Goal: Task Accomplishment & Management: Manage account settings

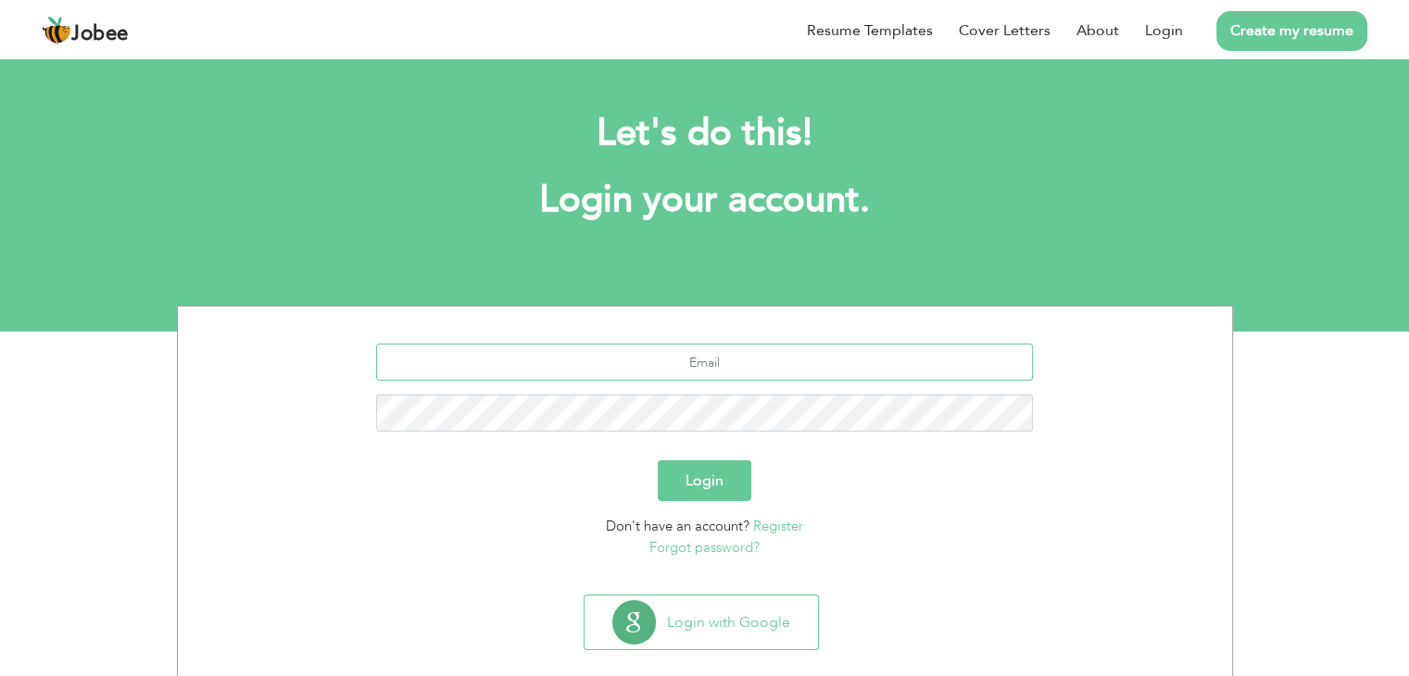
click at [686, 372] on input "text" at bounding box center [704, 362] width 657 height 37
type input "[EMAIL_ADDRESS][DOMAIN_NAME]"
click at [658, 460] on button "Login" at bounding box center [705, 480] width 94 height 41
click at [689, 485] on button "Login" at bounding box center [705, 480] width 94 height 41
click at [693, 483] on button "Login" at bounding box center [705, 480] width 94 height 41
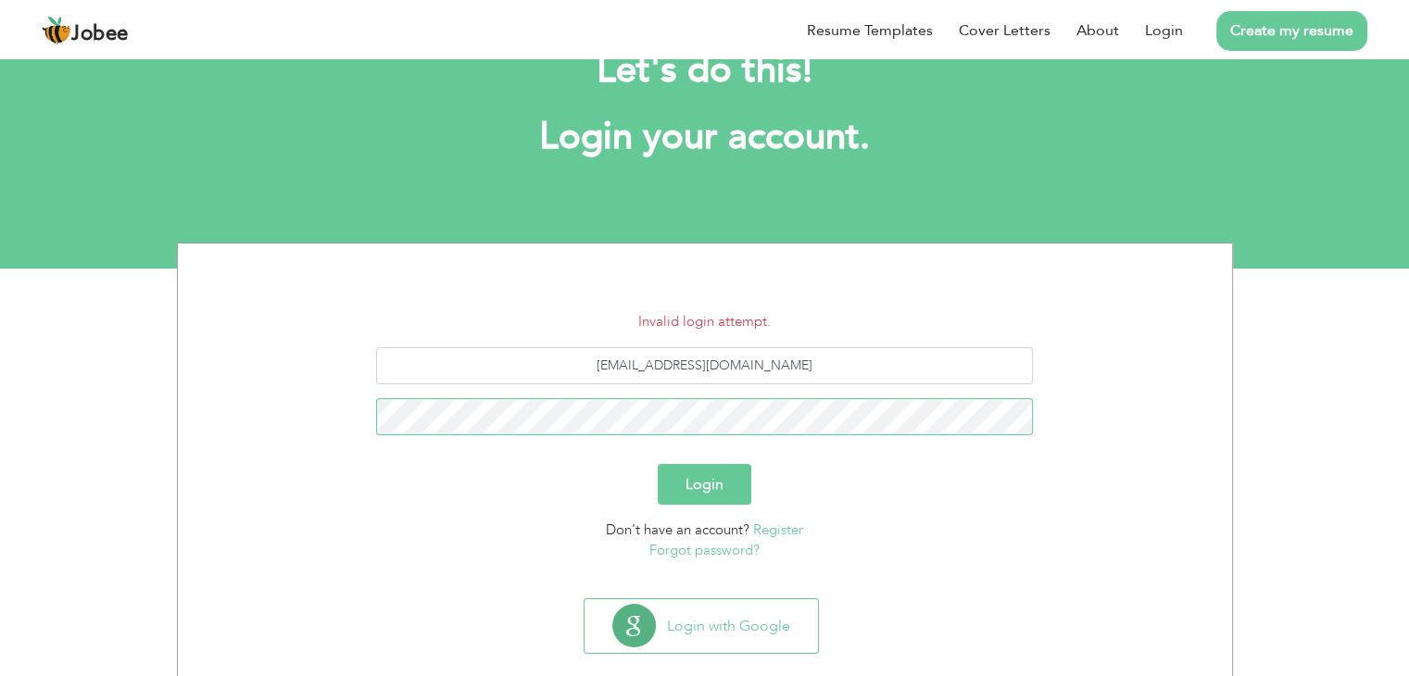
scroll to position [93, 0]
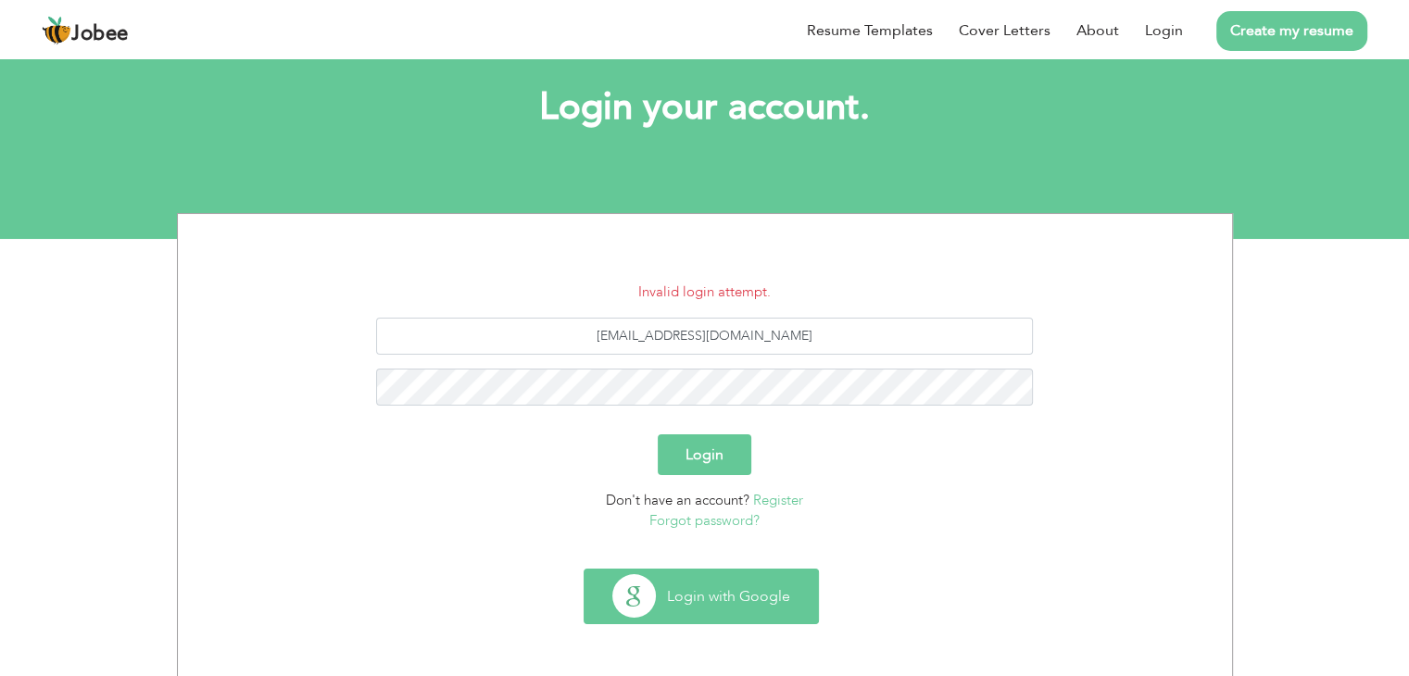
click at [715, 597] on button "Login with Google" at bounding box center [701, 597] width 233 height 54
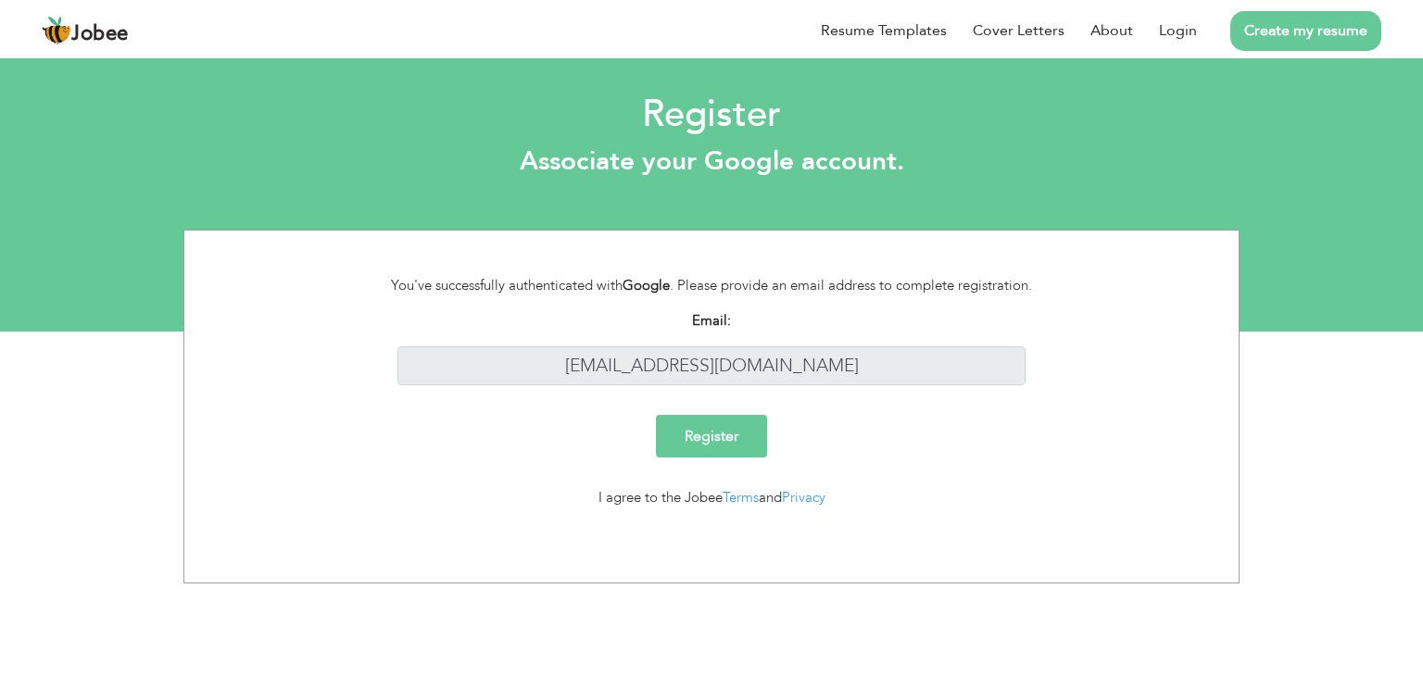
click at [743, 438] on input "Register" at bounding box center [711, 436] width 111 height 43
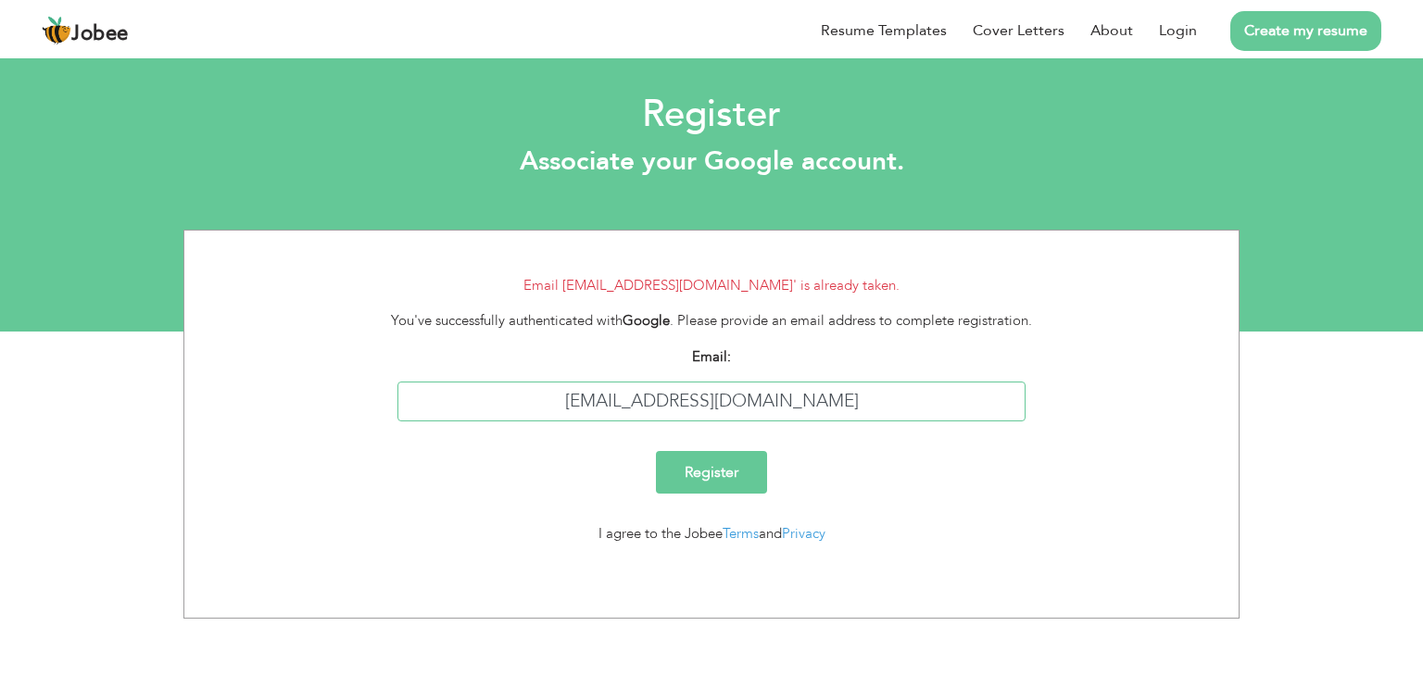
click at [697, 402] on input "[EMAIL_ADDRESS][DOMAIN_NAME]" at bounding box center [711, 402] width 629 height 40
click at [694, 486] on input "Register" at bounding box center [711, 472] width 111 height 43
click at [1166, 28] on link "Login" at bounding box center [1178, 30] width 38 height 22
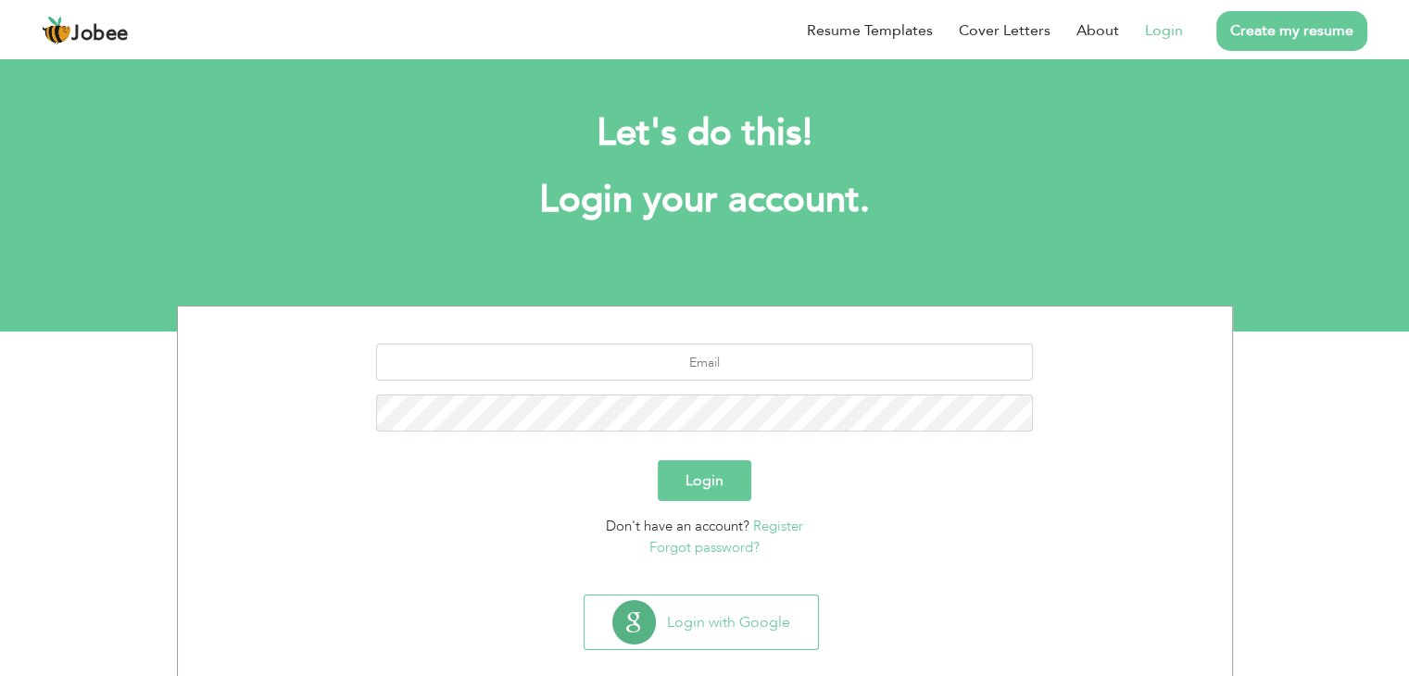
scroll to position [26, 0]
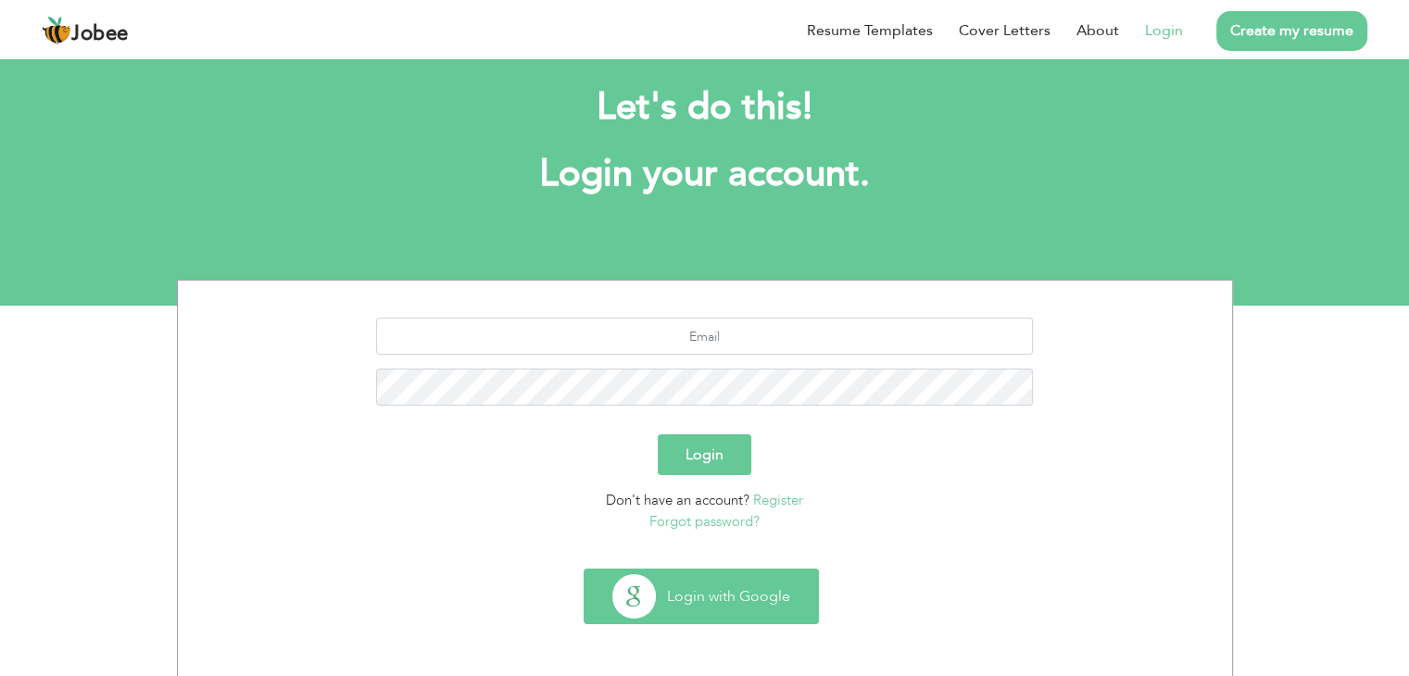
click at [687, 586] on button "Login with Google" at bounding box center [701, 597] width 233 height 54
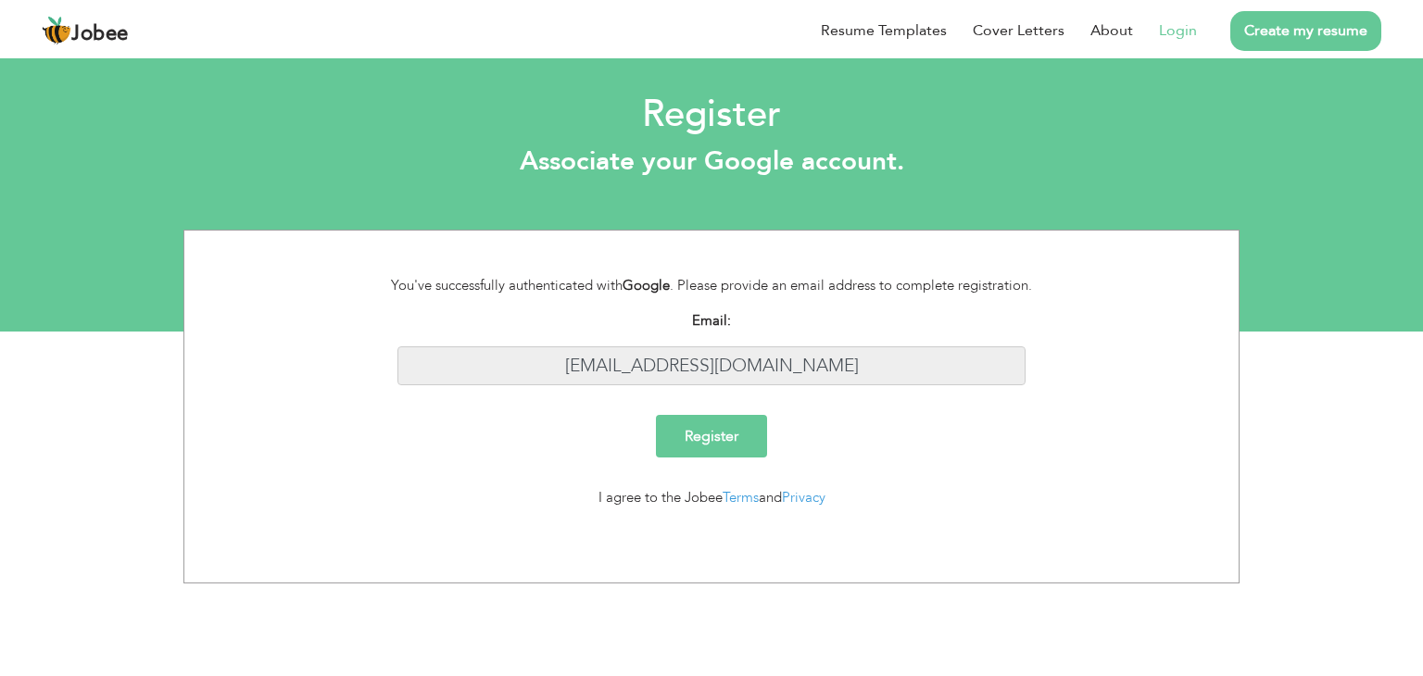
click at [725, 349] on input "[EMAIL_ADDRESS][DOMAIN_NAME]" at bounding box center [711, 367] width 629 height 40
click at [732, 448] on input "Register" at bounding box center [711, 436] width 111 height 43
click at [714, 354] on input "[EMAIL_ADDRESS][DOMAIN_NAME]" at bounding box center [711, 367] width 629 height 40
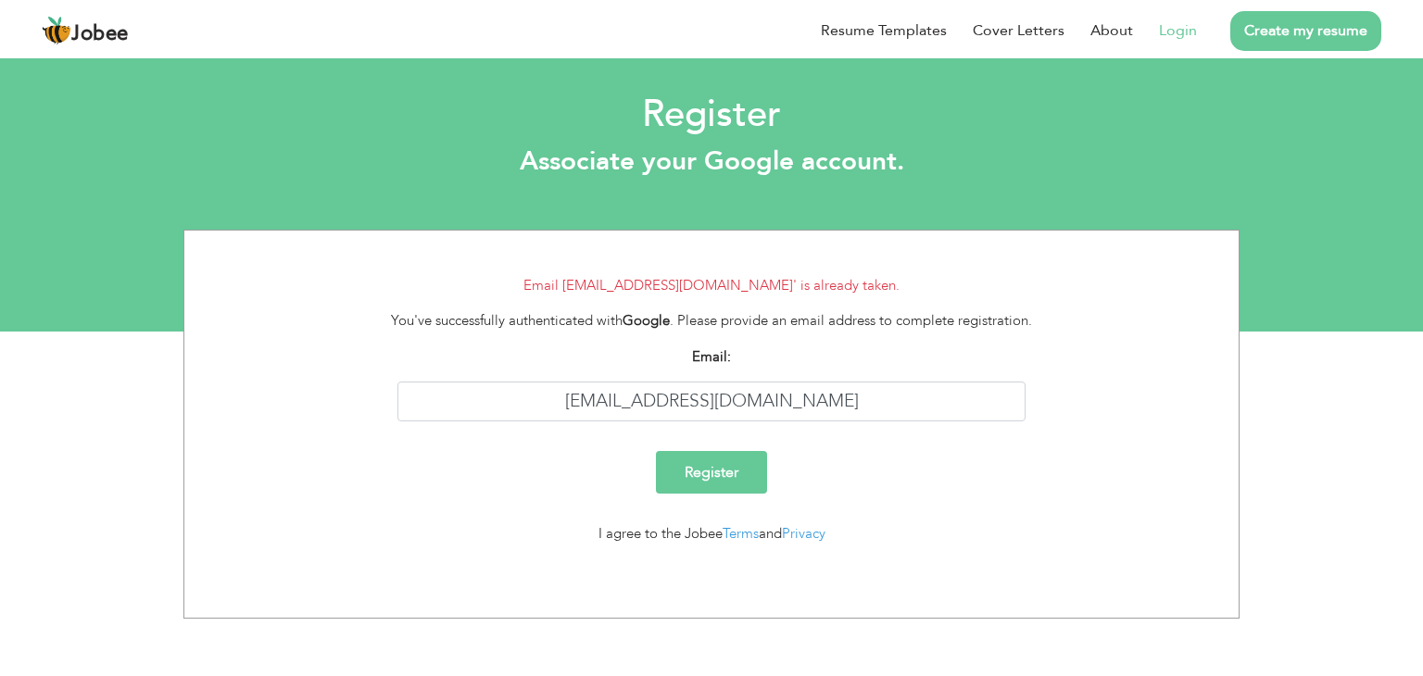
click at [1182, 30] on link "Login" at bounding box center [1178, 30] width 38 height 22
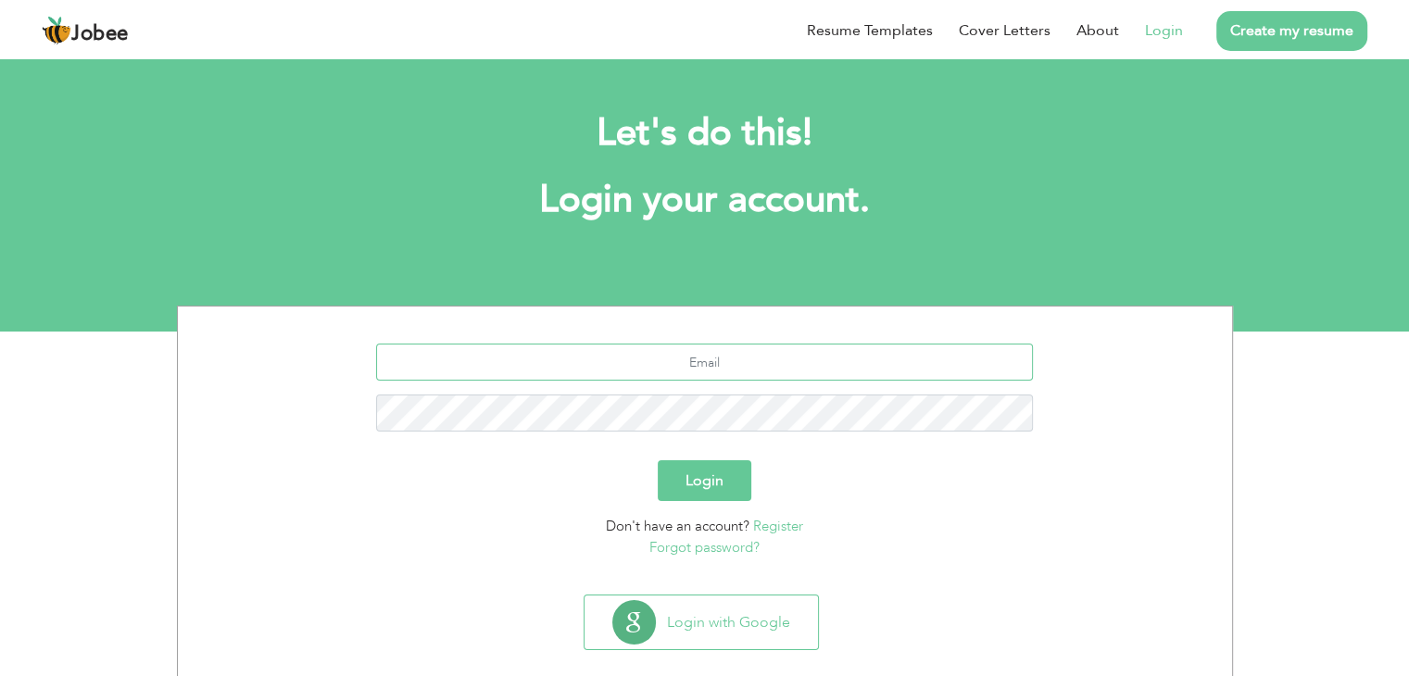
click at [734, 371] on input "text" at bounding box center [704, 362] width 657 height 37
type input "[EMAIL_ADDRESS][DOMAIN_NAME]"
click at [768, 527] on link "Register" at bounding box center [778, 526] width 50 height 19
click at [705, 542] on link "Forgot password?" at bounding box center [704, 547] width 110 height 19
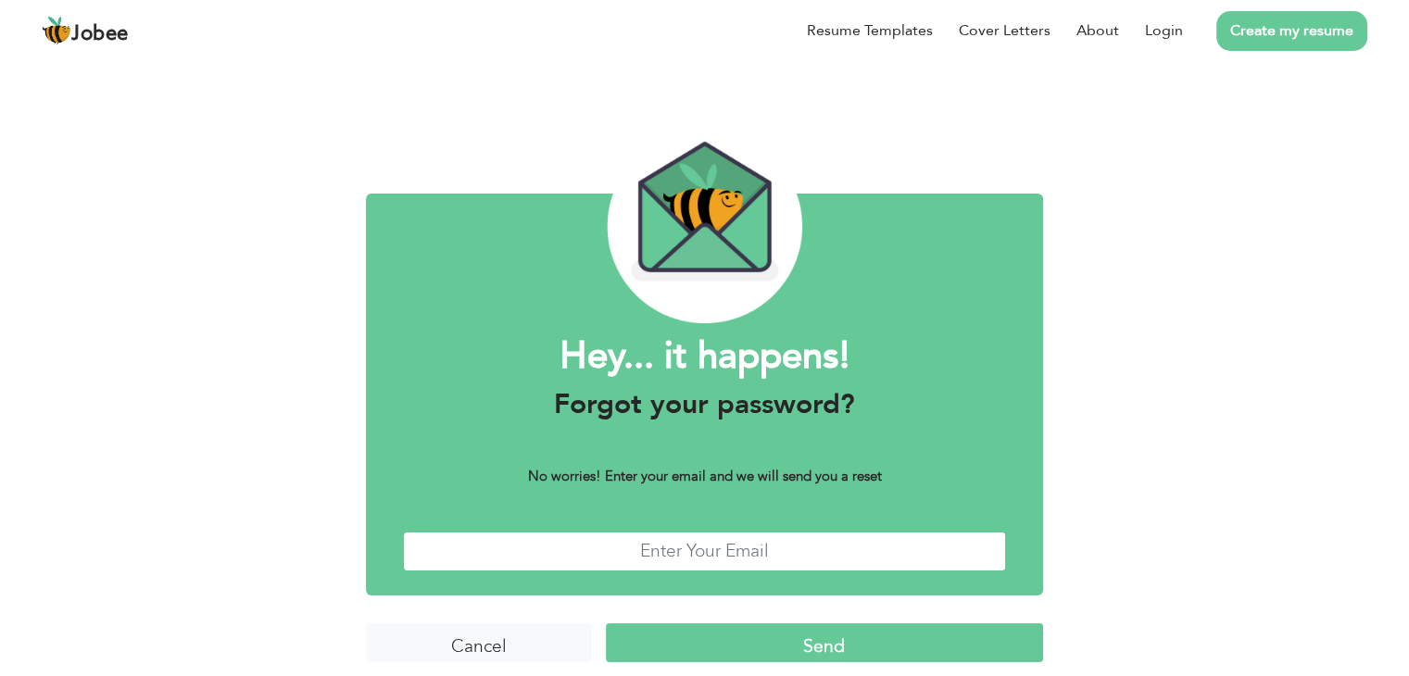
click at [707, 557] on input "text" at bounding box center [704, 552] width 603 height 40
type input "[EMAIL_ADDRESS][DOMAIN_NAME]"
click at [771, 635] on input "Send" at bounding box center [824, 644] width 437 height 40
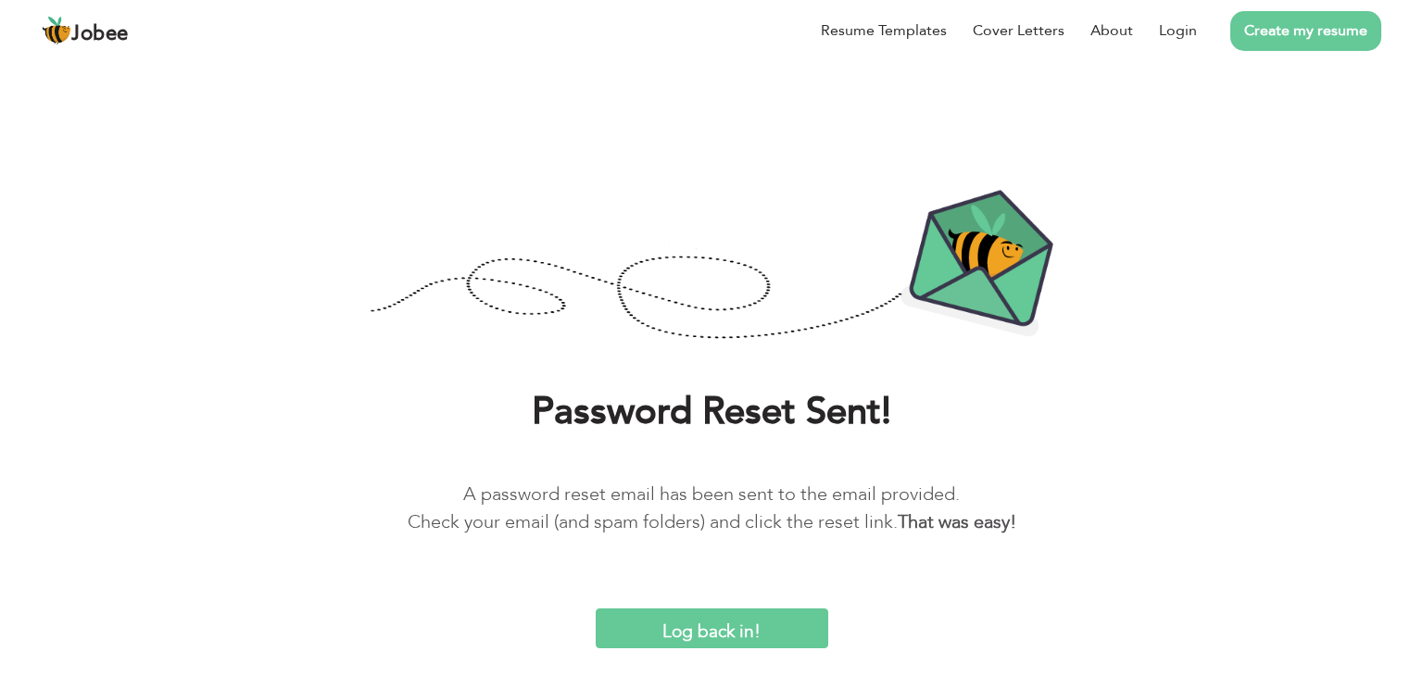
click at [641, 624] on input "Log back in!" at bounding box center [712, 629] width 233 height 40
click at [715, 617] on input "Log back in!" at bounding box center [712, 629] width 233 height 40
click at [1183, 27] on link "Login" at bounding box center [1178, 30] width 38 height 22
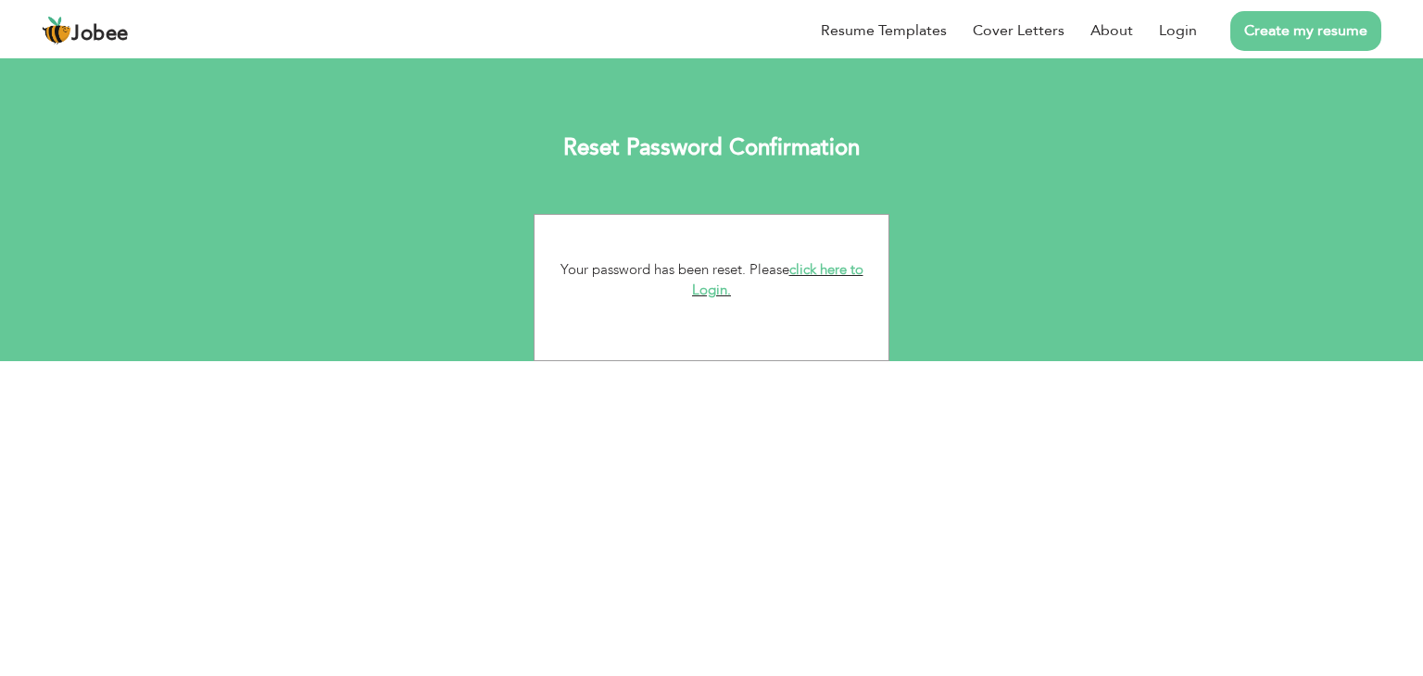
click at [714, 294] on link "click here to Login." at bounding box center [777, 280] width 171 height 40
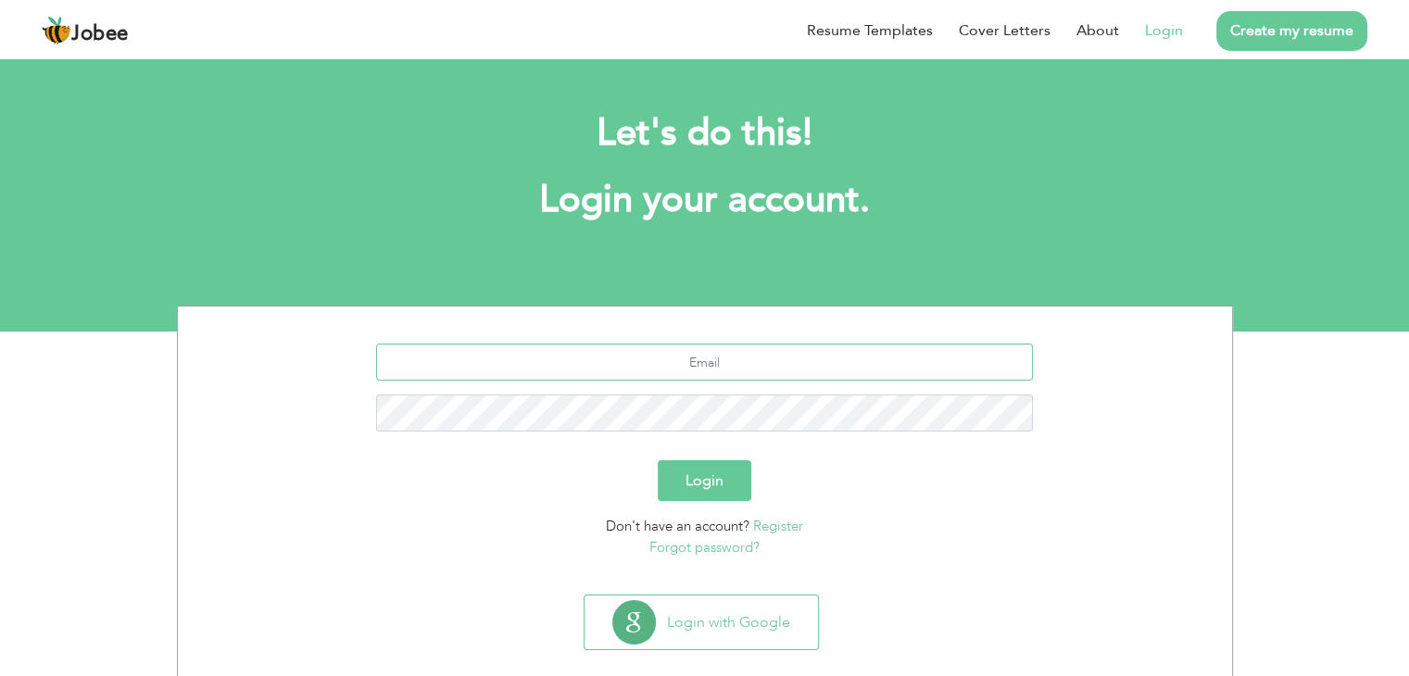
click at [700, 367] on input "text" at bounding box center [704, 362] width 657 height 37
type input "[EMAIL_ADDRESS][DOMAIN_NAME]"
click at [710, 471] on button "Login" at bounding box center [705, 480] width 94 height 41
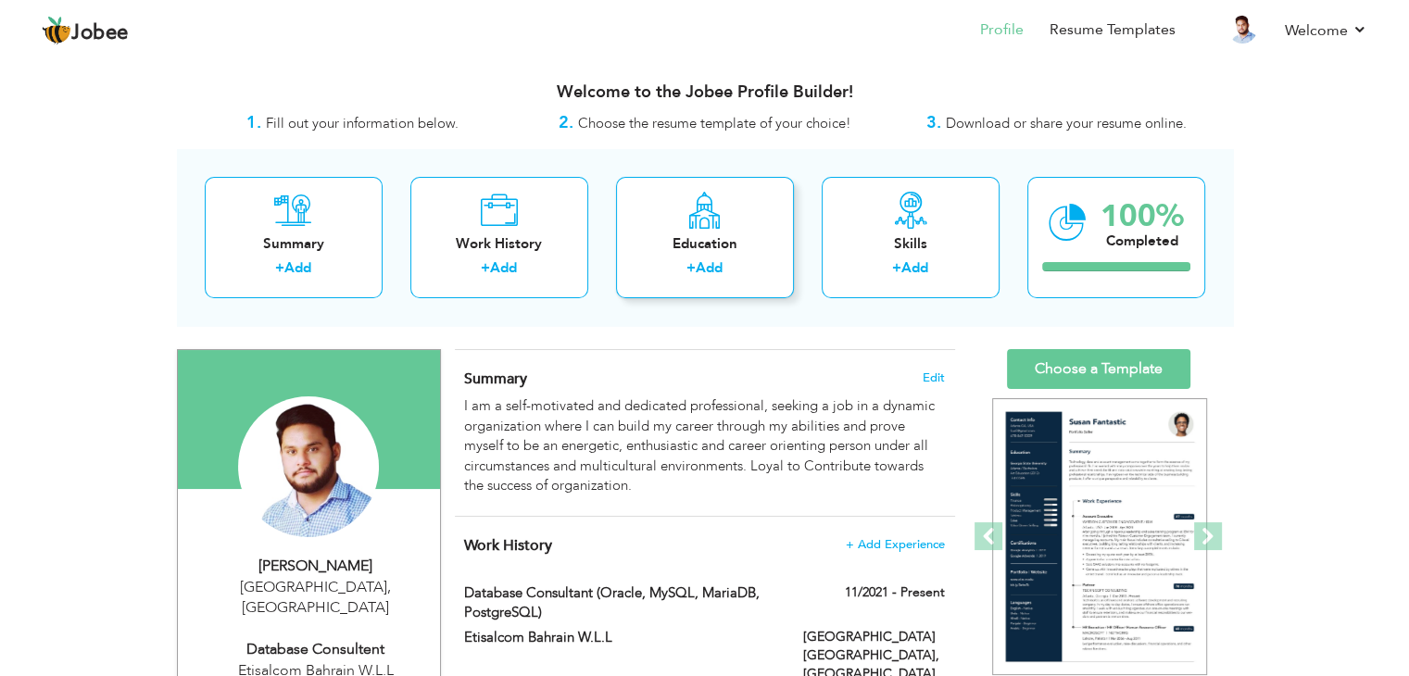
click at [702, 216] on icon at bounding box center [705, 210] width 36 height 37
radio input "true"
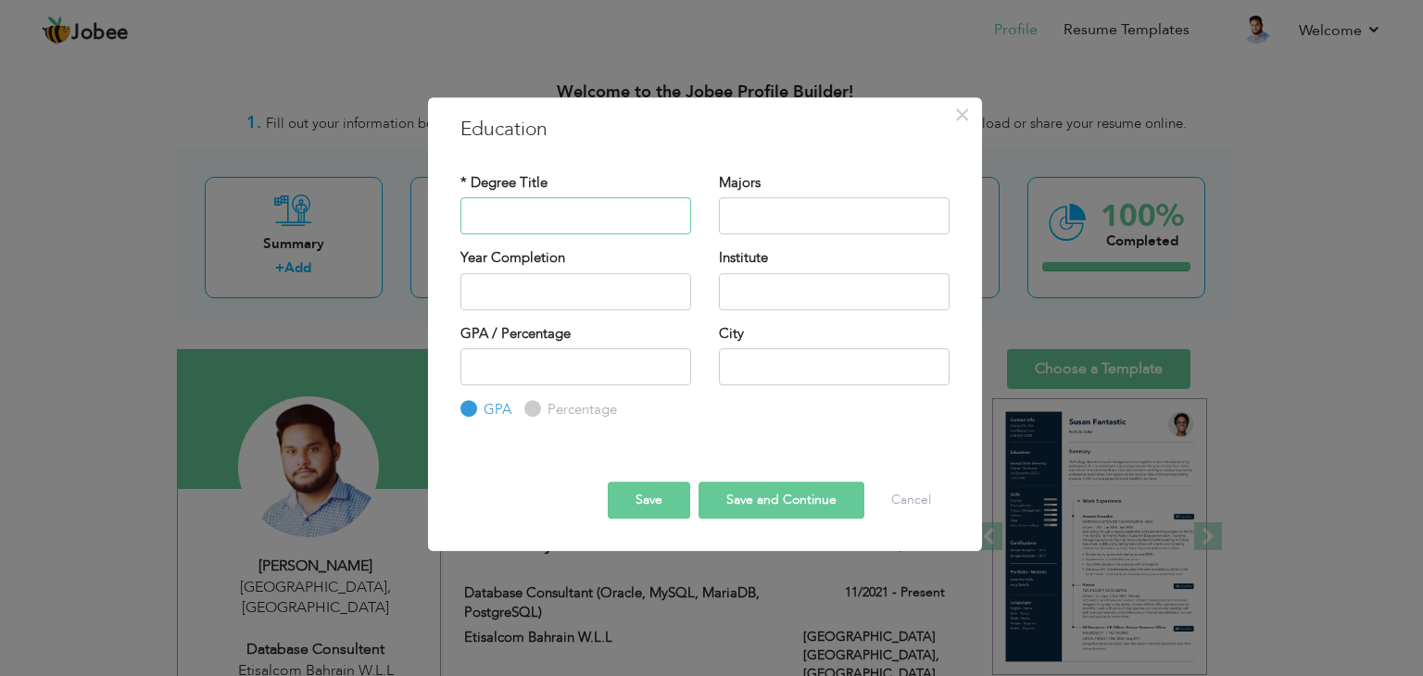
click at [545, 213] on input "text" at bounding box center [575, 215] width 231 height 37
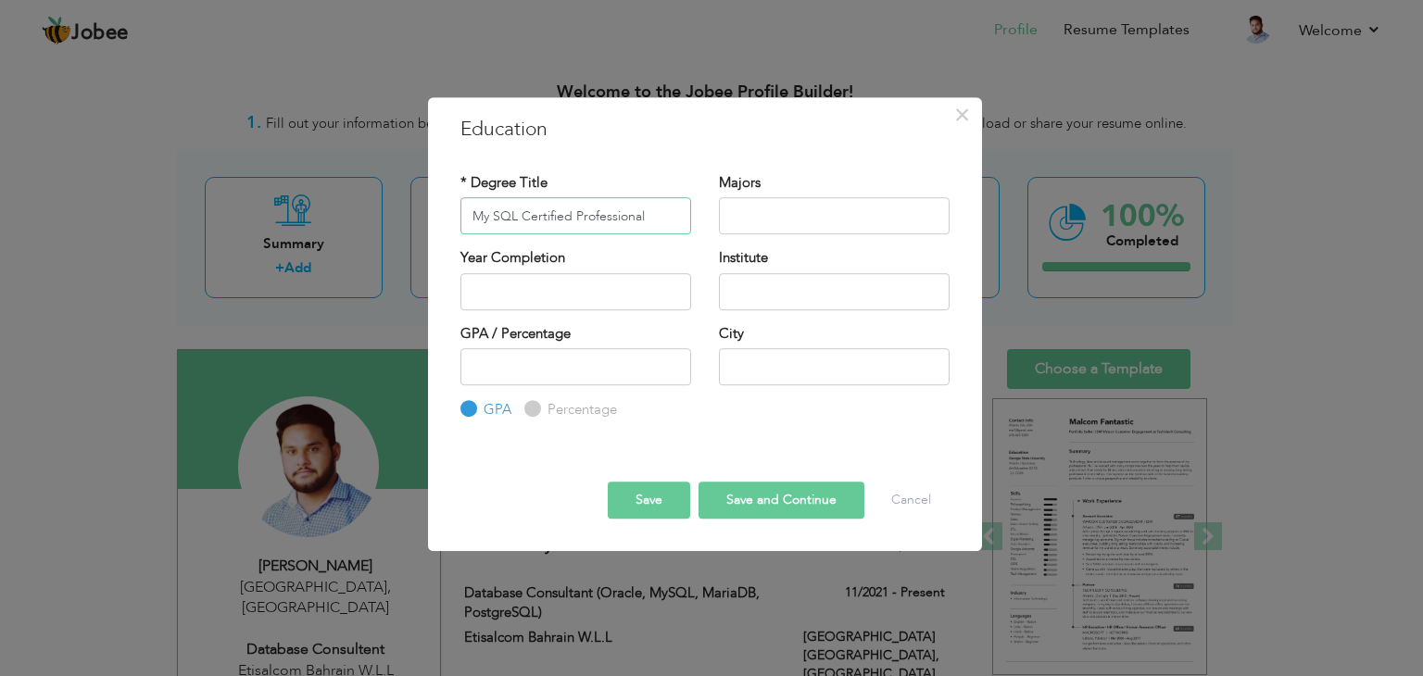
type input "My SQL Certified Professional"
click at [777, 204] on input "text" at bounding box center [834, 215] width 231 height 37
click at [525, 320] on div "Year Completion" at bounding box center [576, 285] width 258 height 75
click at [901, 498] on button "Cancel" at bounding box center [911, 500] width 77 height 37
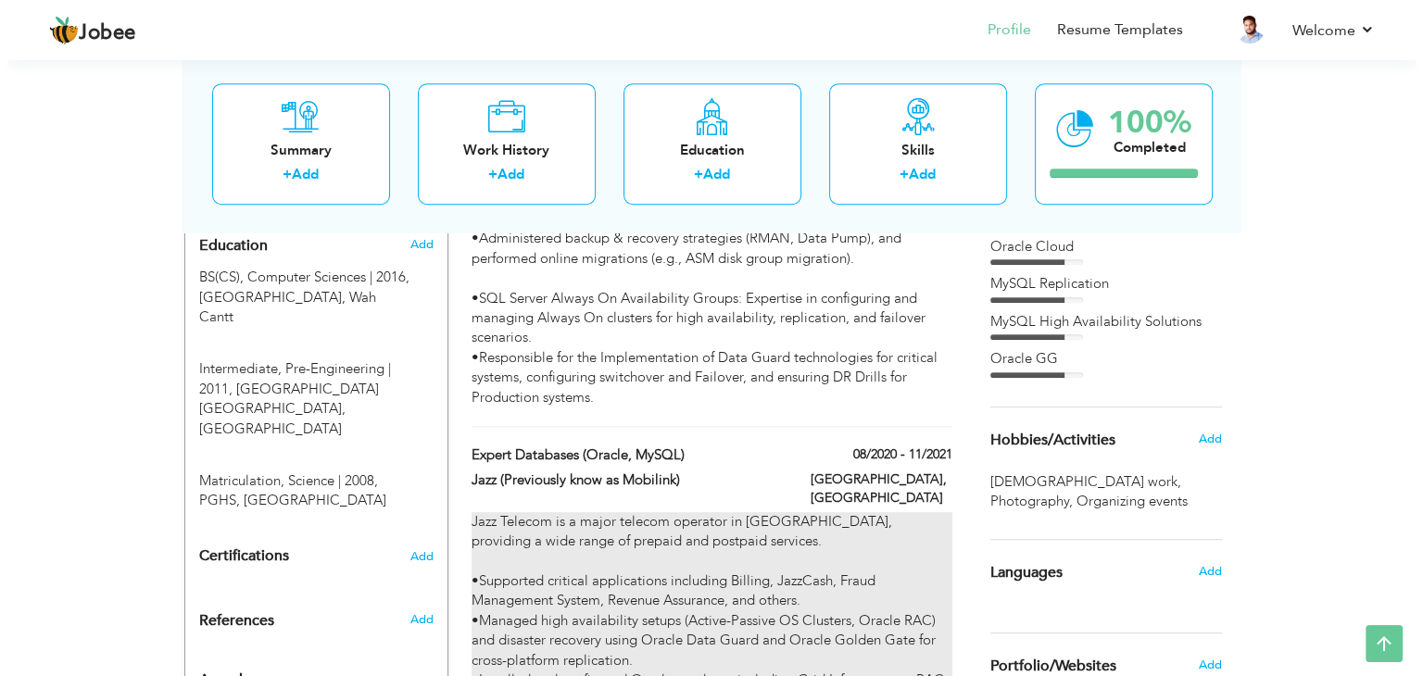
scroll to position [926, 0]
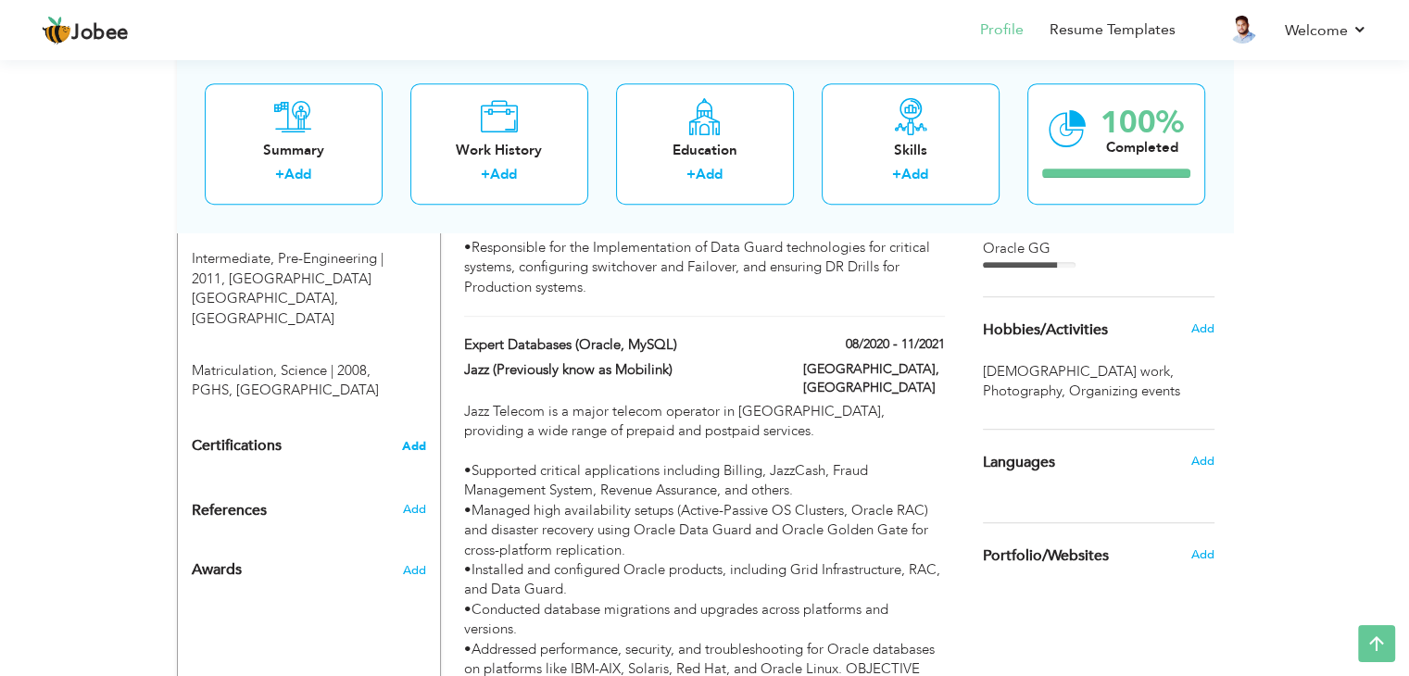
click at [416, 440] on span "Add" at bounding box center [414, 446] width 24 height 13
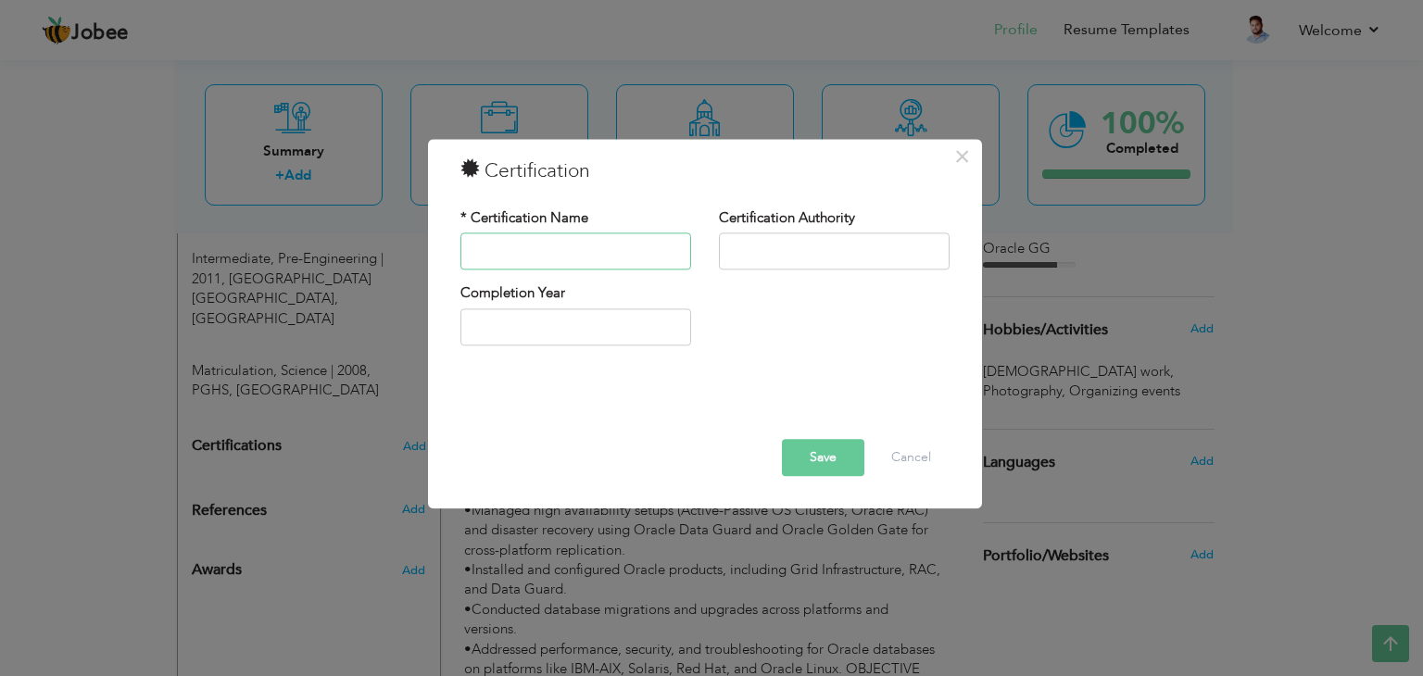
click at [541, 258] on input "text" at bounding box center [575, 251] width 231 height 37
type input "MySQL Certified Professional"
click at [850, 257] on input "text" at bounding box center [834, 251] width 231 height 37
type input "Oracle"
type input "2025"
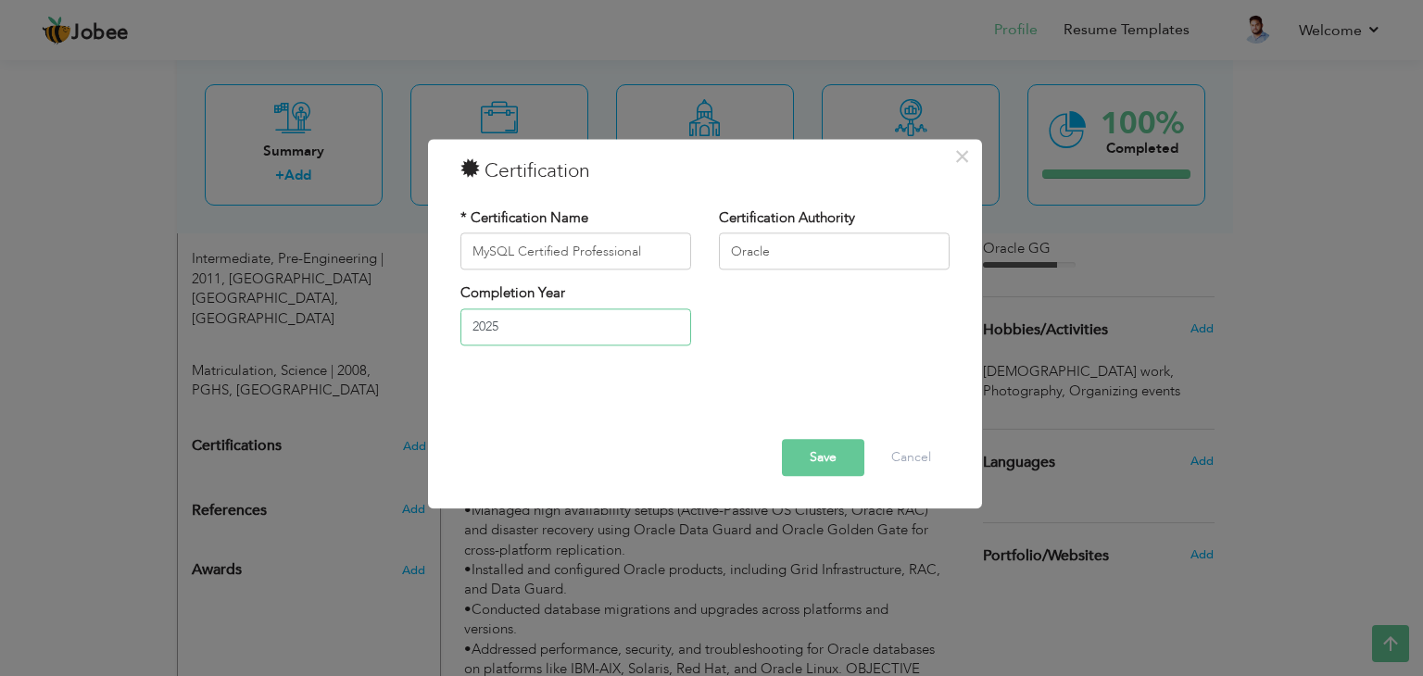
click at [561, 314] on input "2025" at bounding box center [575, 327] width 231 height 37
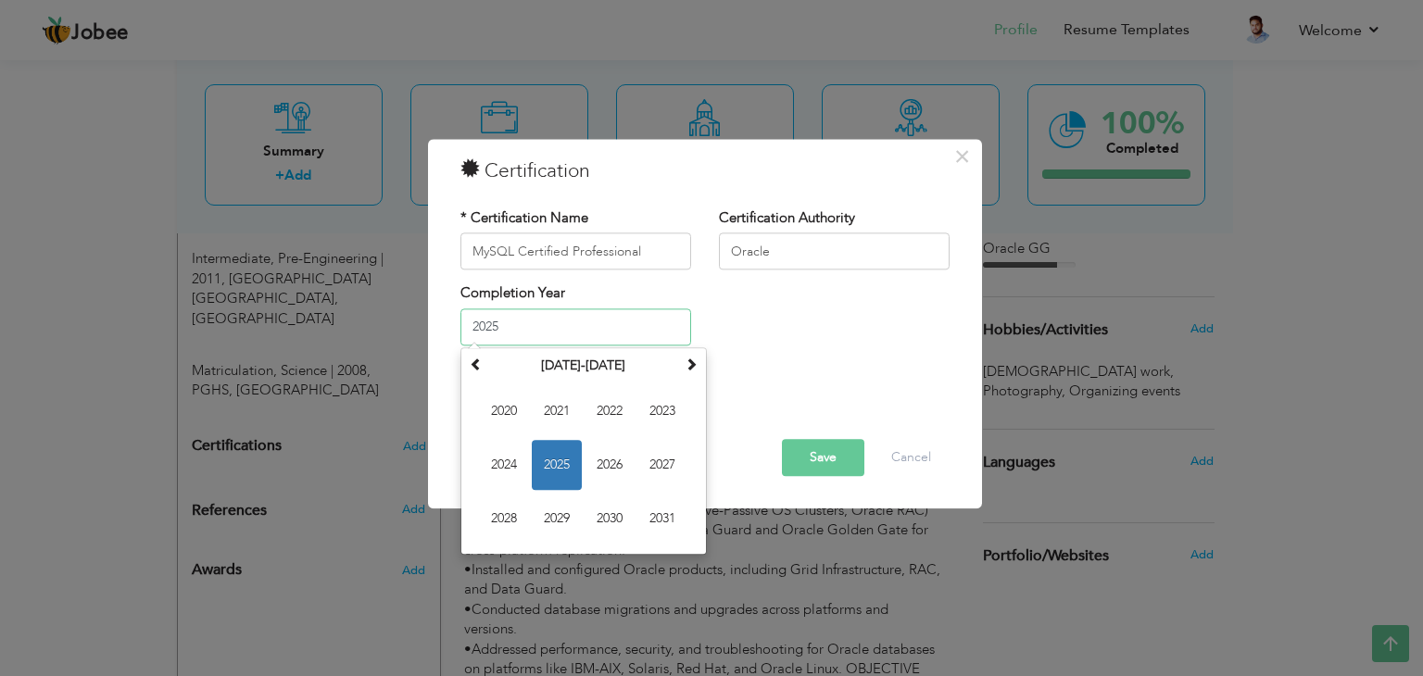
click at [554, 462] on span "2025" at bounding box center [557, 465] width 50 height 50
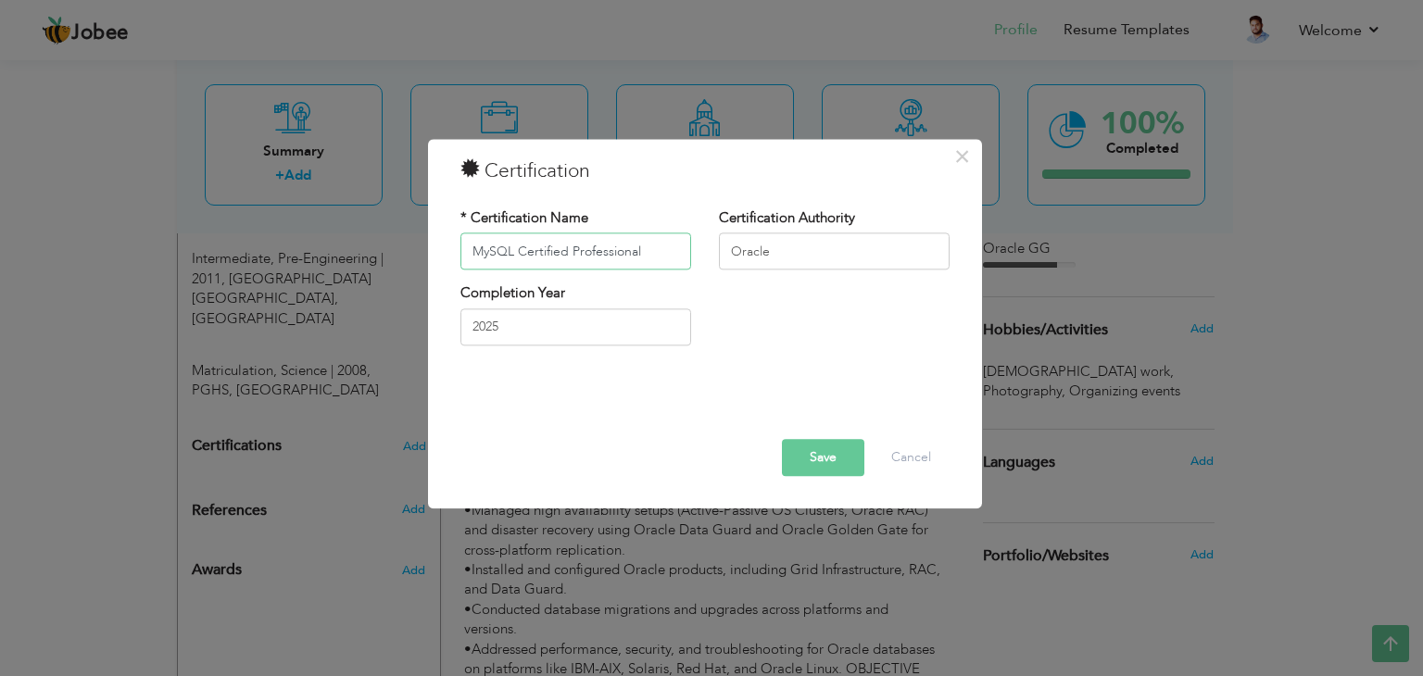
click at [649, 253] on input "MySQL Certified Professional" at bounding box center [575, 251] width 231 height 37
drag, startPoint x: 511, startPoint y: 252, endPoint x: 442, endPoint y: 250, distance: 69.5
click at [442, 250] on div "× Certification * Certification Name MySQL Certified Professional Certification…" at bounding box center [705, 324] width 554 height 370
type input "Oracle Certified Professional (MySQL 8.0)"
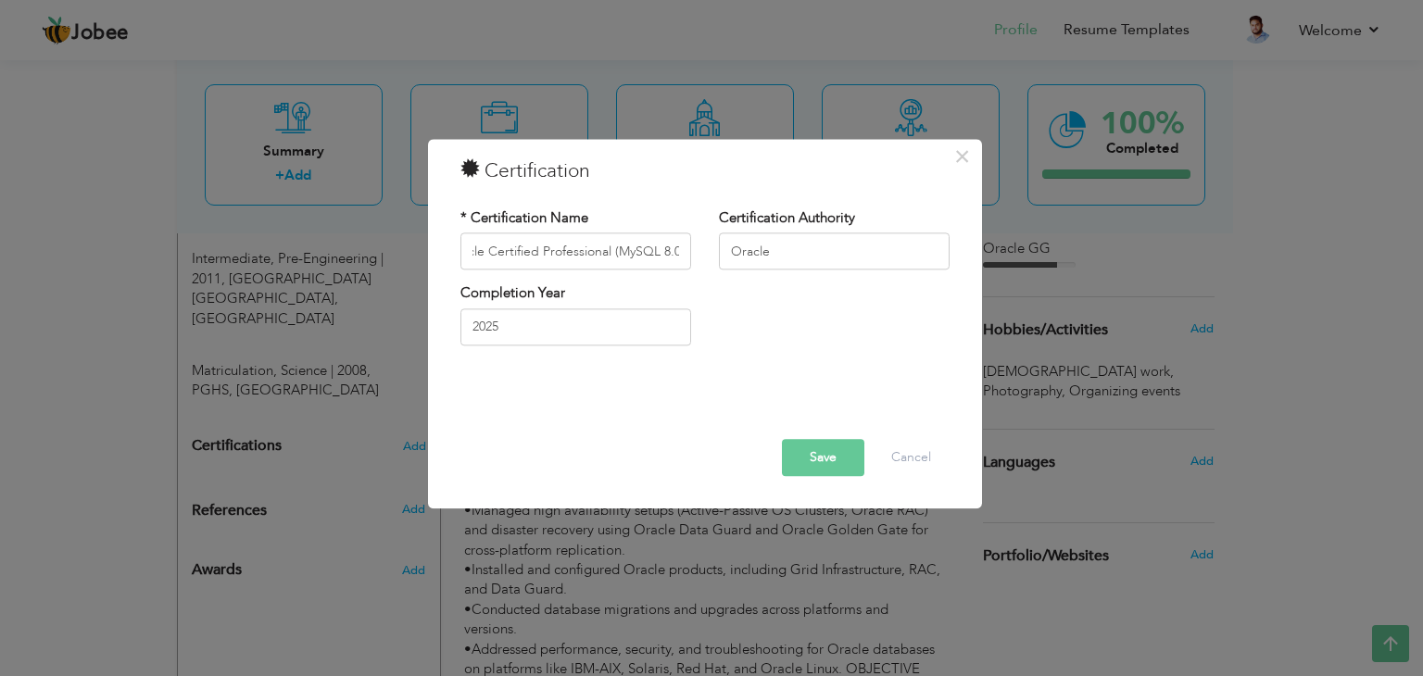
click at [820, 460] on button "Save" at bounding box center [823, 458] width 82 height 37
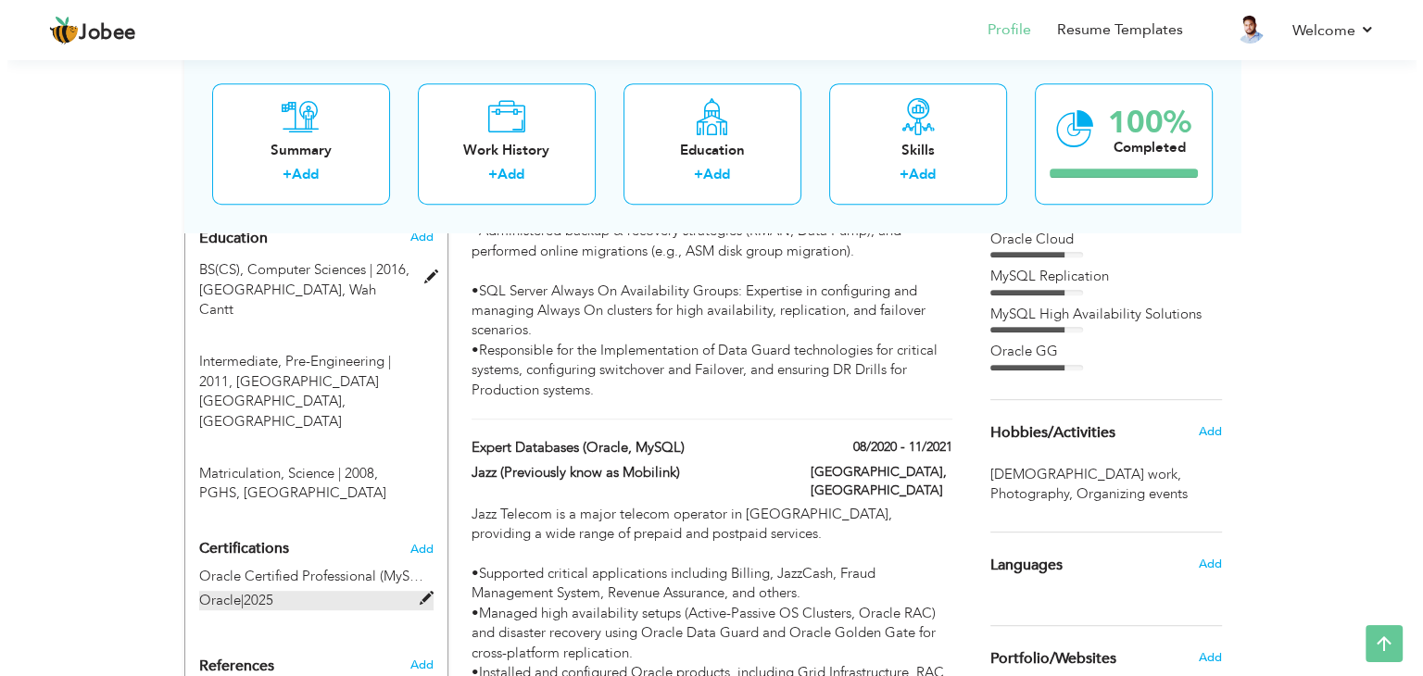
scroll to position [1019, 0]
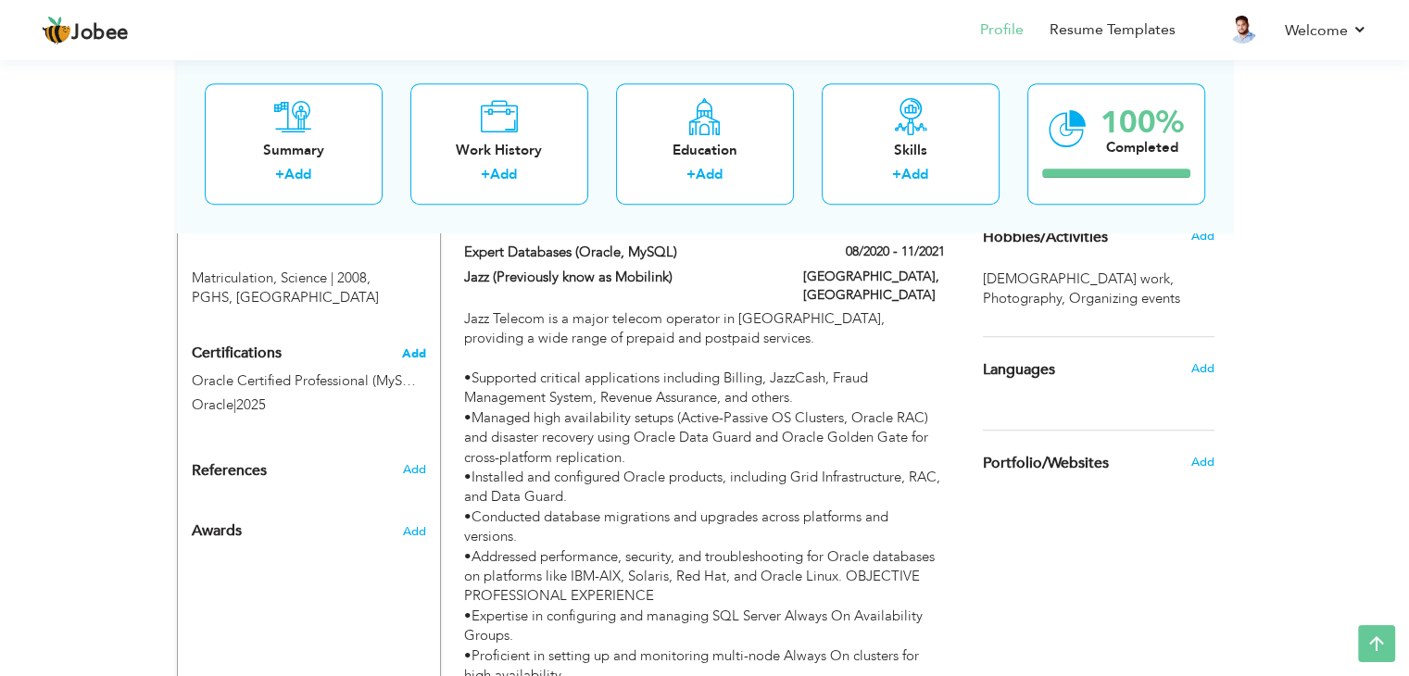
click at [416, 347] on span "Add" at bounding box center [414, 353] width 24 height 13
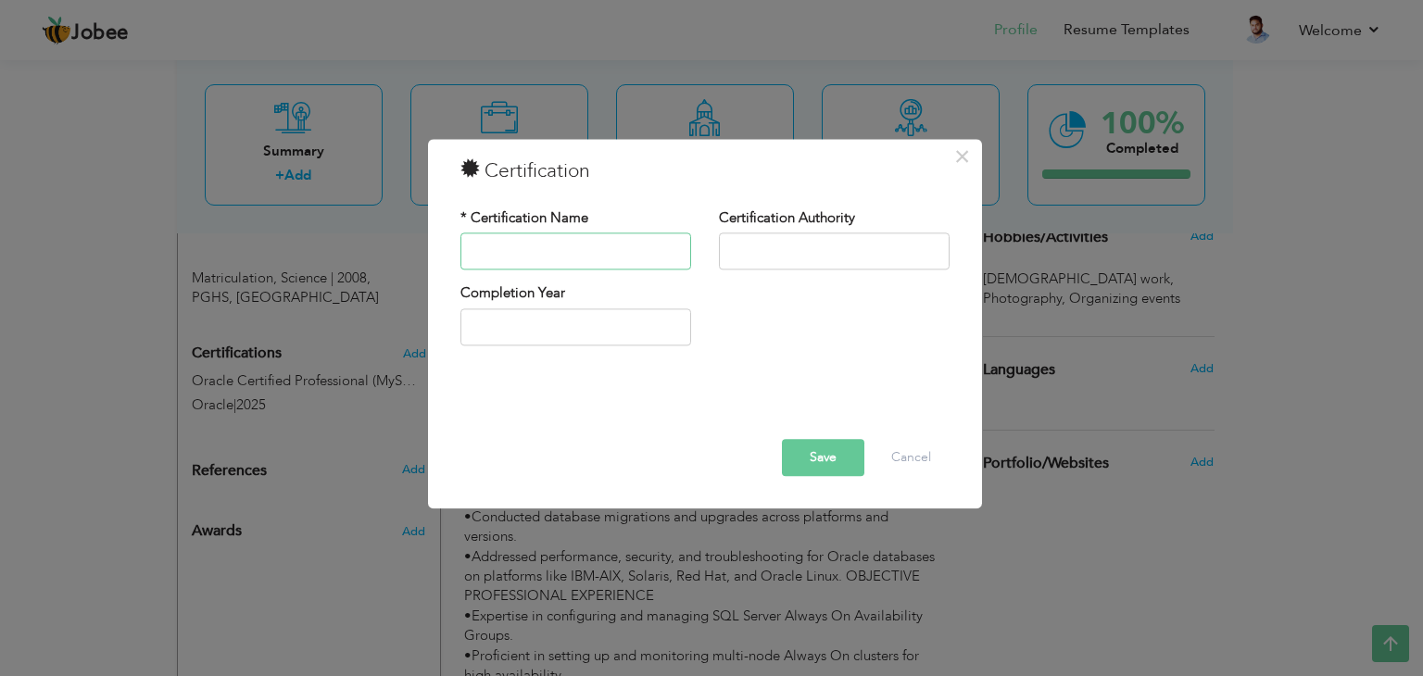
paste input "Oracle Cloud Infrastructure 2025 Certified Architect Associate"
type input "Oracle Cloud Infrastructure 2025 Certified Architect Associate"
click at [762, 242] on input "text" at bounding box center [834, 251] width 231 height 37
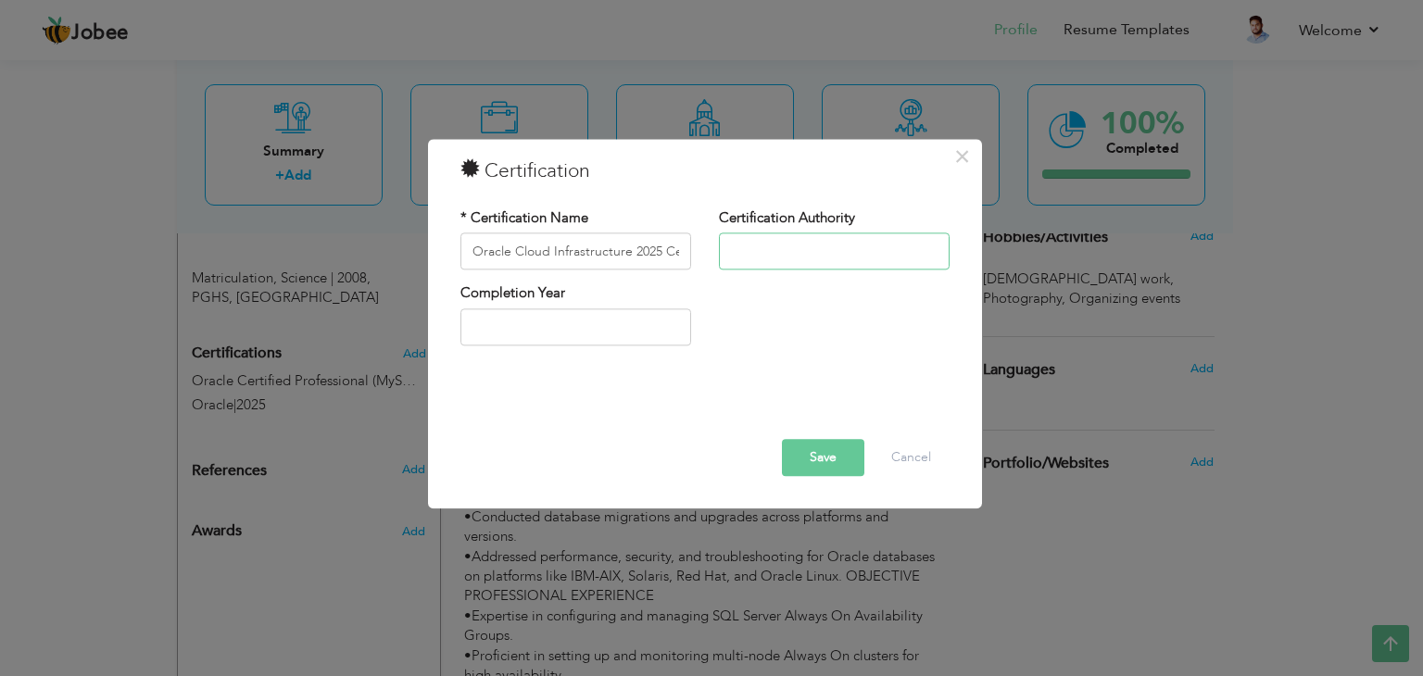
type input "Oracle"
click at [559, 322] on input "text" at bounding box center [575, 327] width 231 height 37
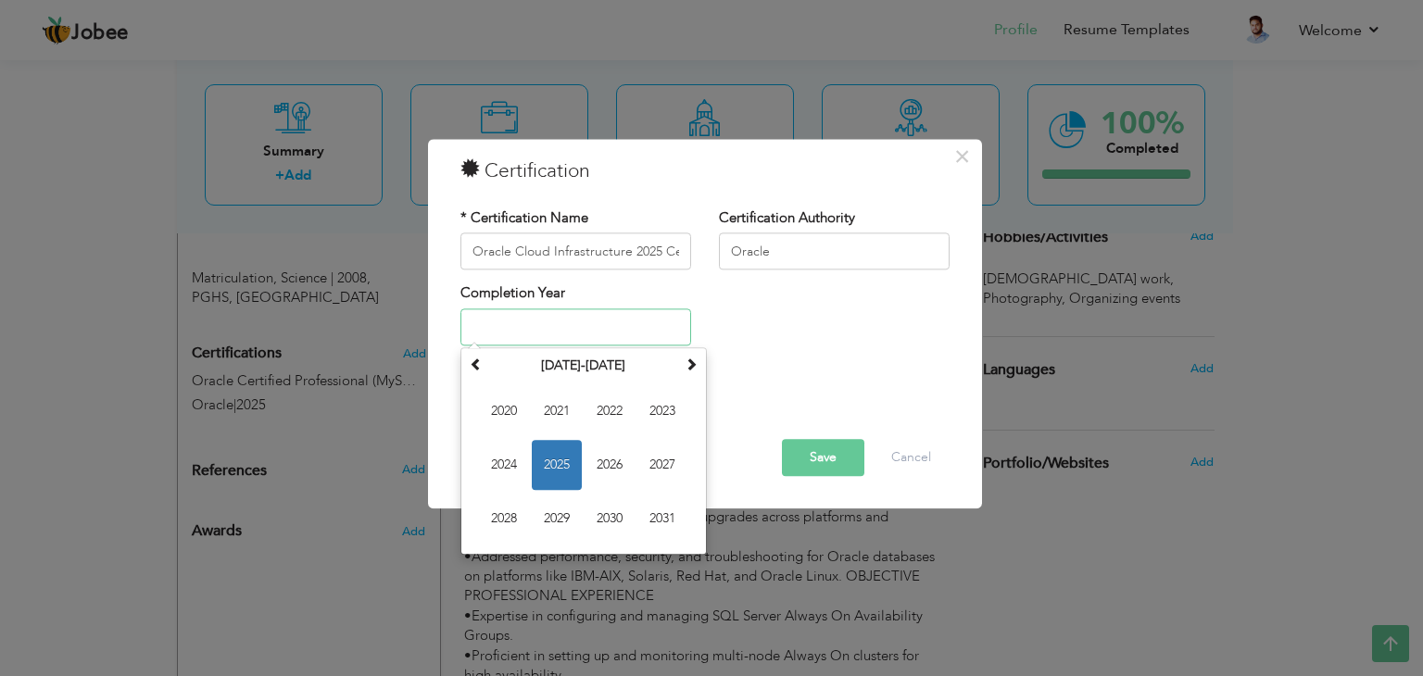
click at [544, 453] on span "2025" at bounding box center [557, 465] width 50 height 50
type input "2025"
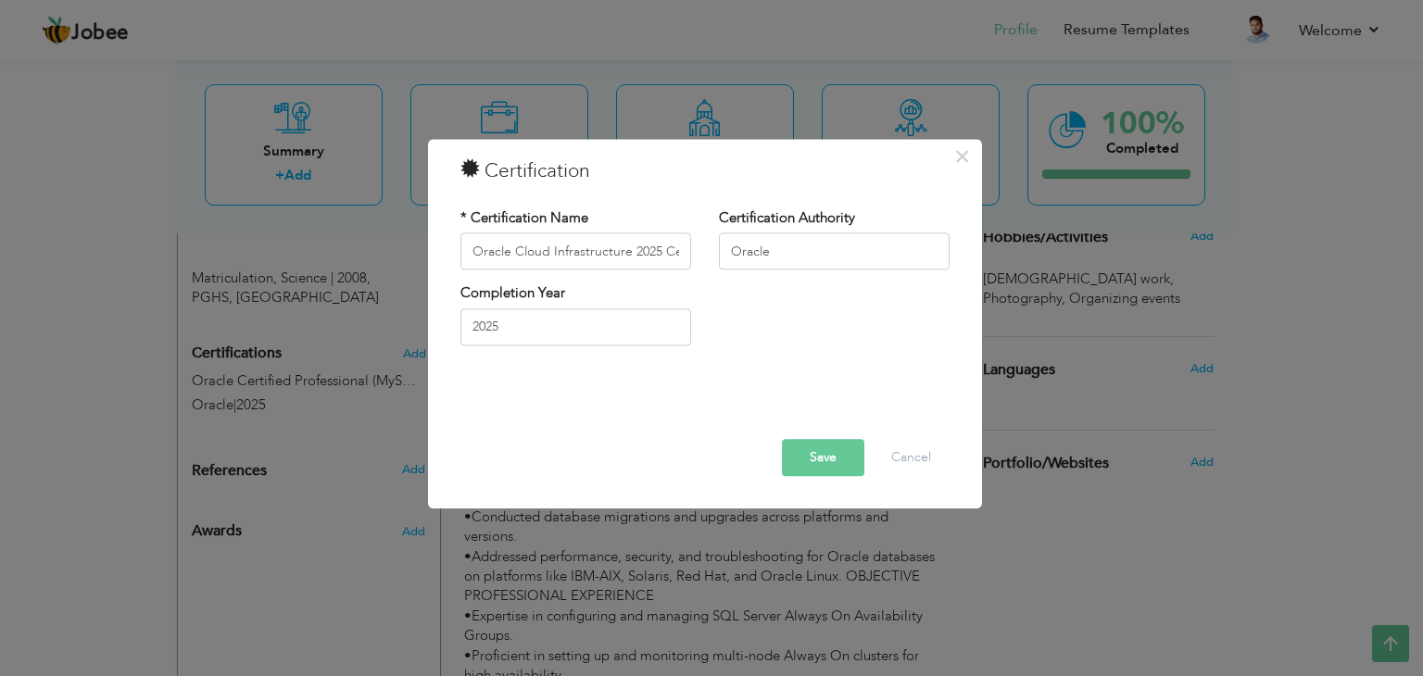
click at [808, 447] on button "Save" at bounding box center [823, 458] width 82 height 37
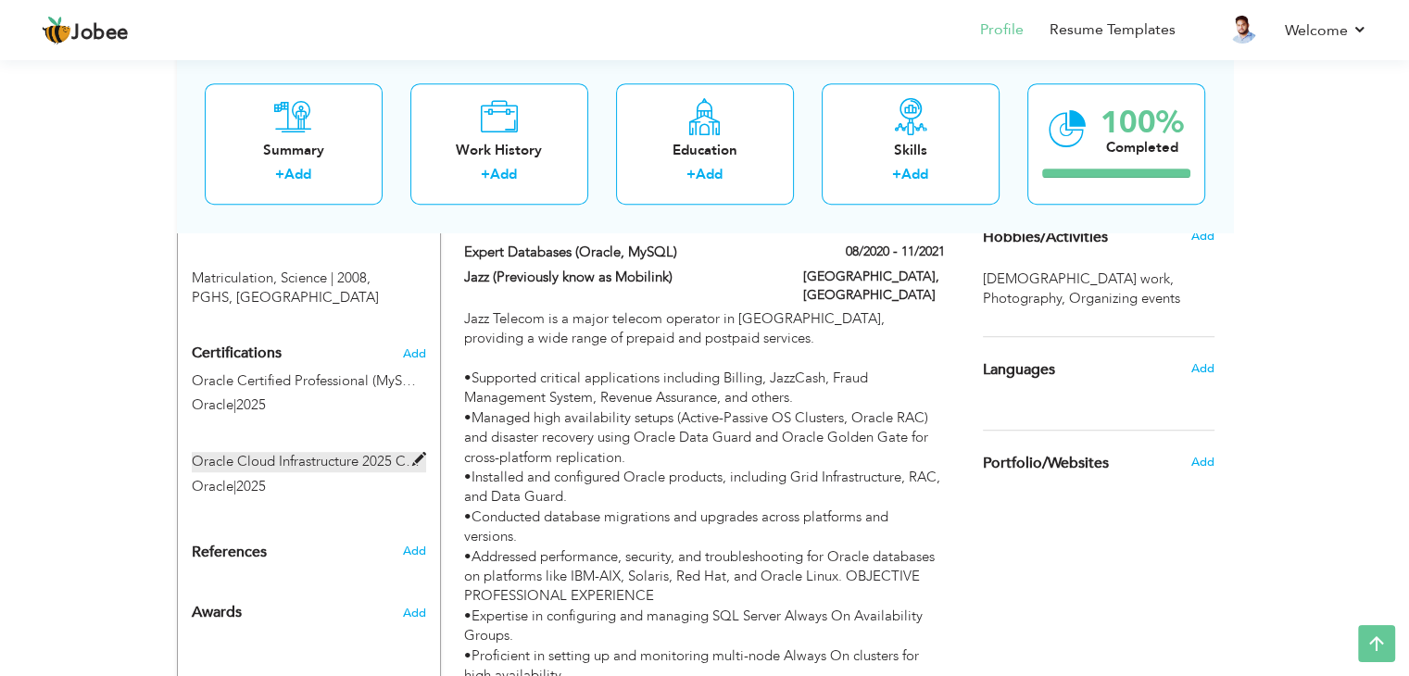
click at [415, 453] on span at bounding box center [419, 460] width 14 height 14
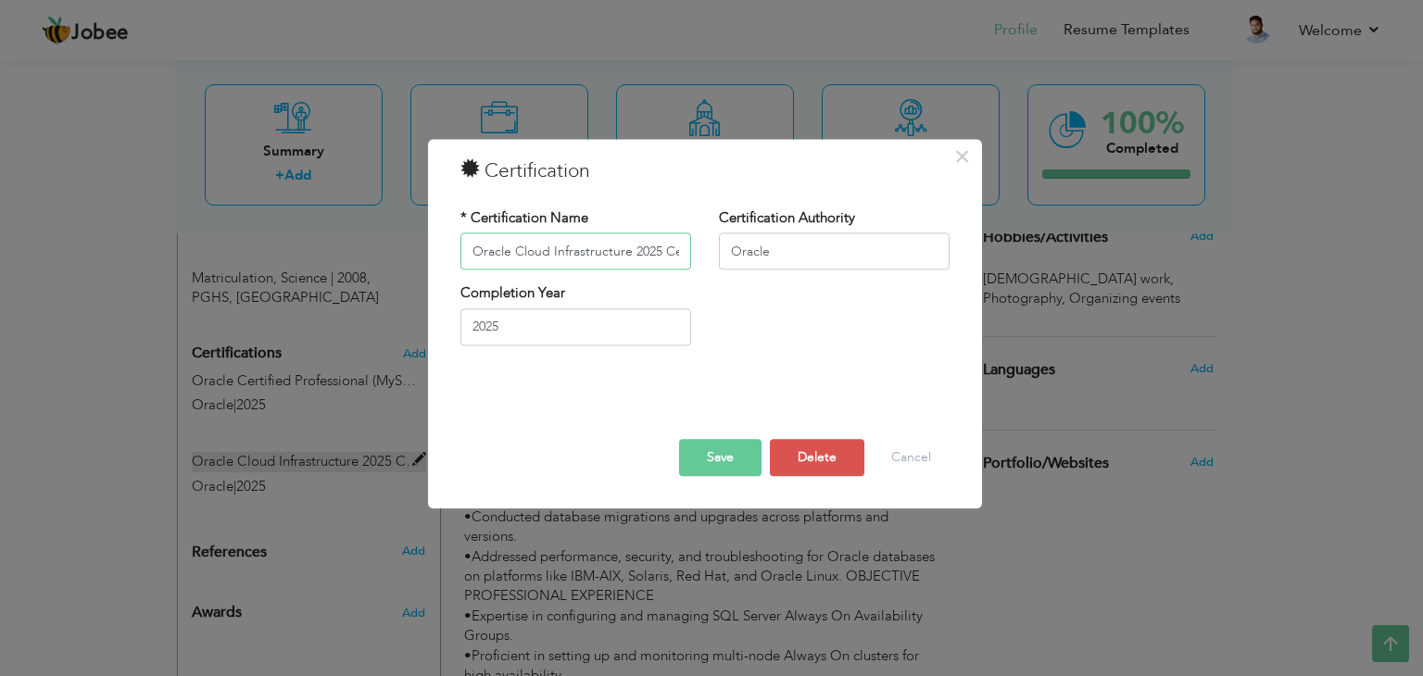
scroll to position [0, 145]
click at [904, 450] on button "Cancel" at bounding box center [911, 458] width 77 height 37
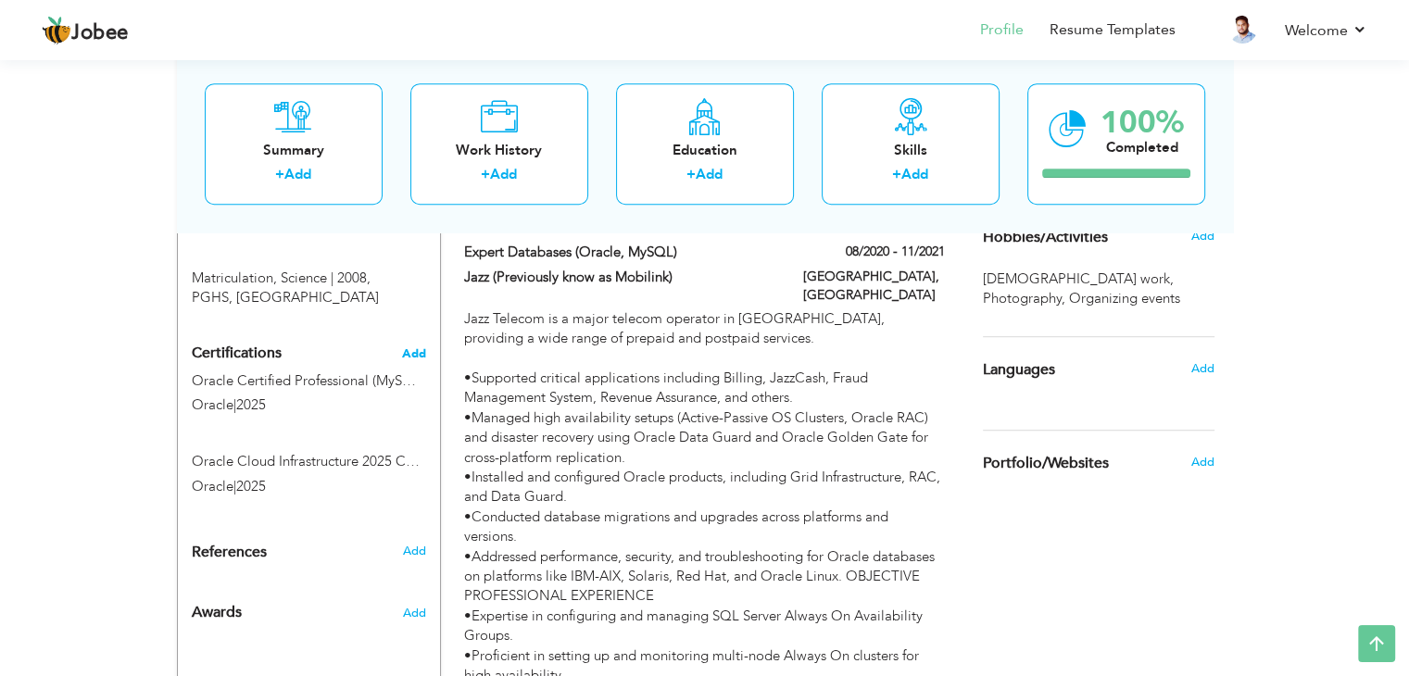
click at [415, 347] on span "Add" at bounding box center [414, 353] width 24 height 13
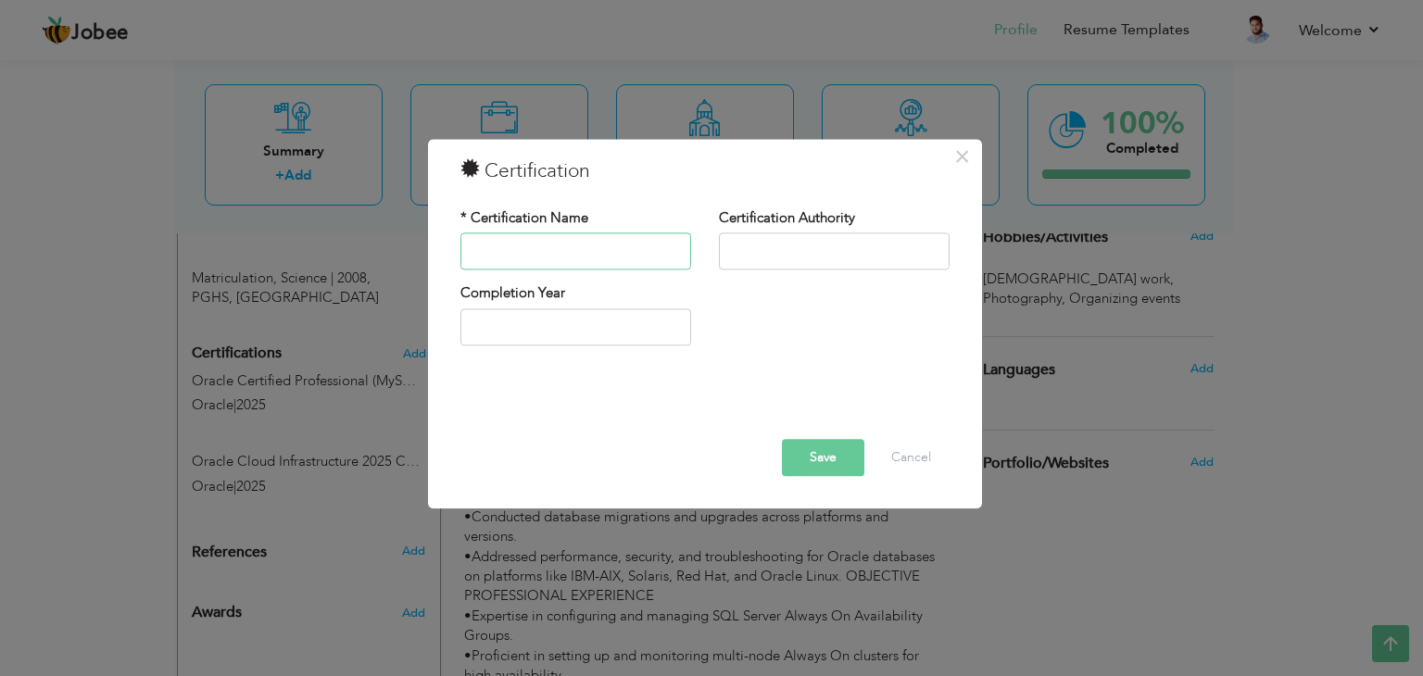
paste input "Oracle Cloud Infrastructure 2025 Certified Foundations Associate"
type input "Oracle Cloud Infrastructure 2025 Certified Foundations Associate"
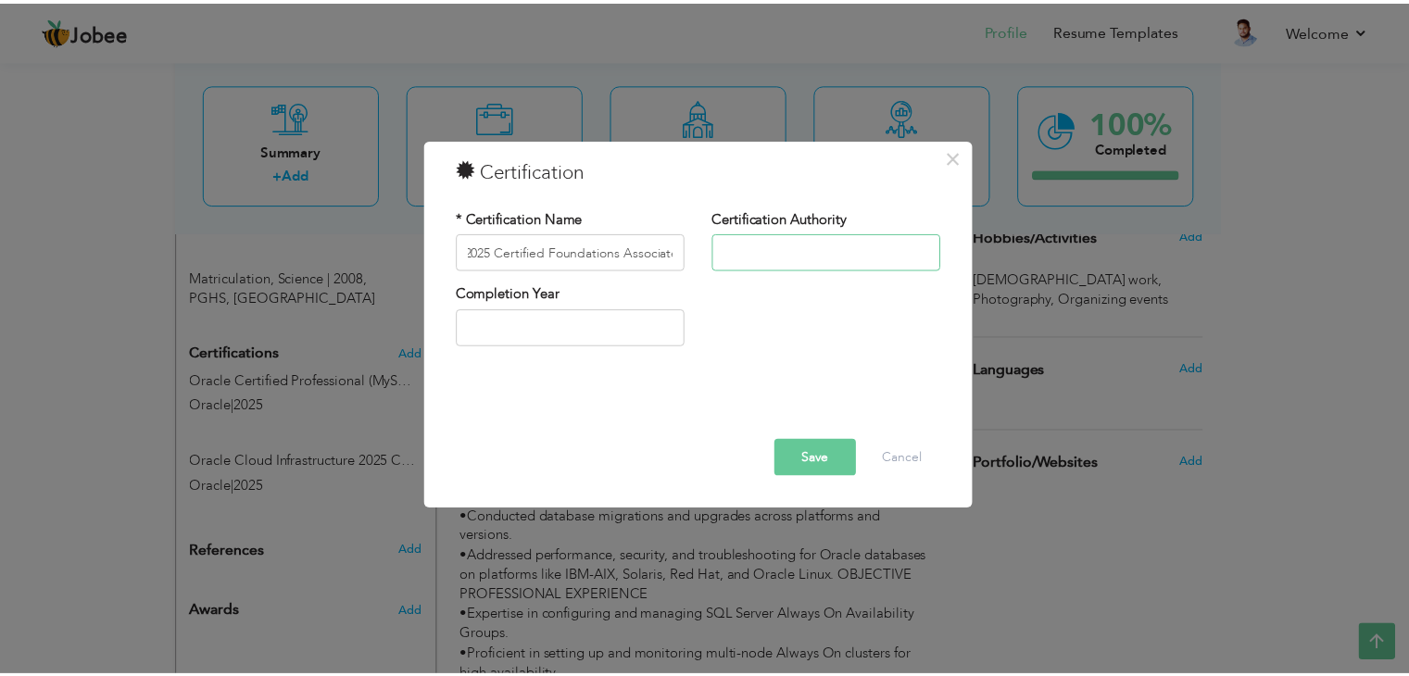
scroll to position [0, 0]
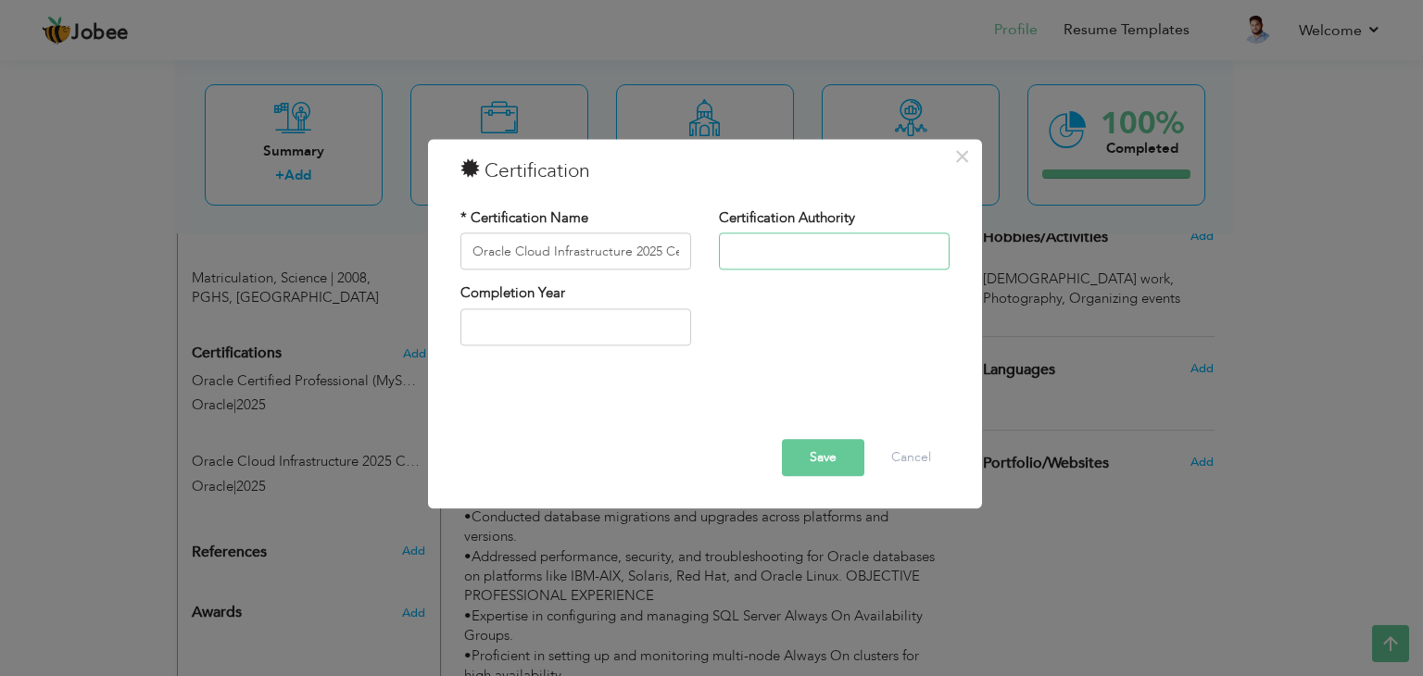
click at [780, 246] on input "text" at bounding box center [834, 251] width 231 height 37
type input "Oracle"
click at [544, 337] on input "text" at bounding box center [575, 327] width 231 height 37
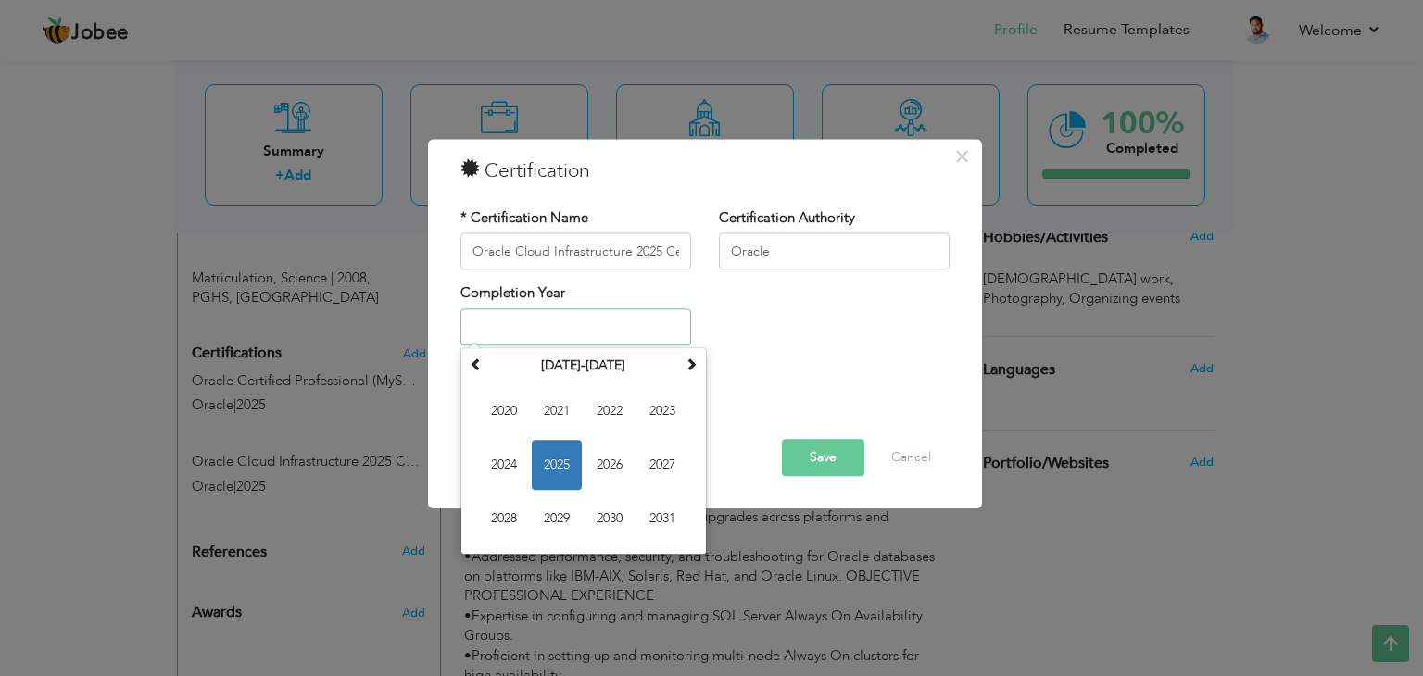
click at [559, 460] on span "2025" at bounding box center [557, 465] width 50 height 50
type input "2025"
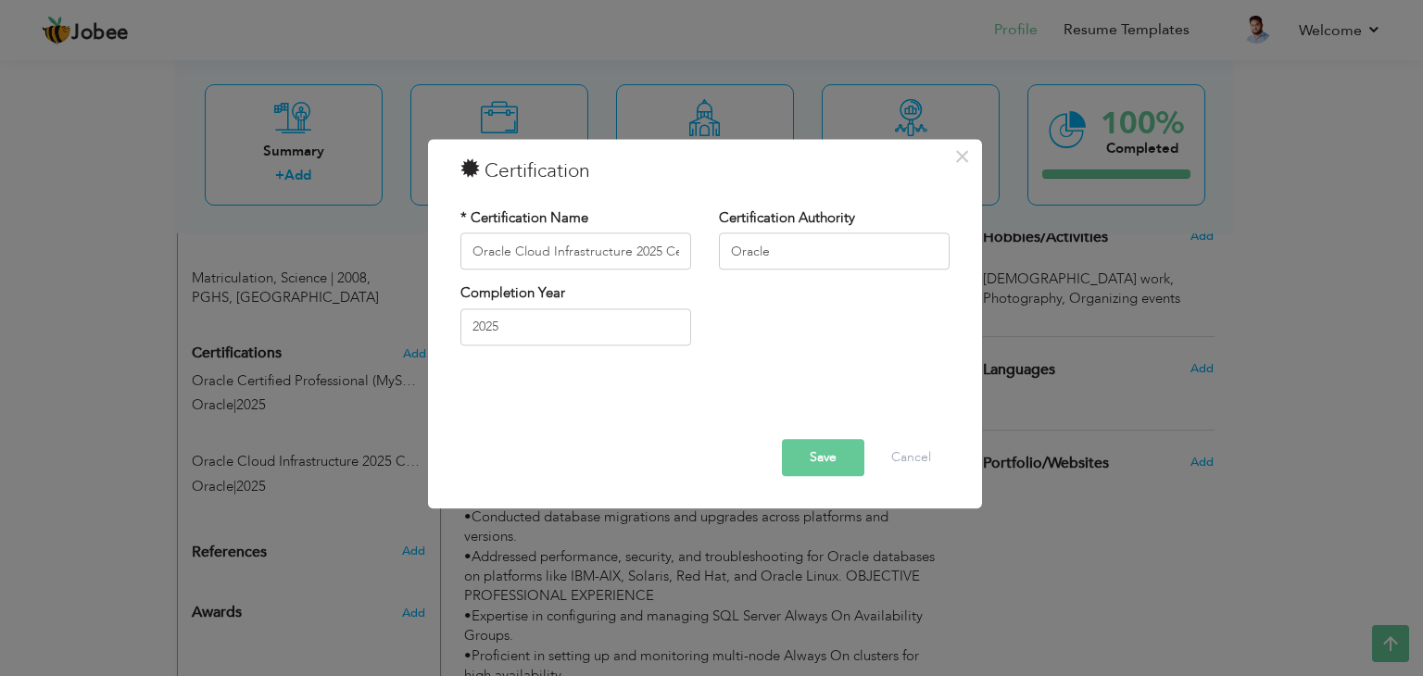
click at [803, 451] on button "Save" at bounding box center [823, 458] width 82 height 37
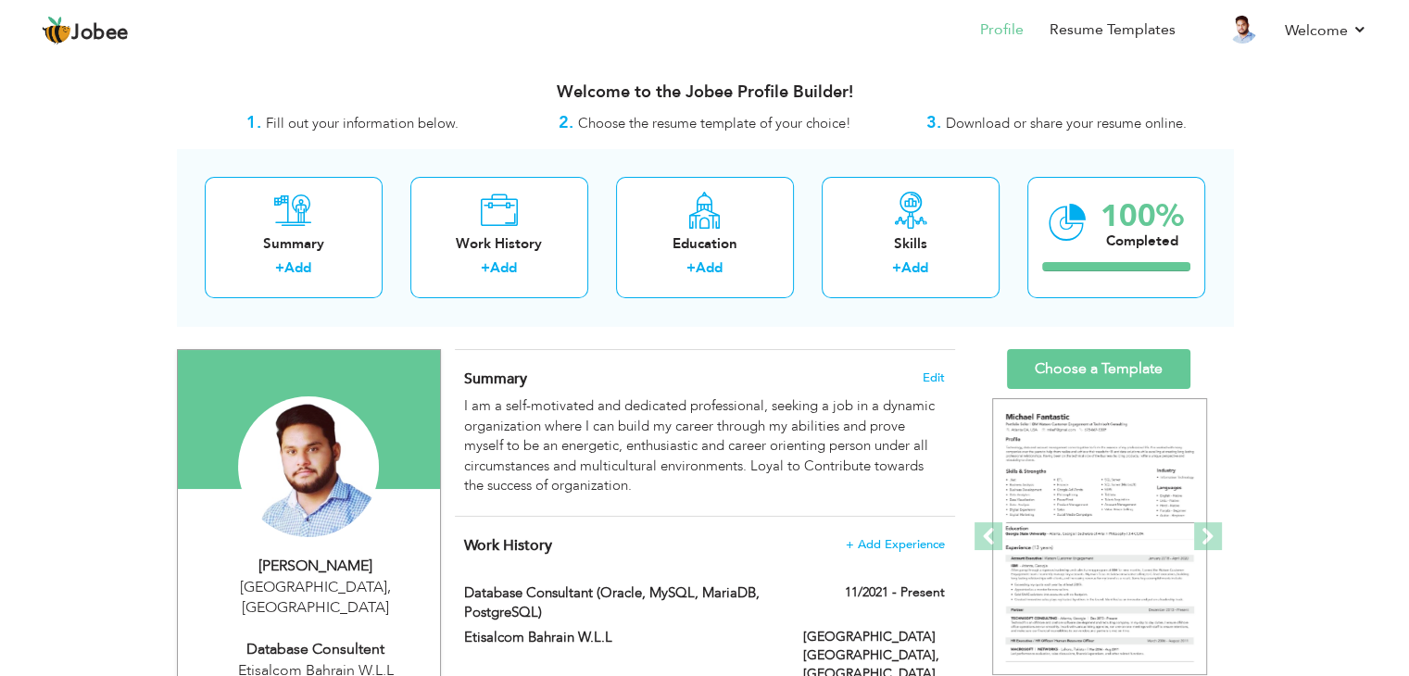
click at [1041, 120] on span "Download or share your resume online." at bounding box center [1066, 123] width 241 height 19
click at [952, 123] on span "Download or share your resume online." at bounding box center [1066, 123] width 241 height 19
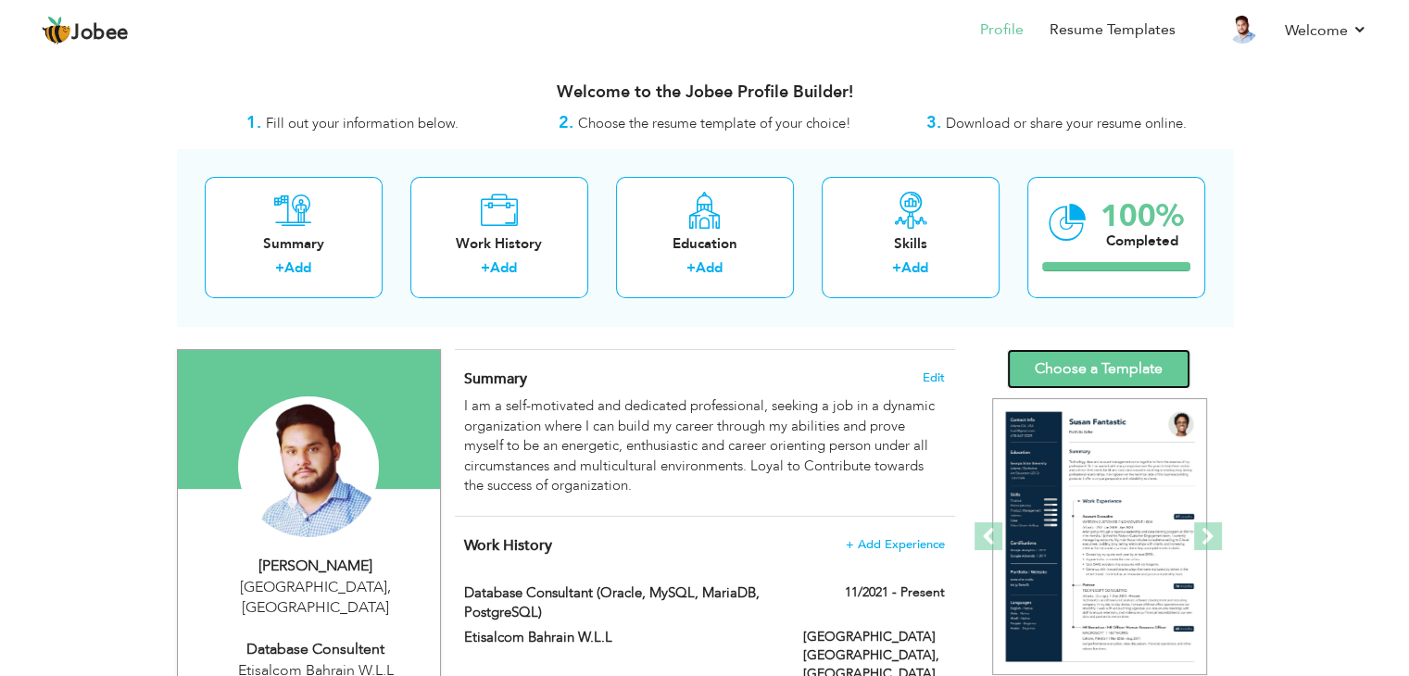
click at [1097, 367] on link "Choose a Template" at bounding box center [1098, 369] width 183 height 40
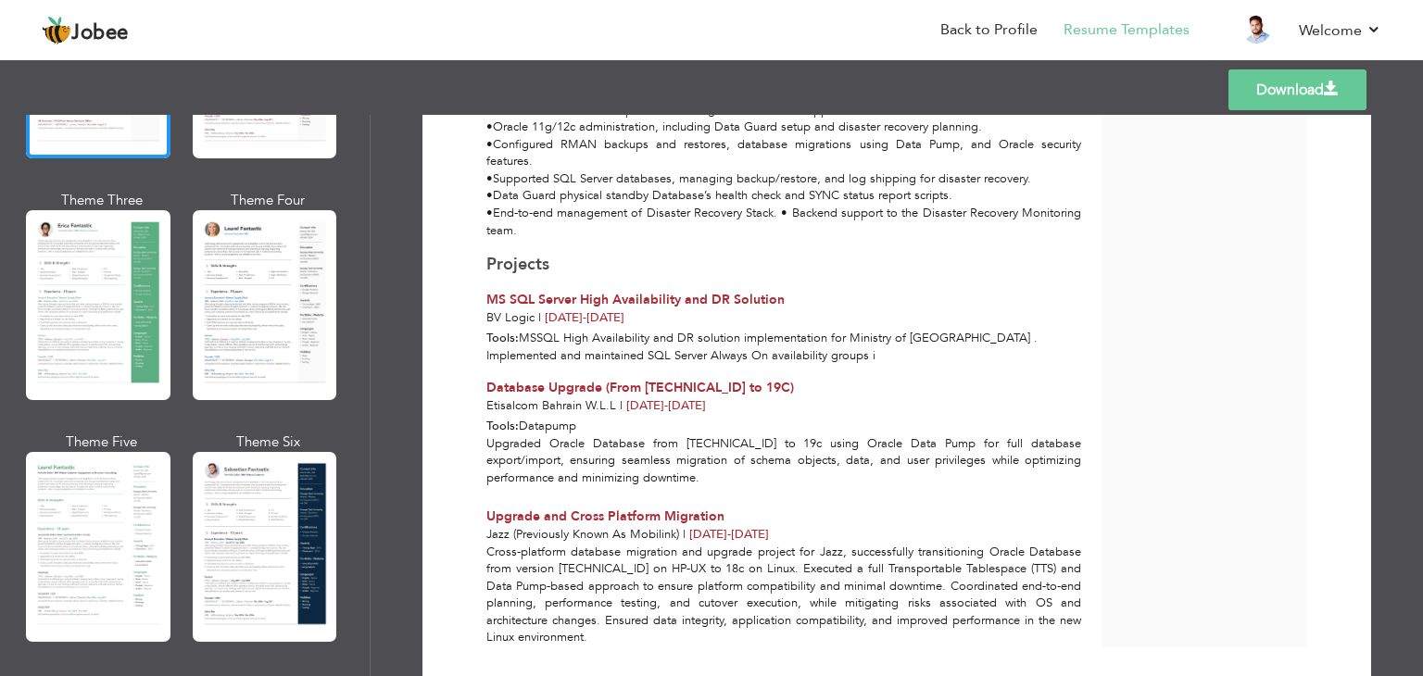
scroll to position [1549, 0]
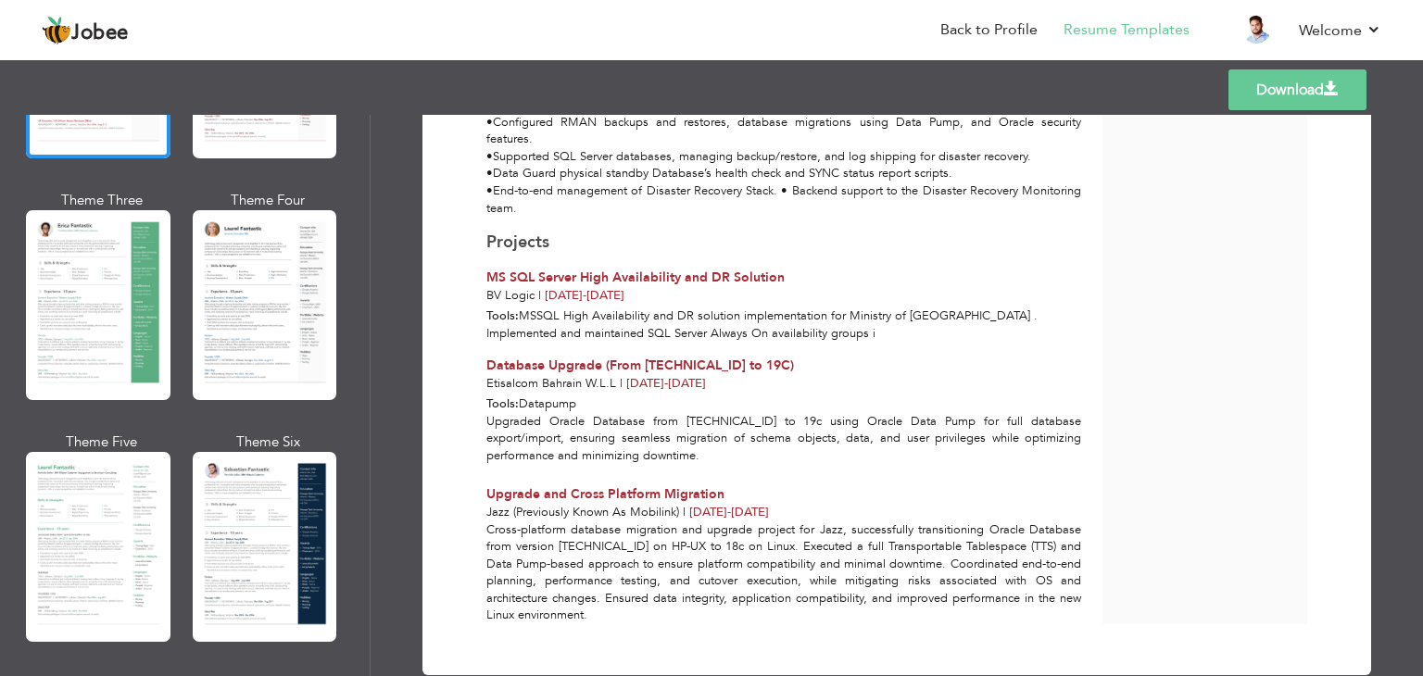
click at [1259, 84] on link "Download" at bounding box center [1298, 89] width 138 height 41
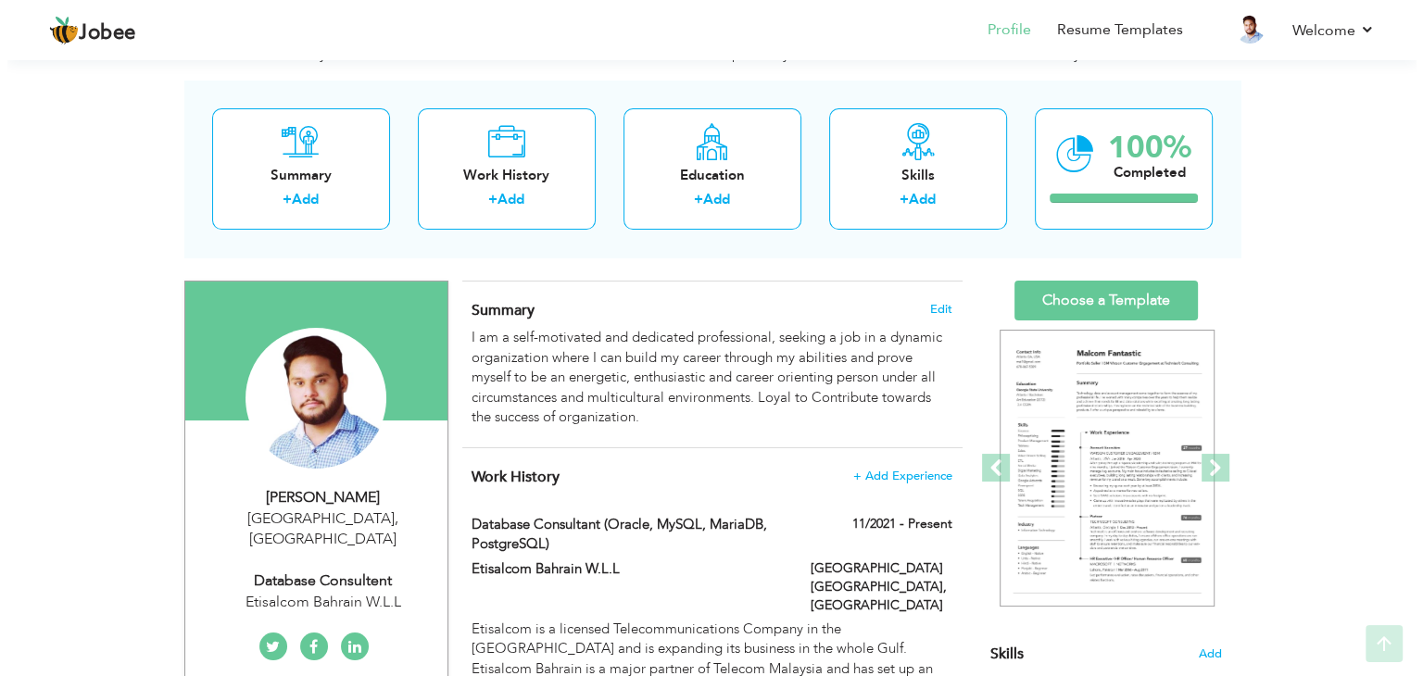
scroll to position [278, 0]
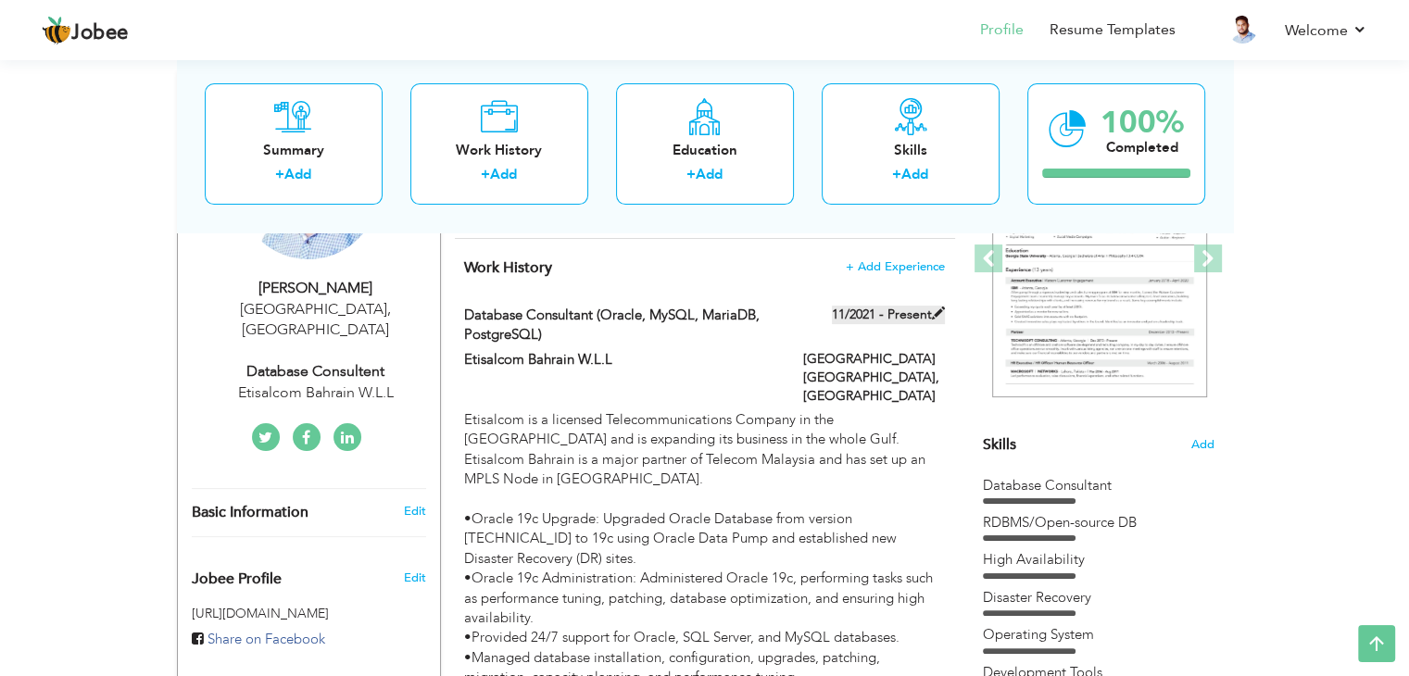
click at [938, 312] on span at bounding box center [938, 313] width 13 height 13
type input "Database Consultant (Oracle, MySQL, MariaDB, PostgreSQL)"
type input "Etisalcom Bahrain W.L.L"
type input "11/2021"
type input "[GEOGRAPHIC_DATA]"
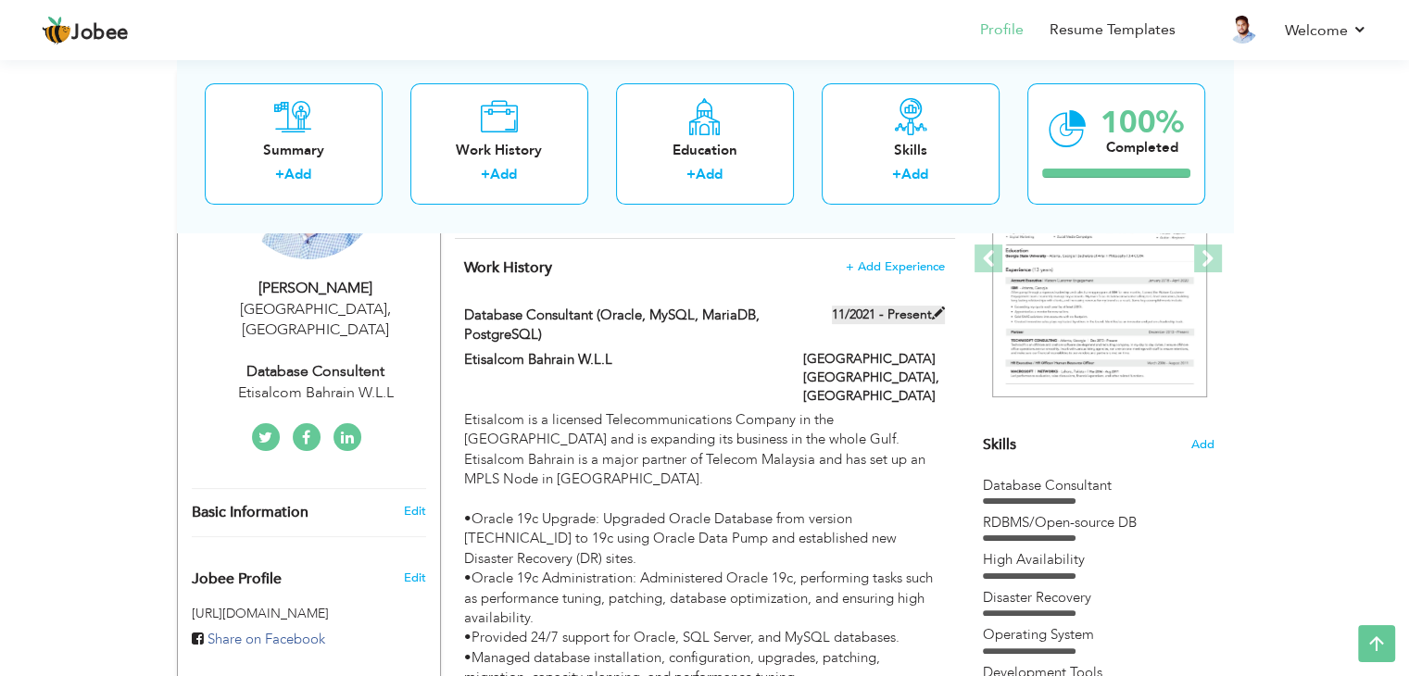
type input "[GEOGRAPHIC_DATA] [GEOGRAPHIC_DATA]"
checkbox input "true"
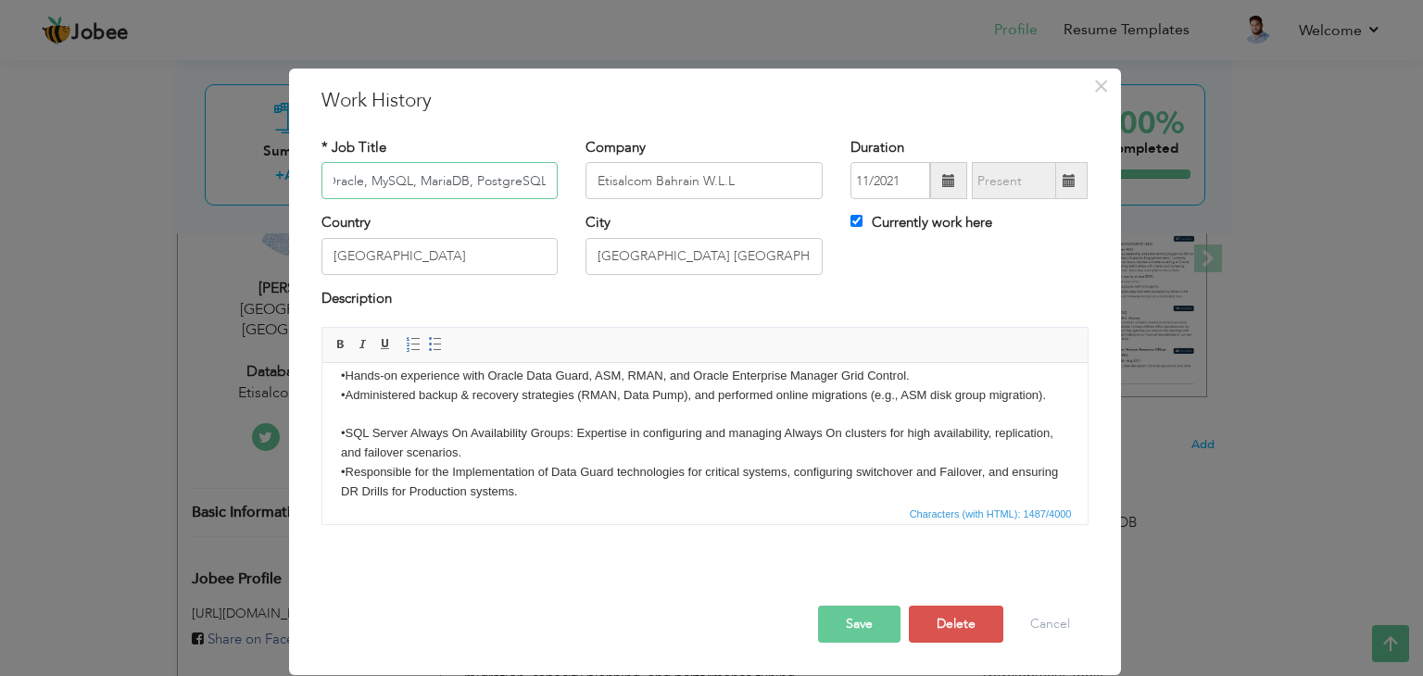
scroll to position [225, 0]
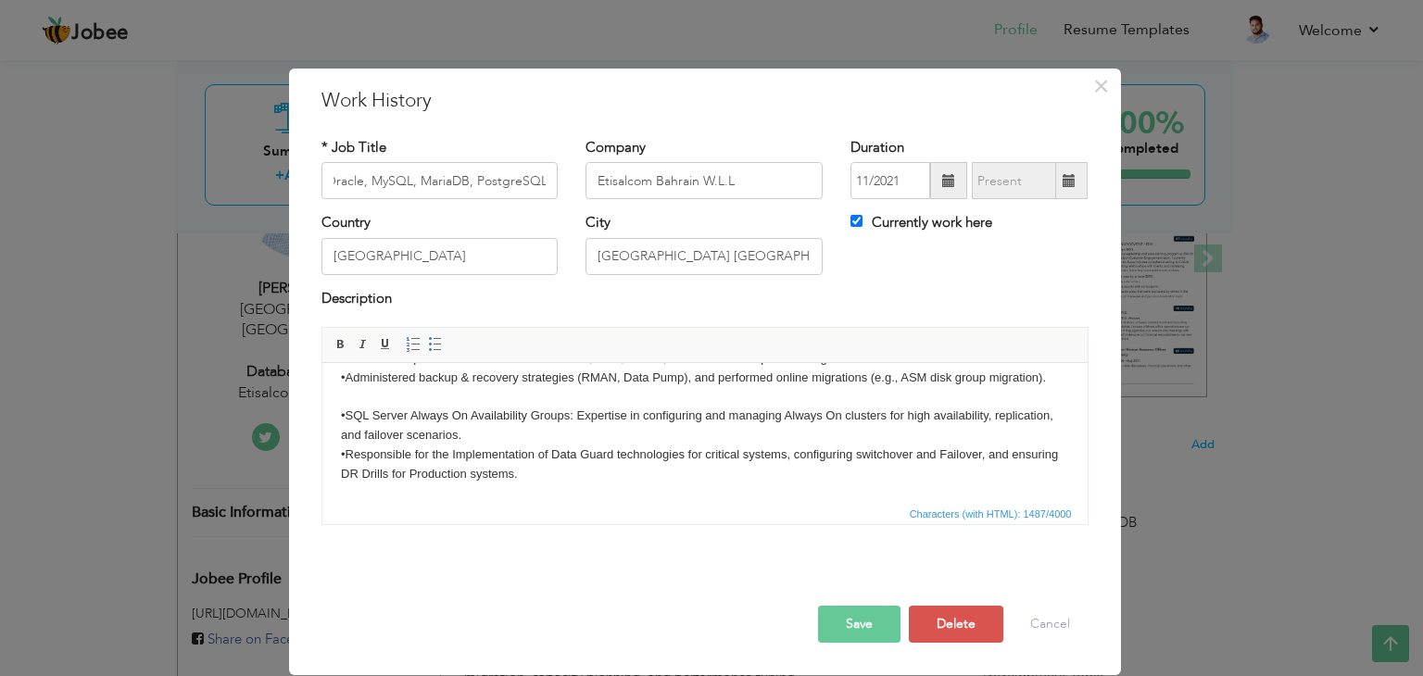
click at [592, 476] on body "Etisalcom is a licensed Telecommunications Company in the Kingdom of Bahrain an…" at bounding box center [704, 321] width 728 height 328
click at [340, 453] on body "Etisalcom is a licensed Telecommunications Company in the Kingdom of Bahrain an…" at bounding box center [704, 330] width 728 height 347
copy body "•"
click at [340, 496] on body "Etisalcom is a licensed Telecommunications Company in the Kingdom of Bahrain an…" at bounding box center [704, 330] width 728 height 347
click at [997, 493] on body "Etisalcom is a licensed Telecommunications Company in the Kingdom of Bahrain an…" at bounding box center [704, 330] width 728 height 347
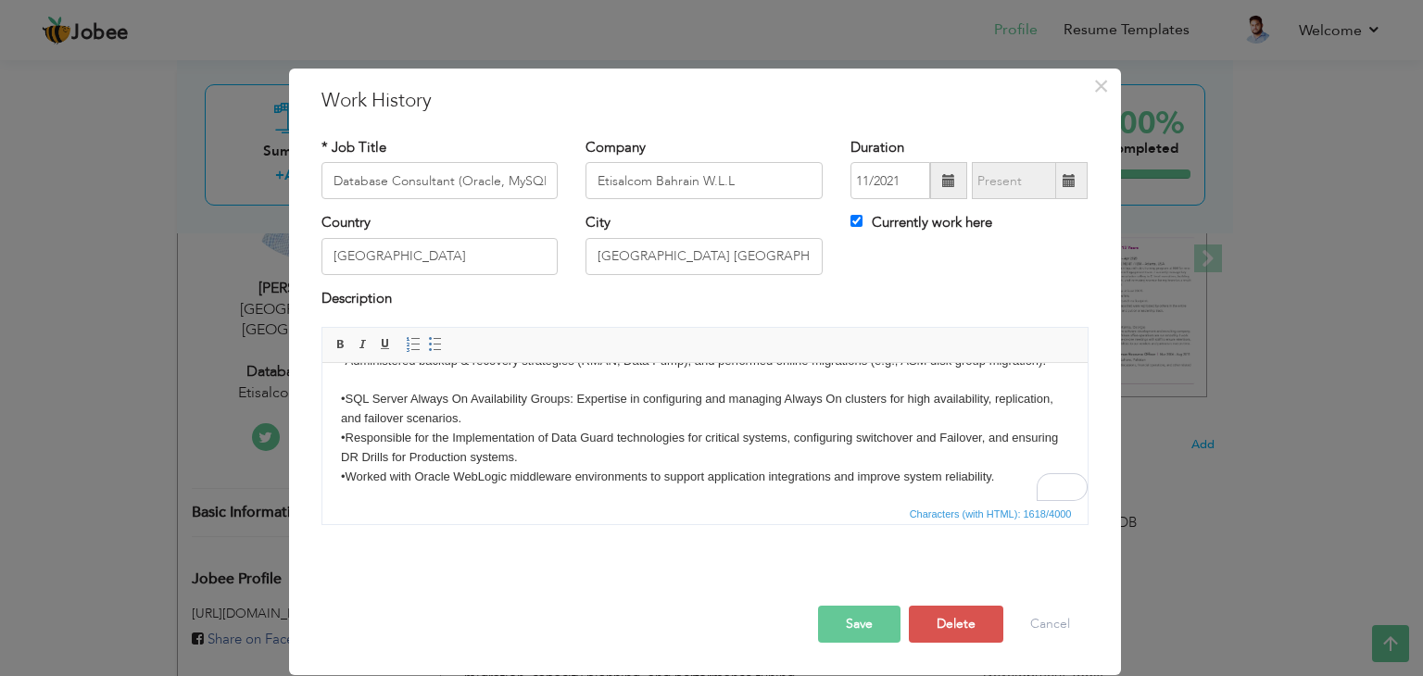
scroll to position [242, 0]
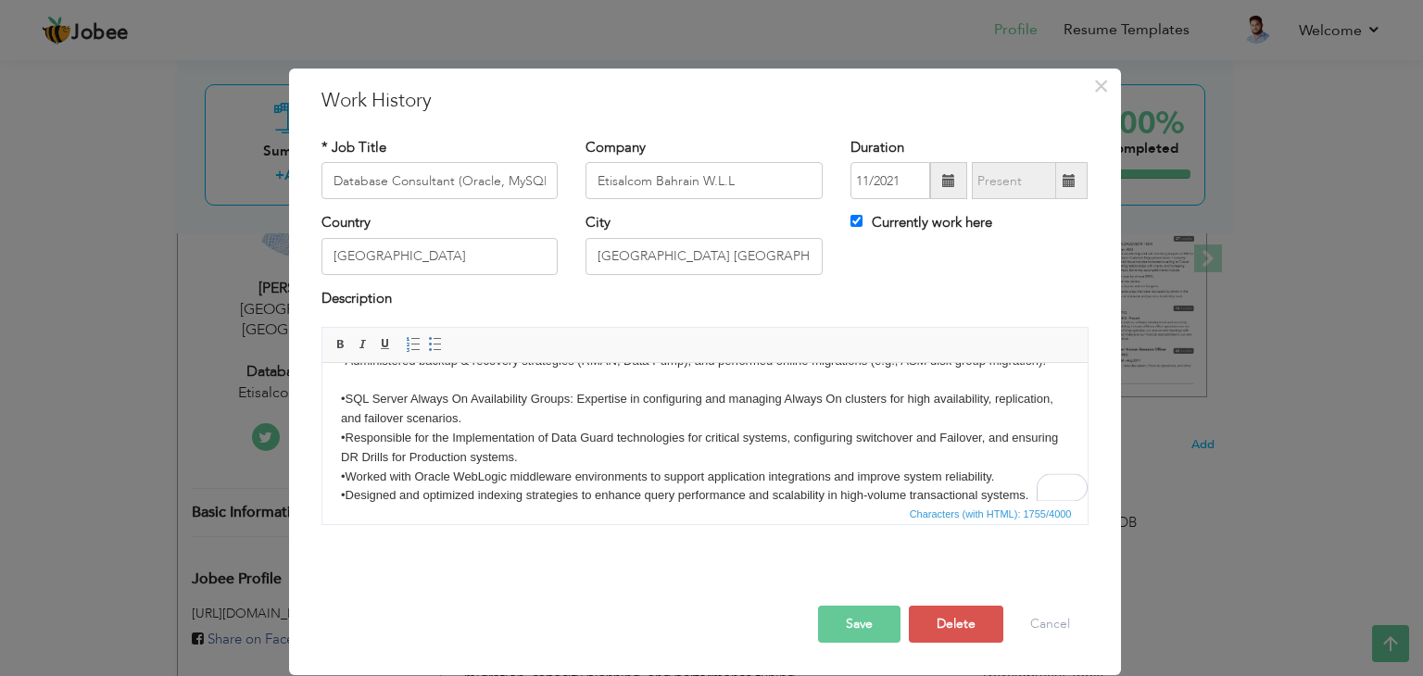
click at [851, 620] on button "Save" at bounding box center [859, 624] width 82 height 37
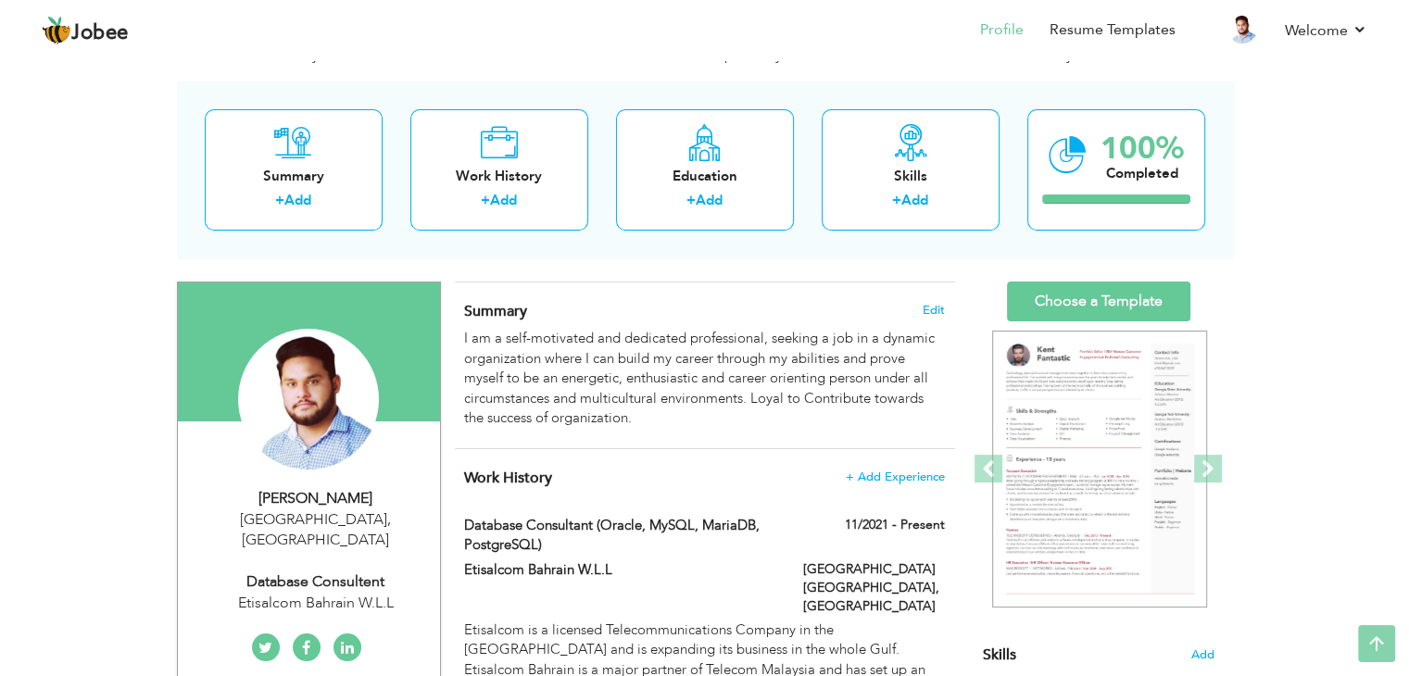
scroll to position [0, 0]
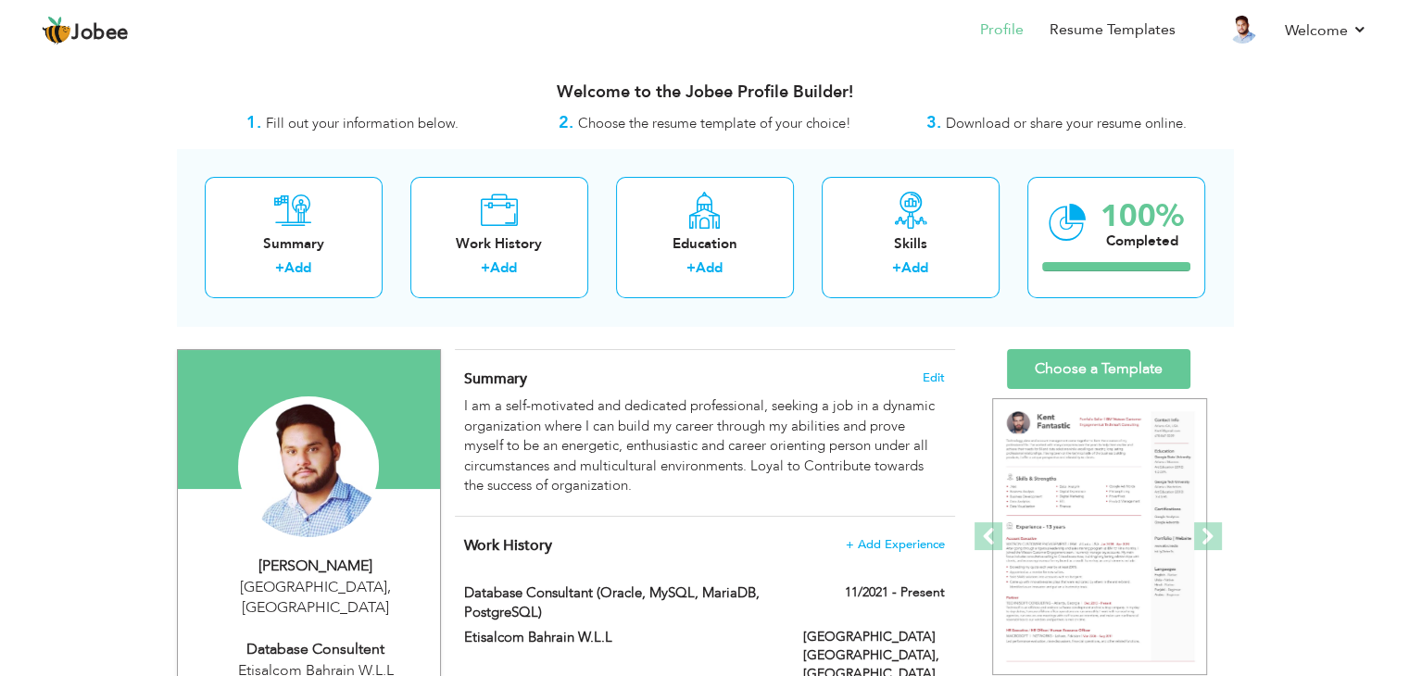
click at [1034, 118] on span "Download or share your resume online." at bounding box center [1066, 123] width 241 height 19
click at [1082, 358] on link "Choose a Template" at bounding box center [1098, 369] width 183 height 40
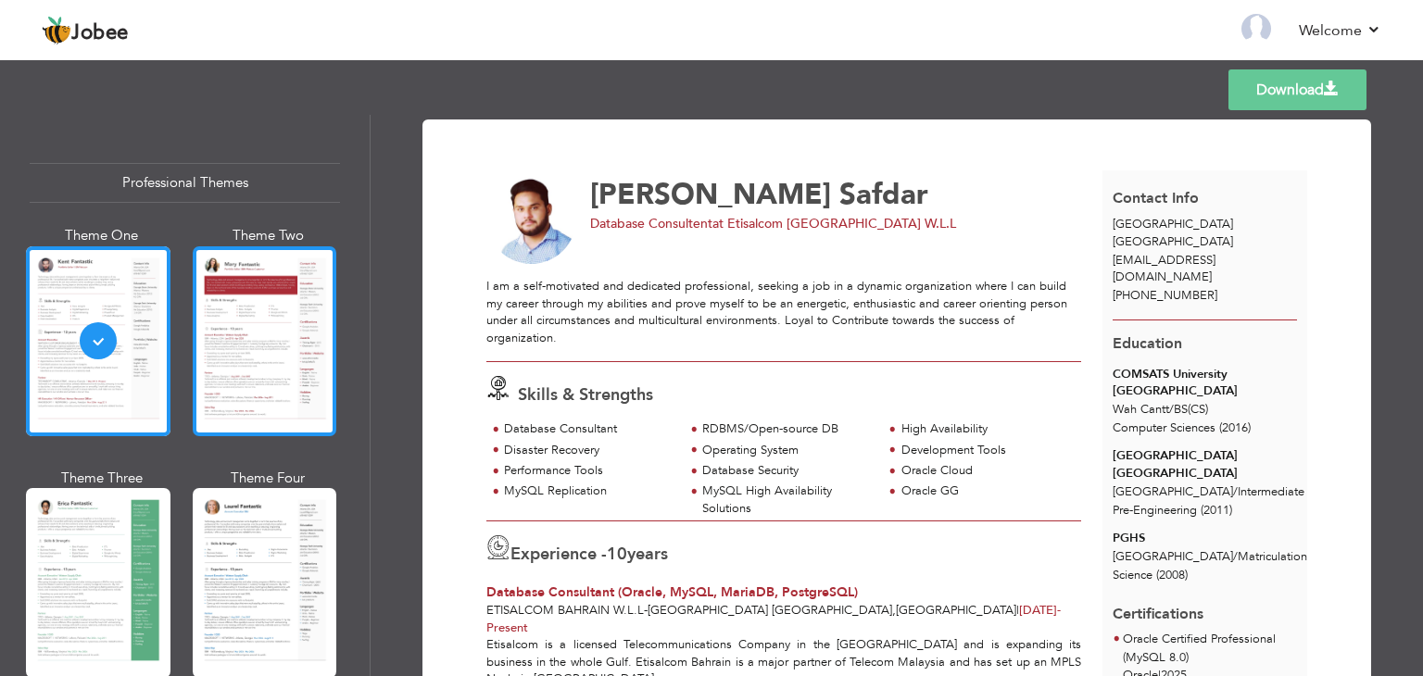
click at [243, 364] on div at bounding box center [265, 341] width 145 height 190
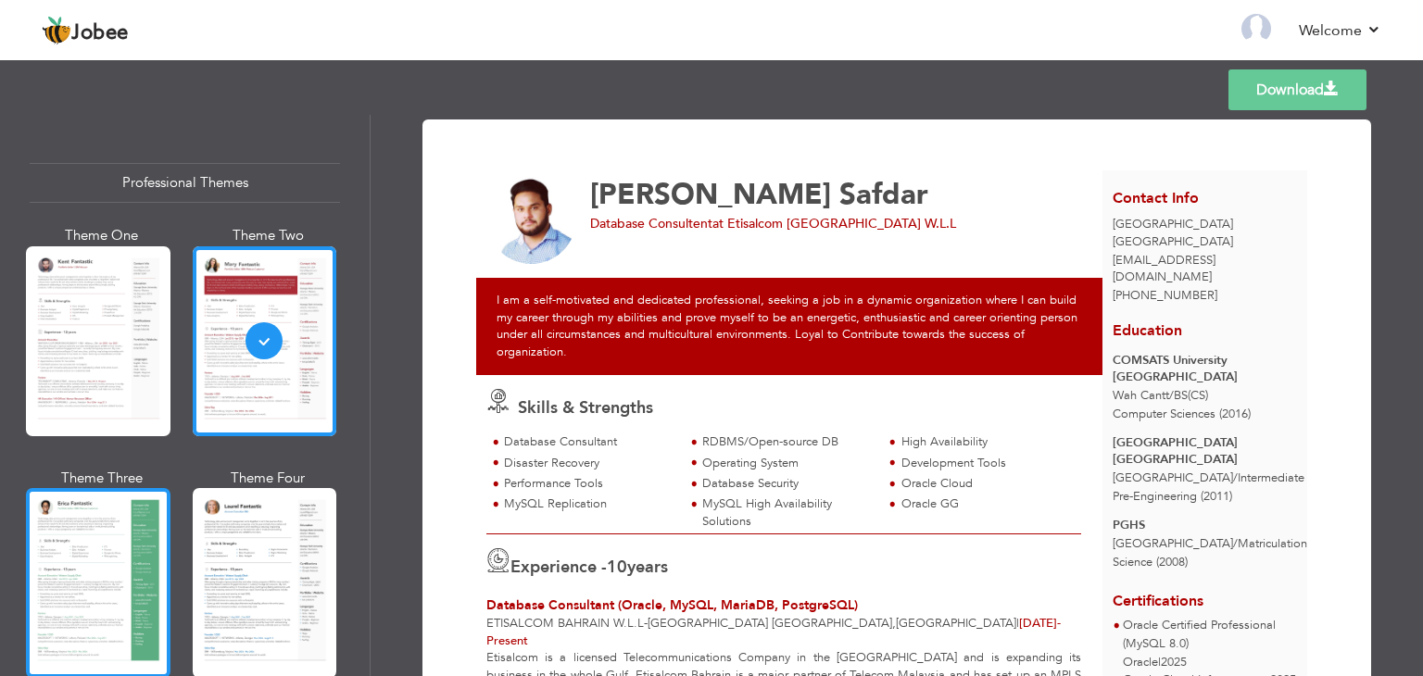
click at [108, 539] on div at bounding box center [98, 583] width 145 height 190
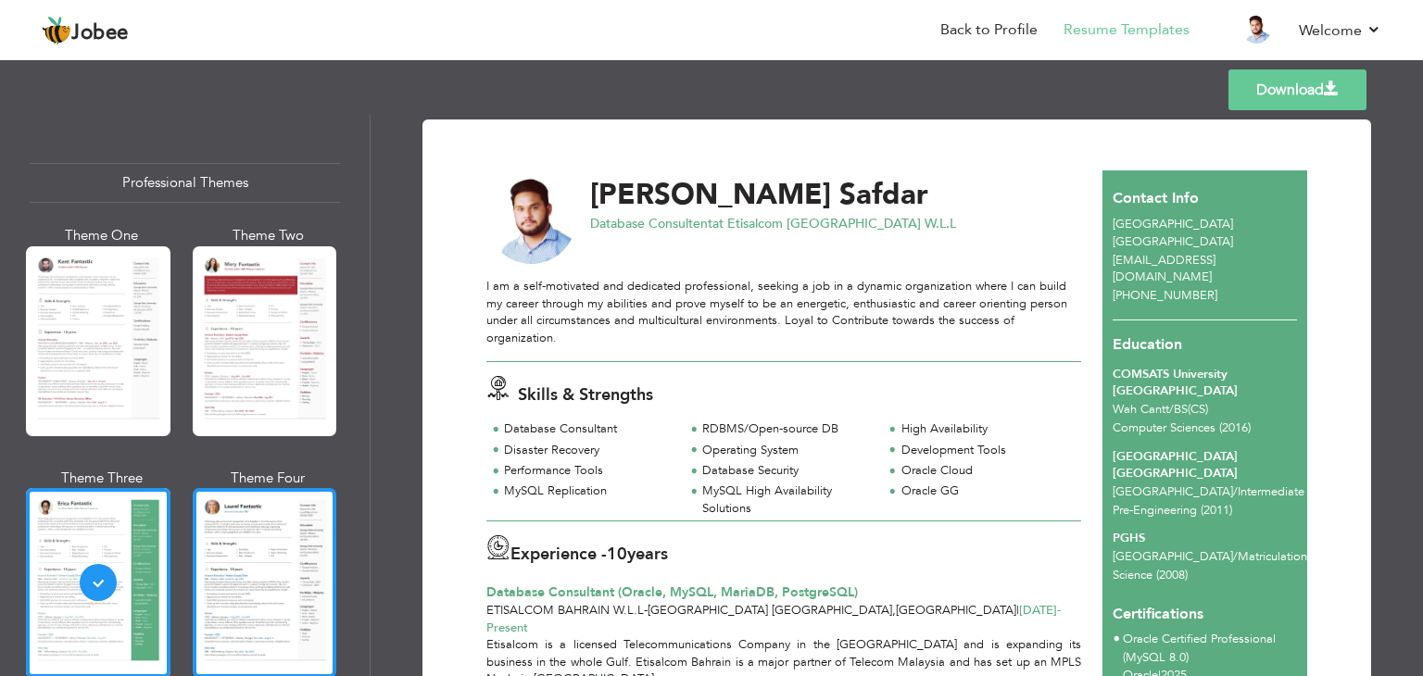
click at [250, 586] on div at bounding box center [265, 583] width 145 height 190
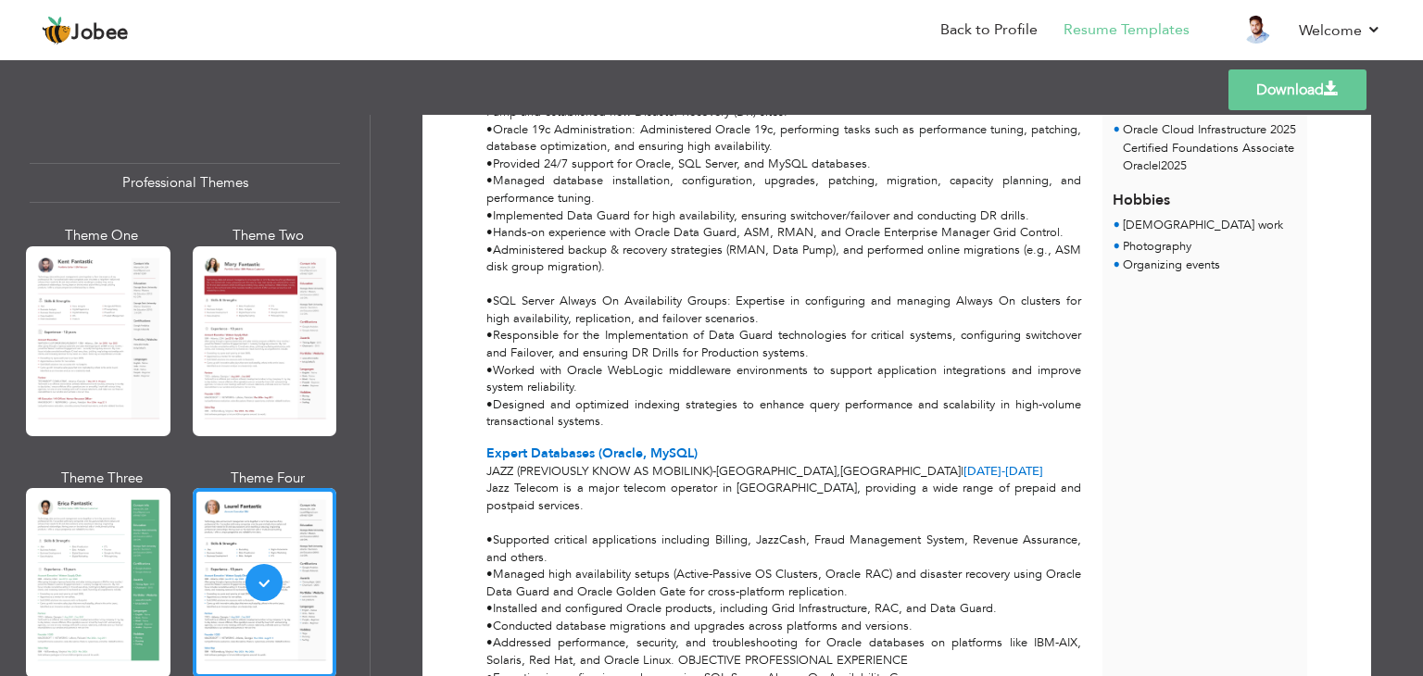
scroll to position [741, 0]
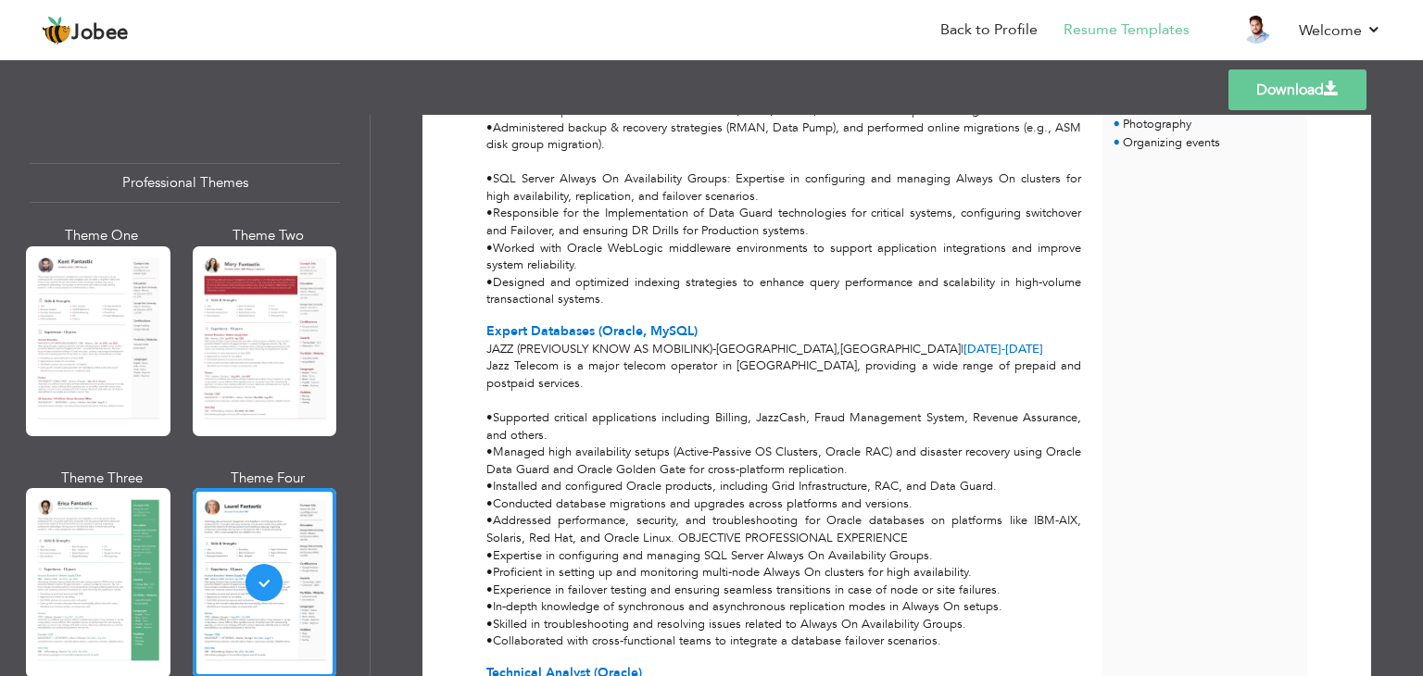
click at [1255, 86] on link "Download" at bounding box center [1298, 89] width 138 height 41
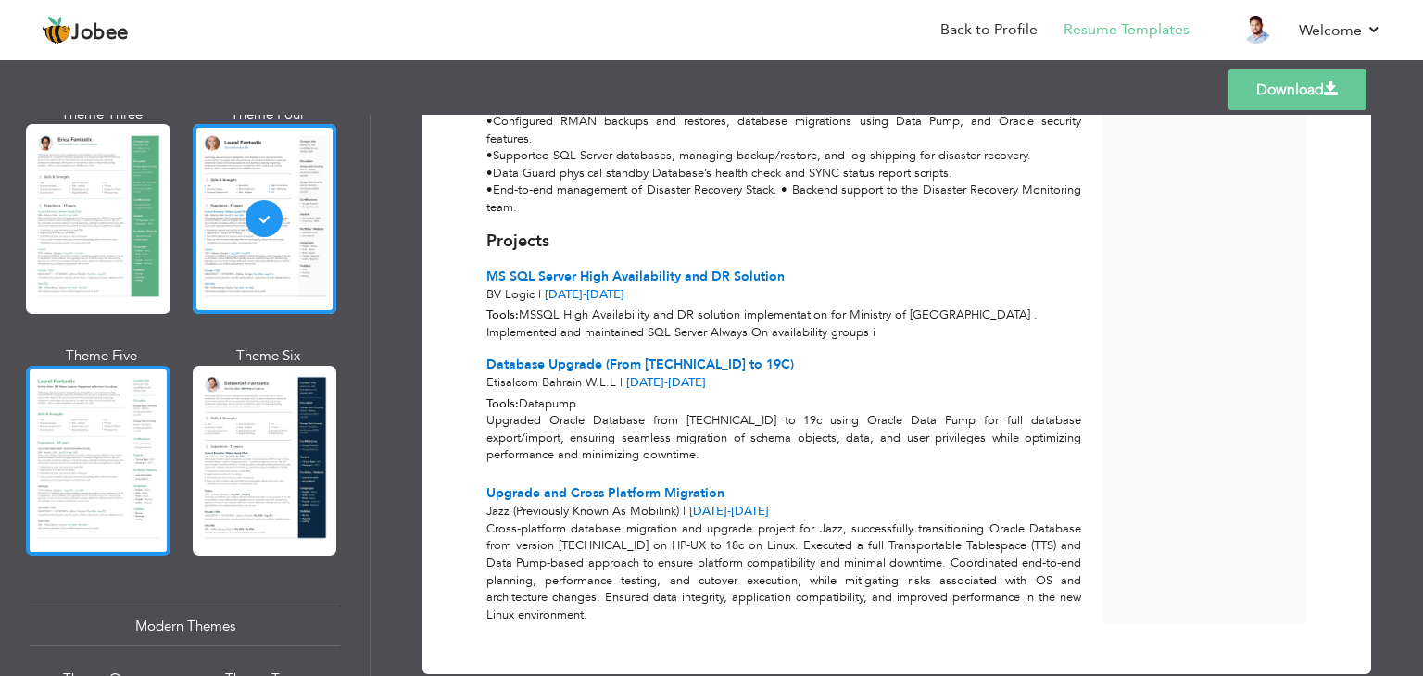
scroll to position [371, 0]
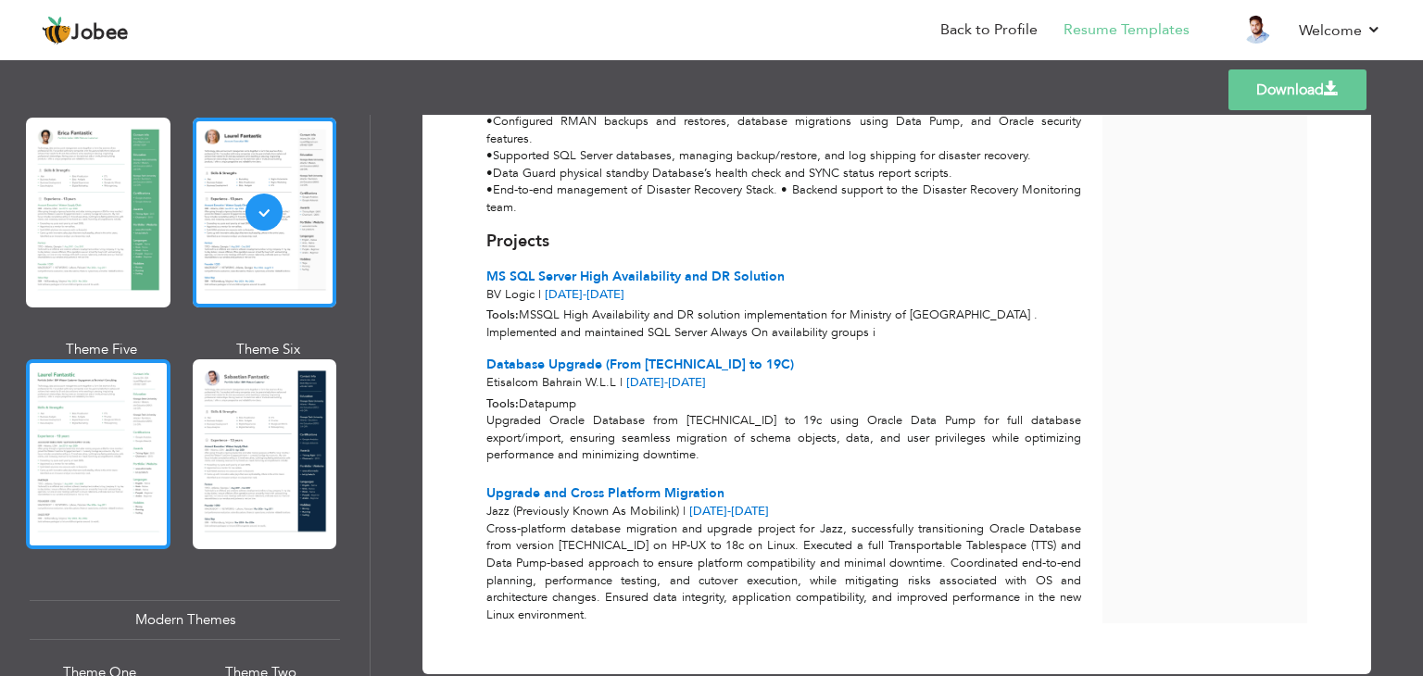
click at [66, 458] on div at bounding box center [98, 454] width 145 height 190
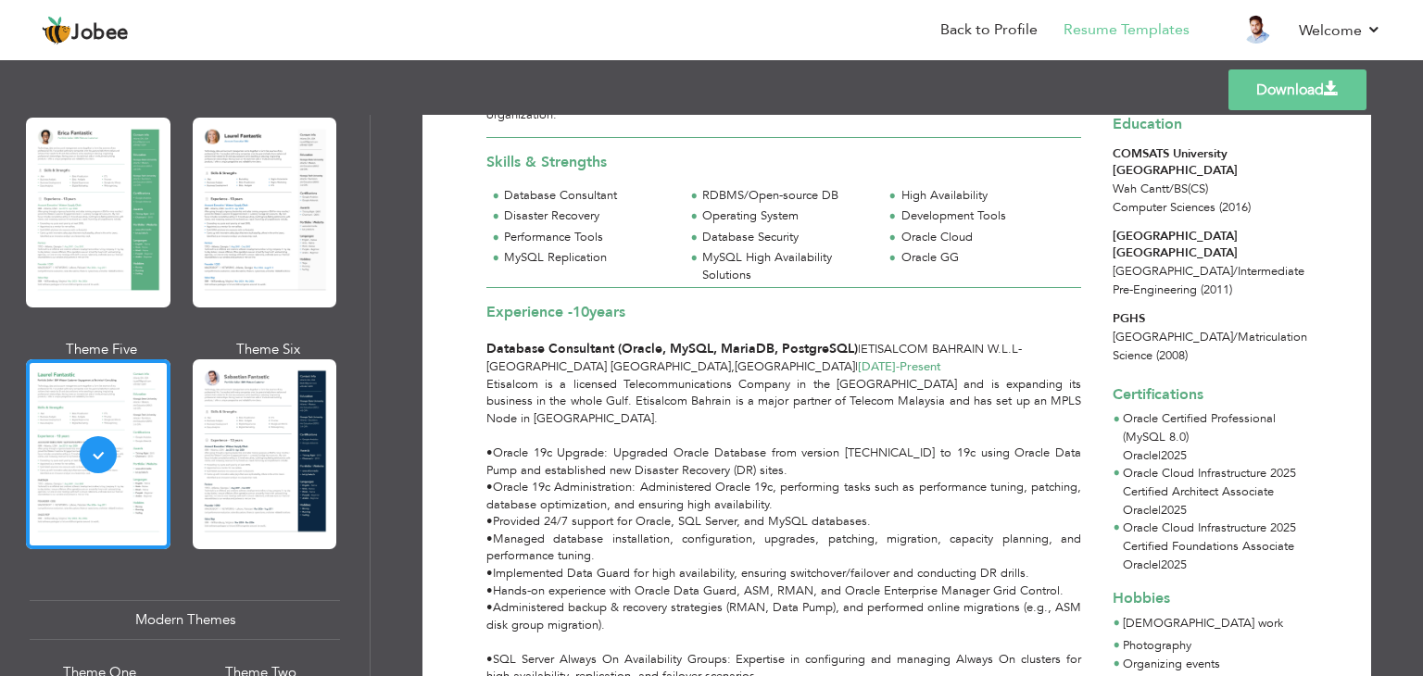
scroll to position [0, 0]
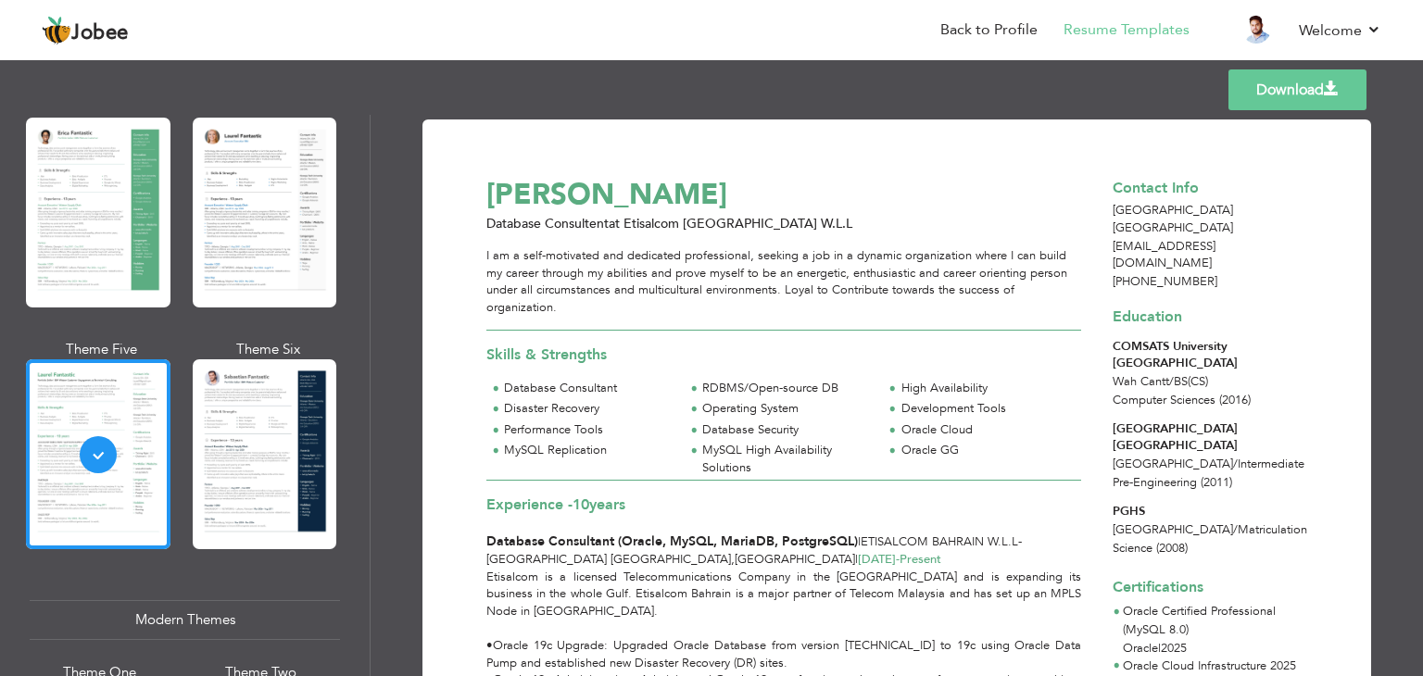
click at [1253, 97] on link "Download" at bounding box center [1298, 89] width 138 height 41
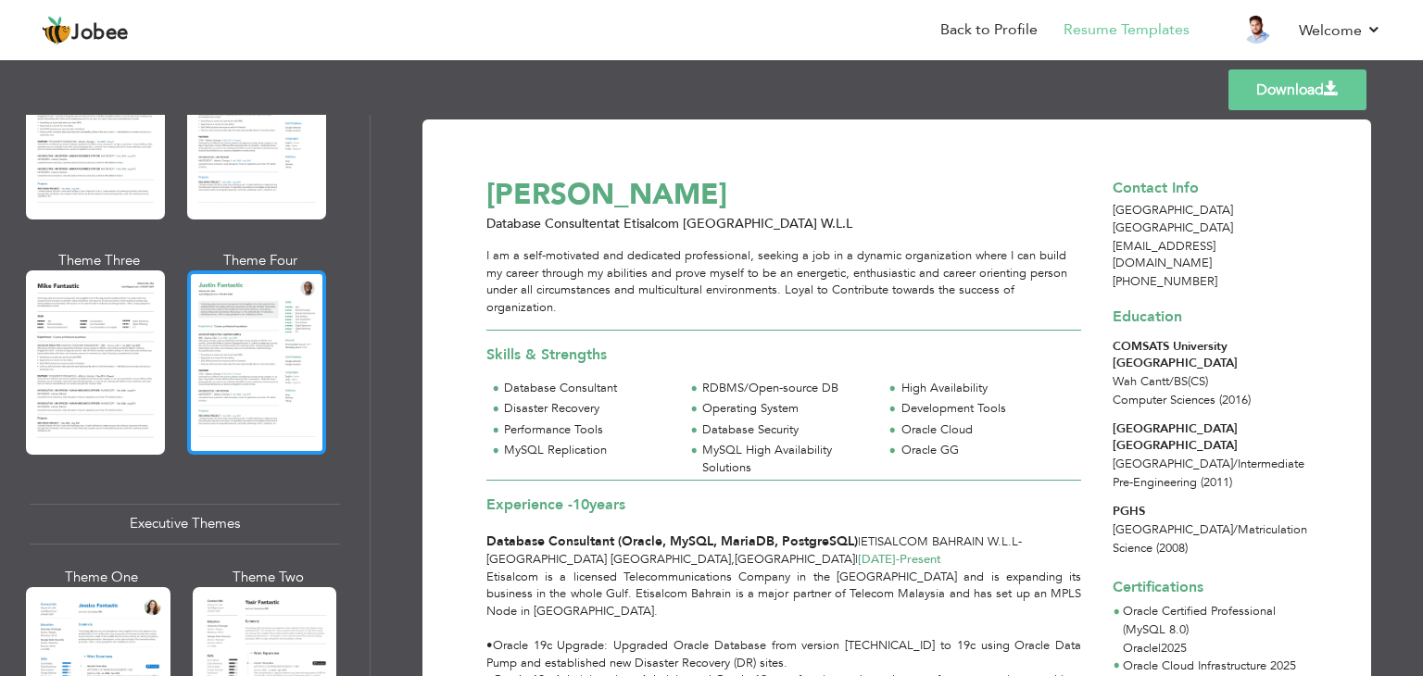
scroll to position [1019, 0]
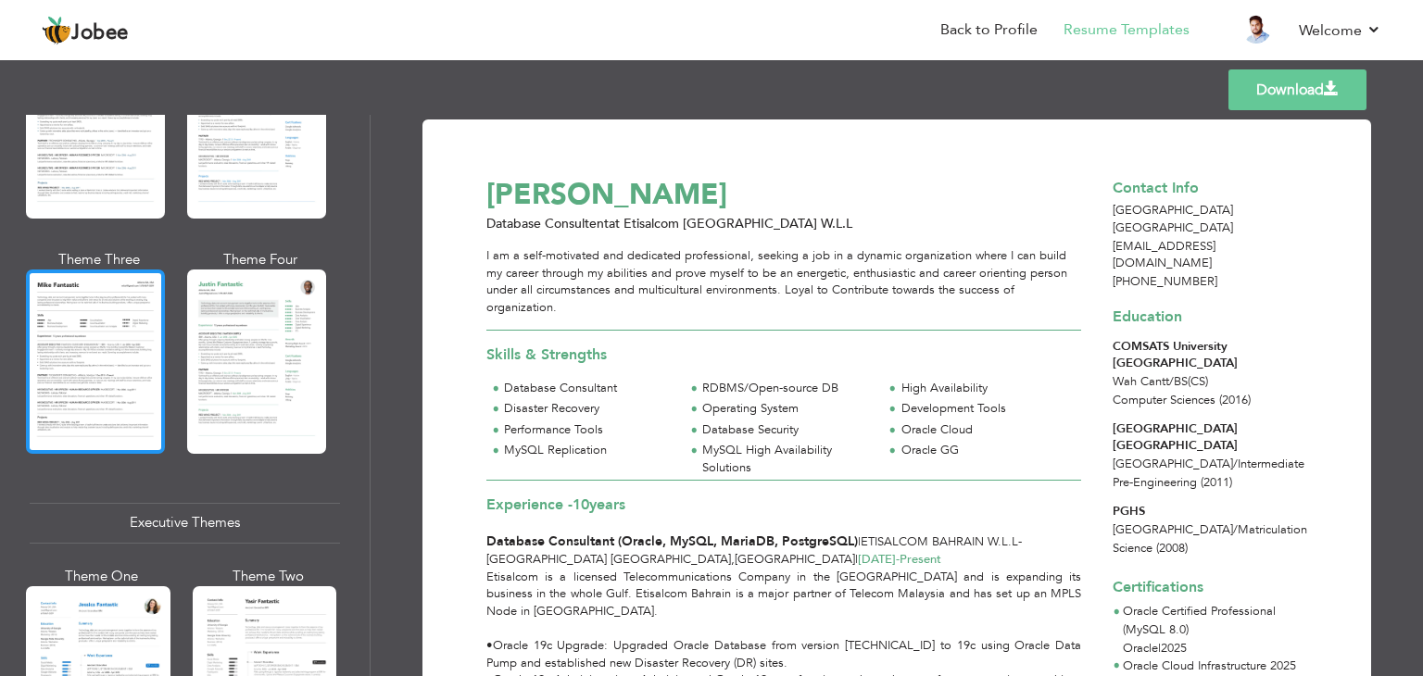
click at [97, 361] on div at bounding box center [95, 361] width 139 height 183
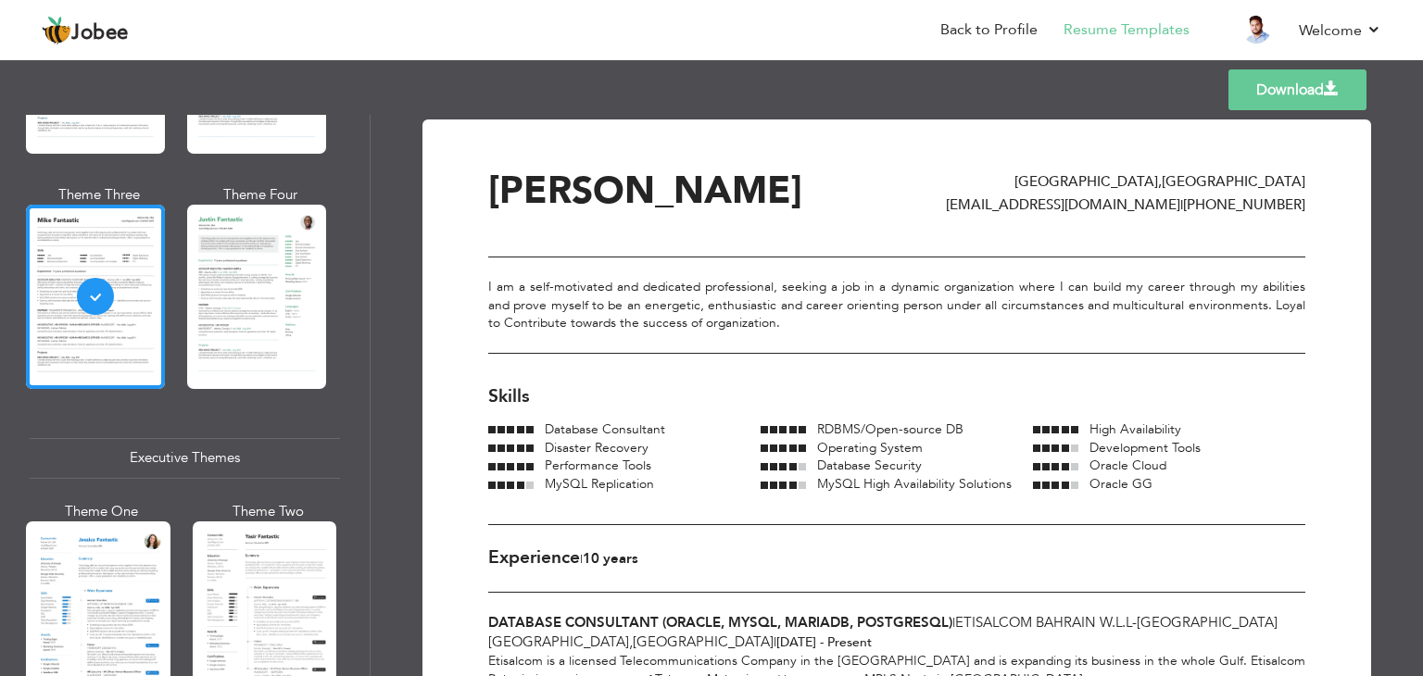
scroll to position [1297, 0]
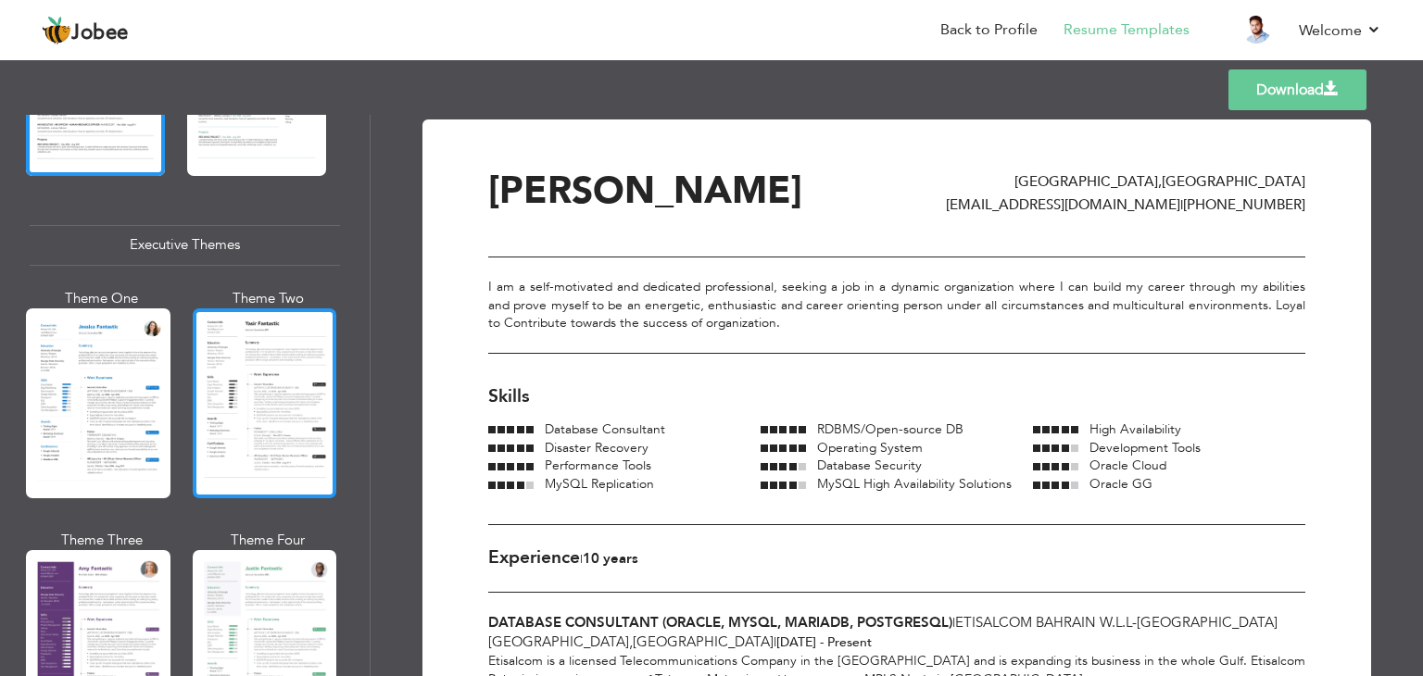
click at [245, 427] on div at bounding box center [265, 404] width 145 height 190
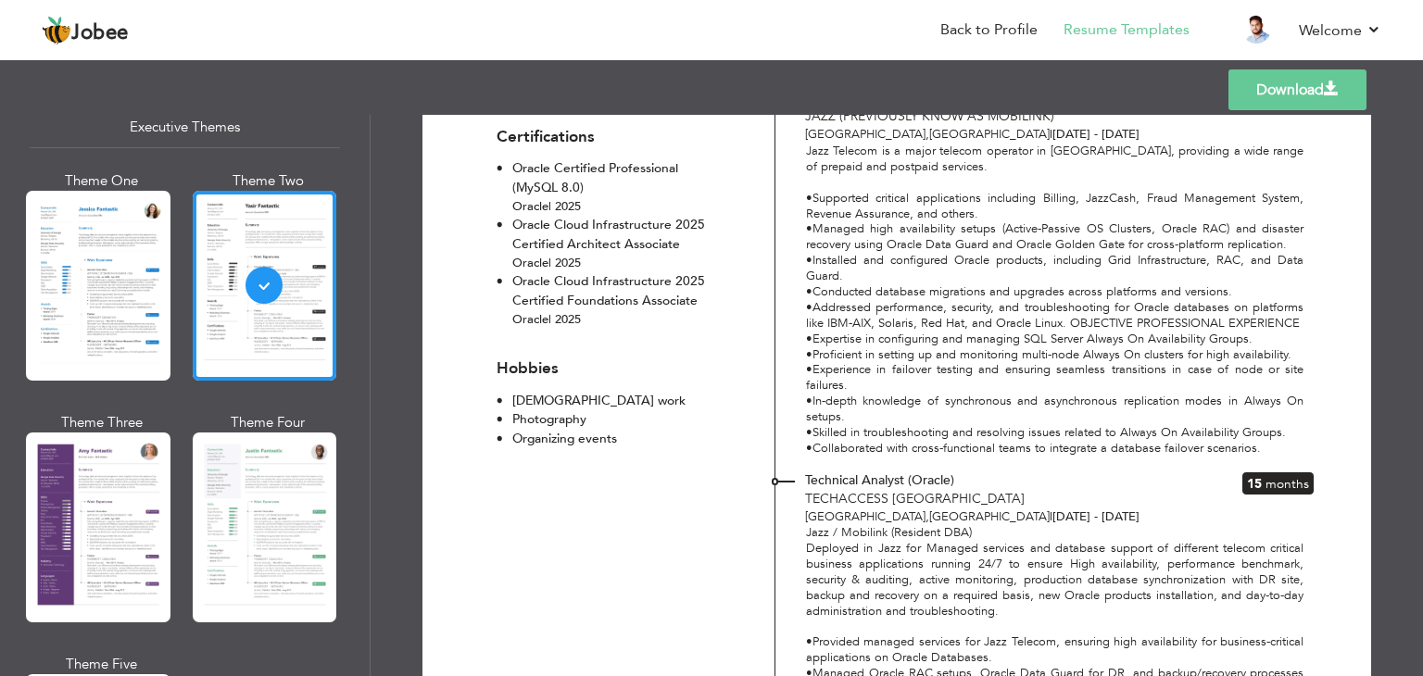
scroll to position [1575, 0]
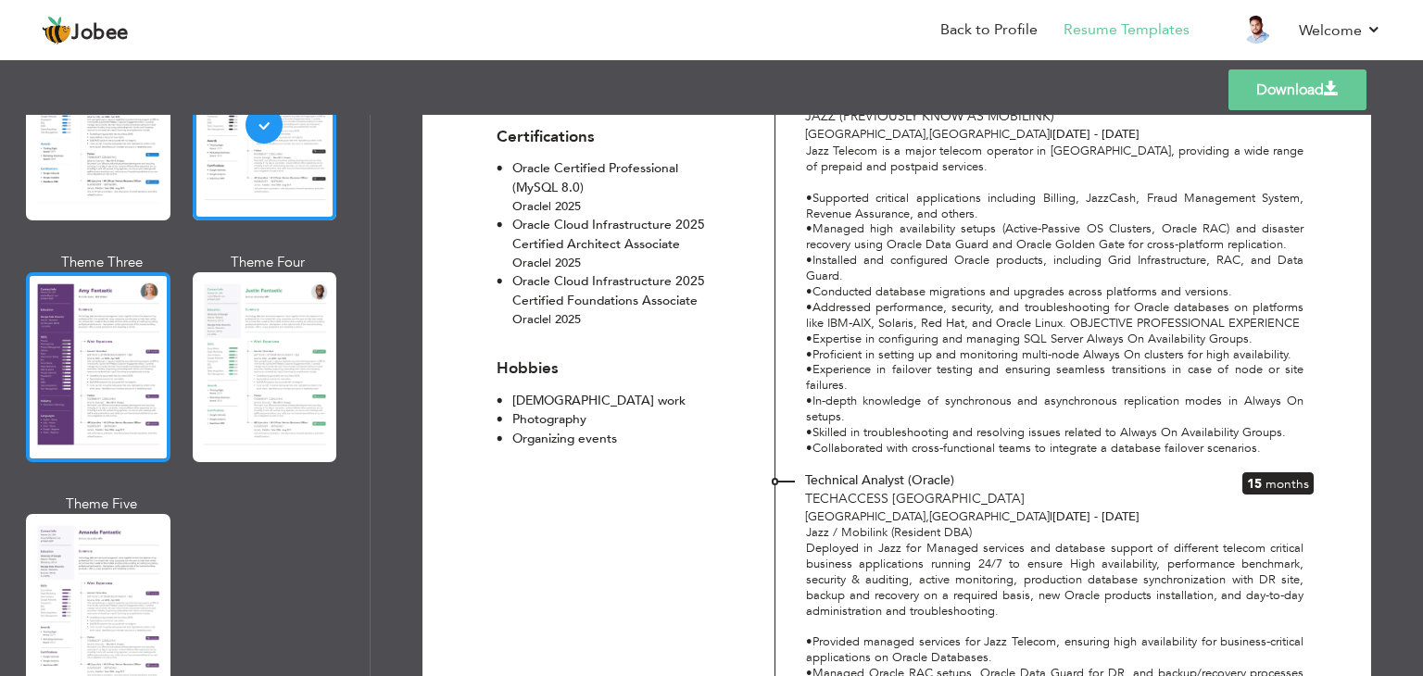
click at [112, 385] on div at bounding box center [98, 367] width 145 height 190
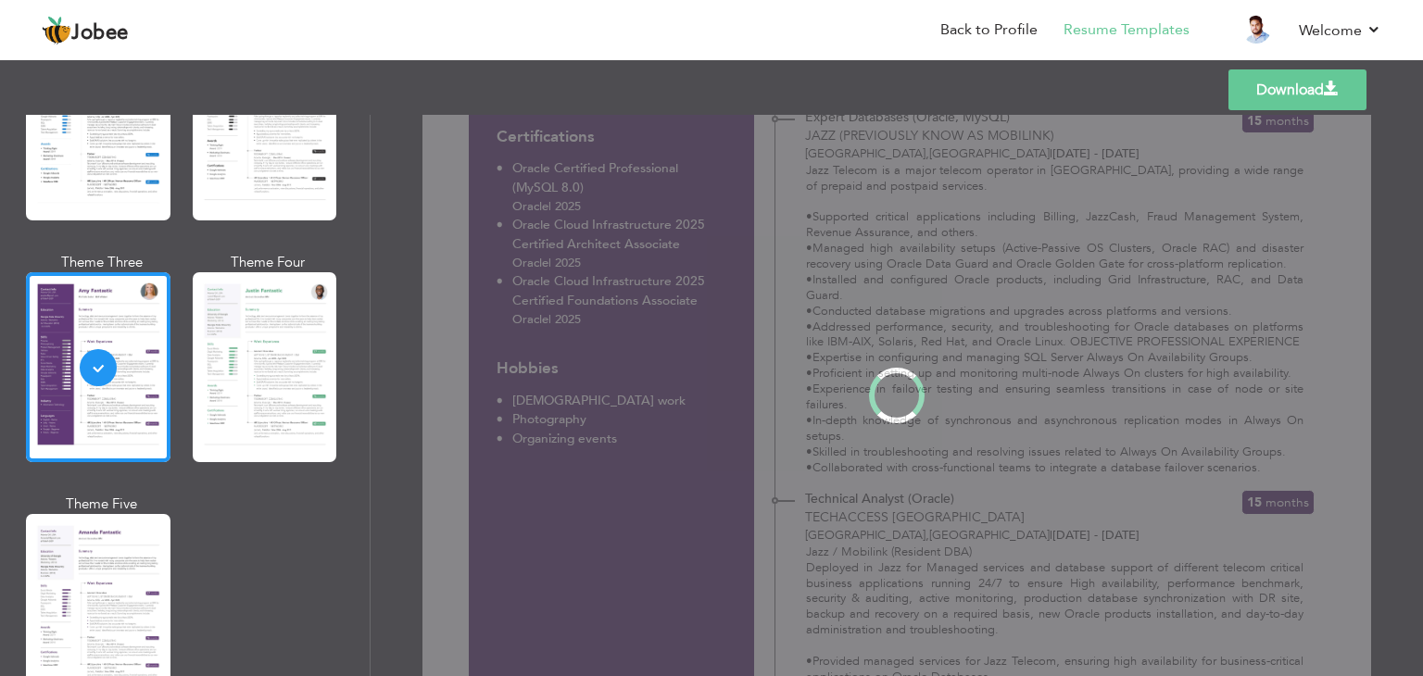
scroll to position [0, 0]
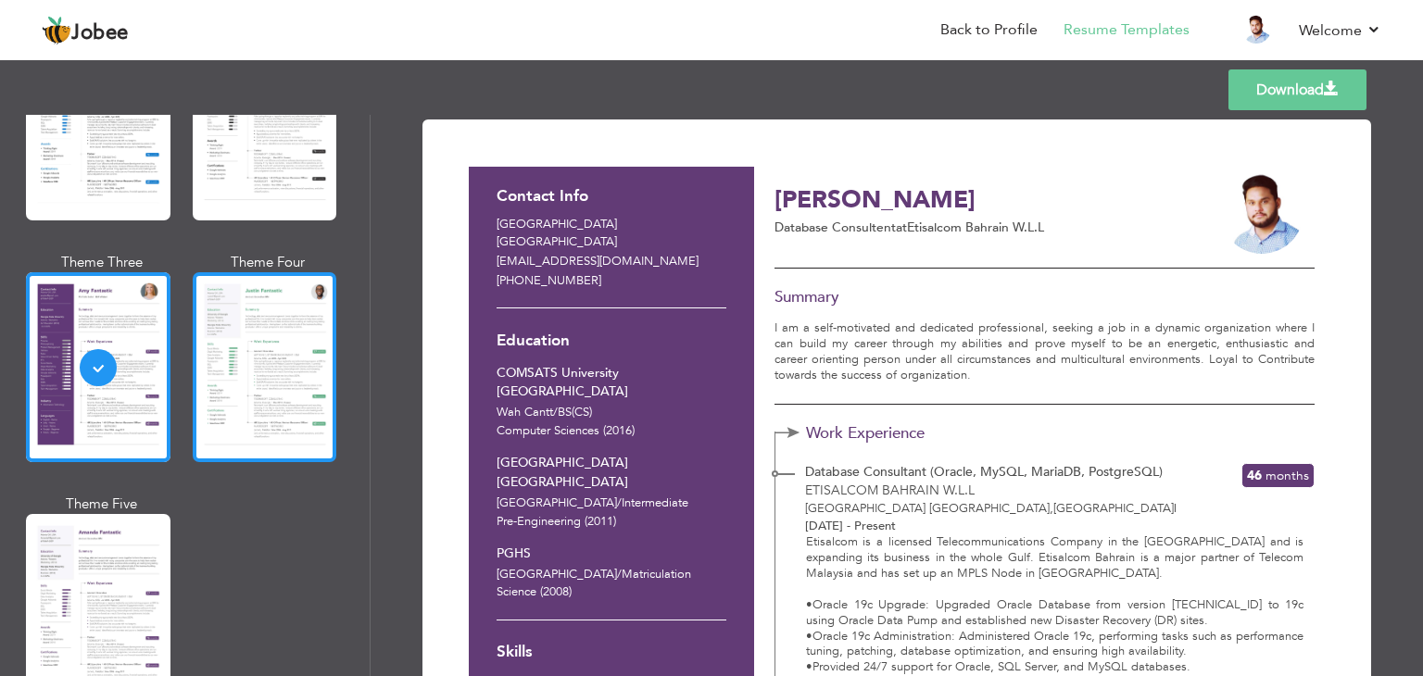
click at [282, 361] on div at bounding box center [265, 367] width 145 height 190
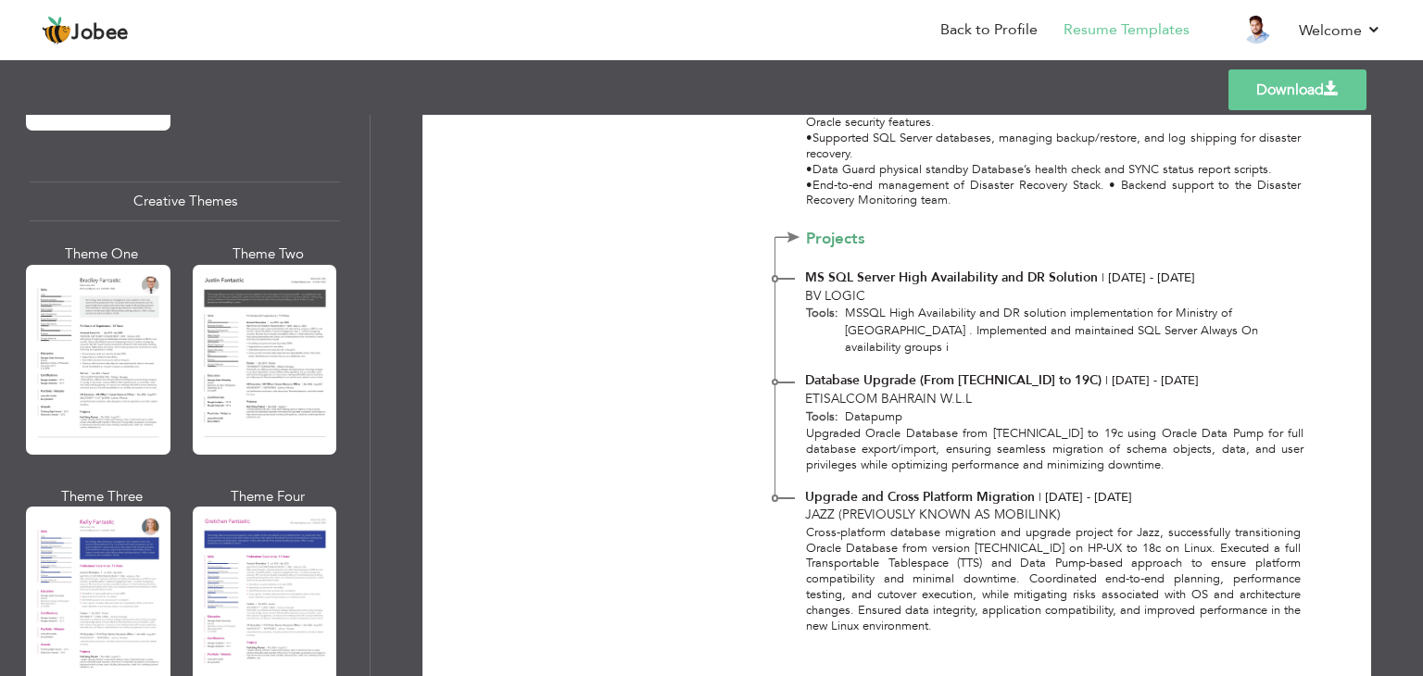
scroll to position [2224, 0]
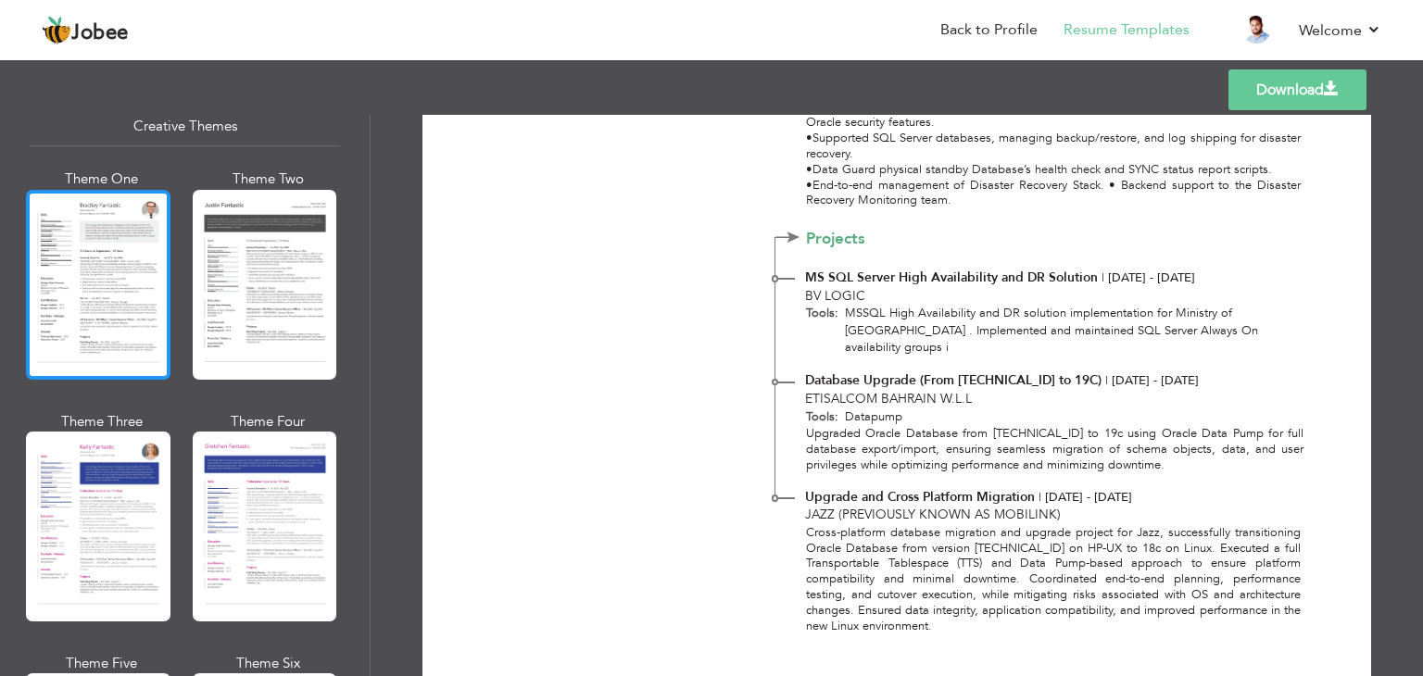
click at [99, 282] on div at bounding box center [98, 285] width 145 height 190
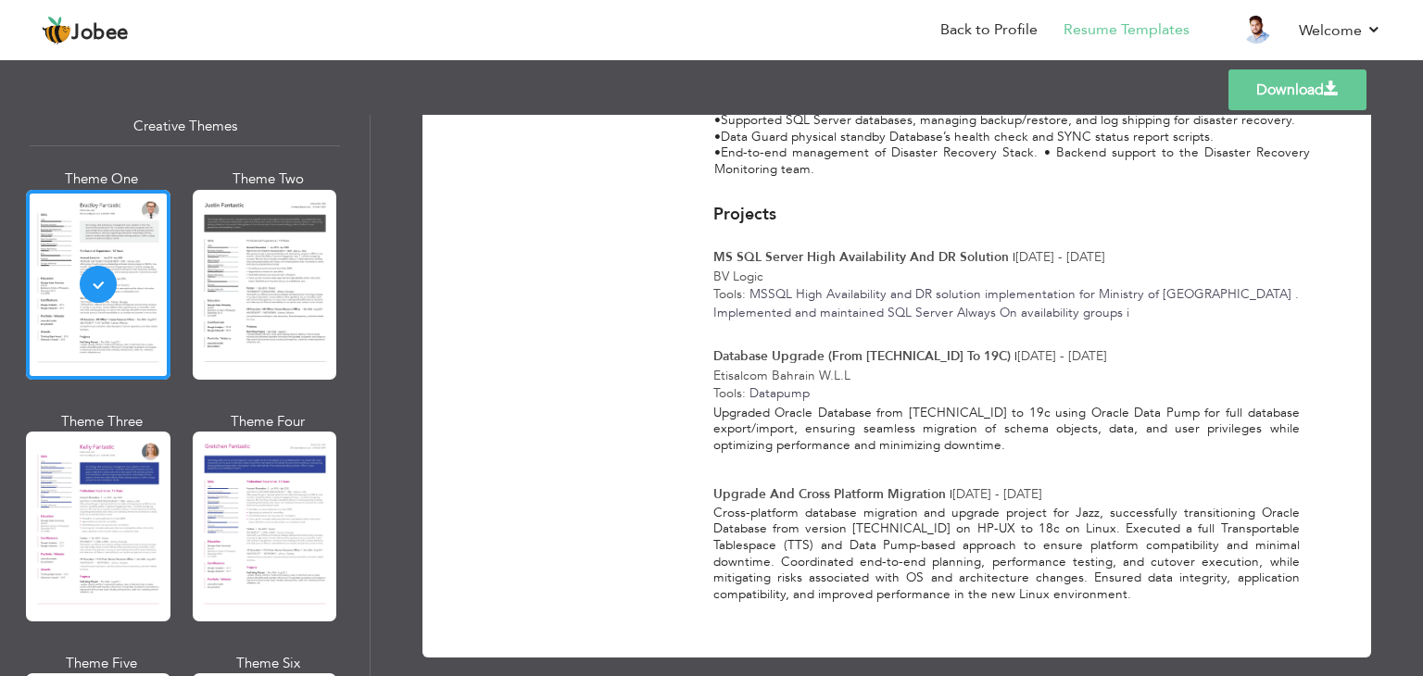
scroll to position [1540, 0]
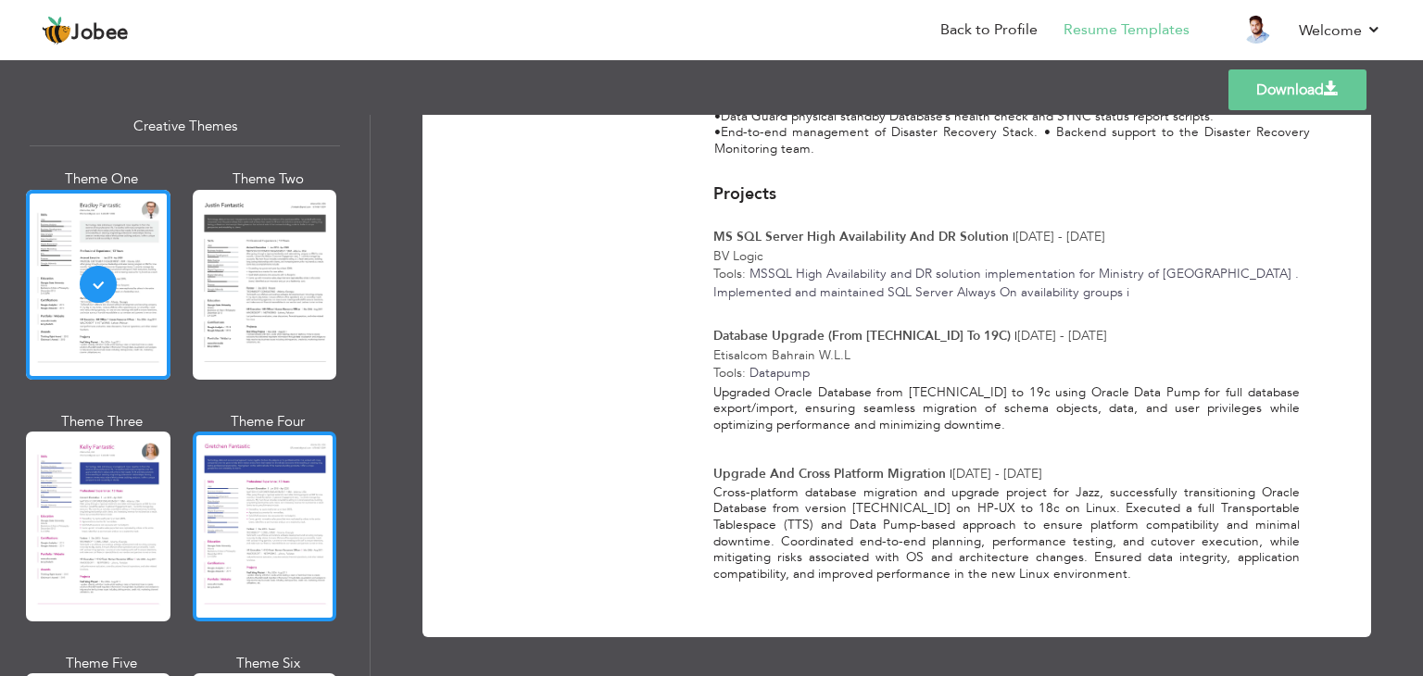
click at [237, 480] on div at bounding box center [265, 527] width 145 height 190
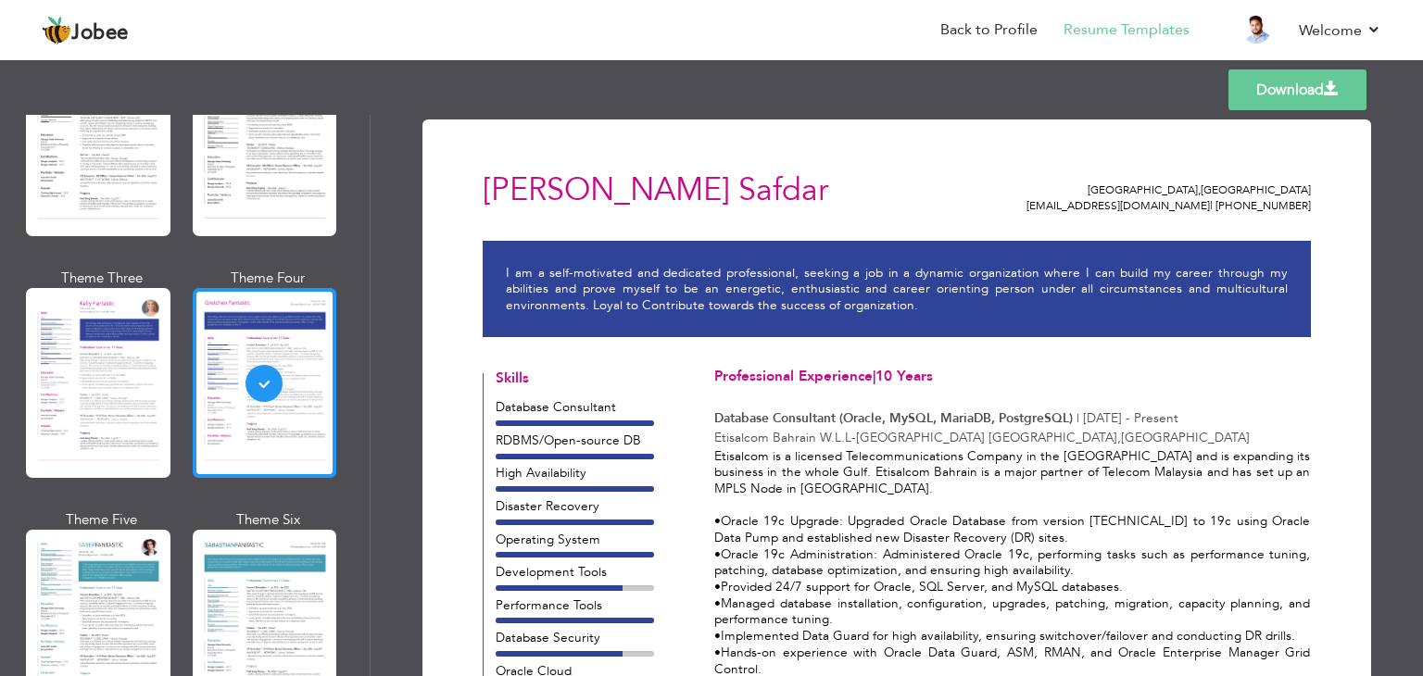
scroll to position [2594, 0]
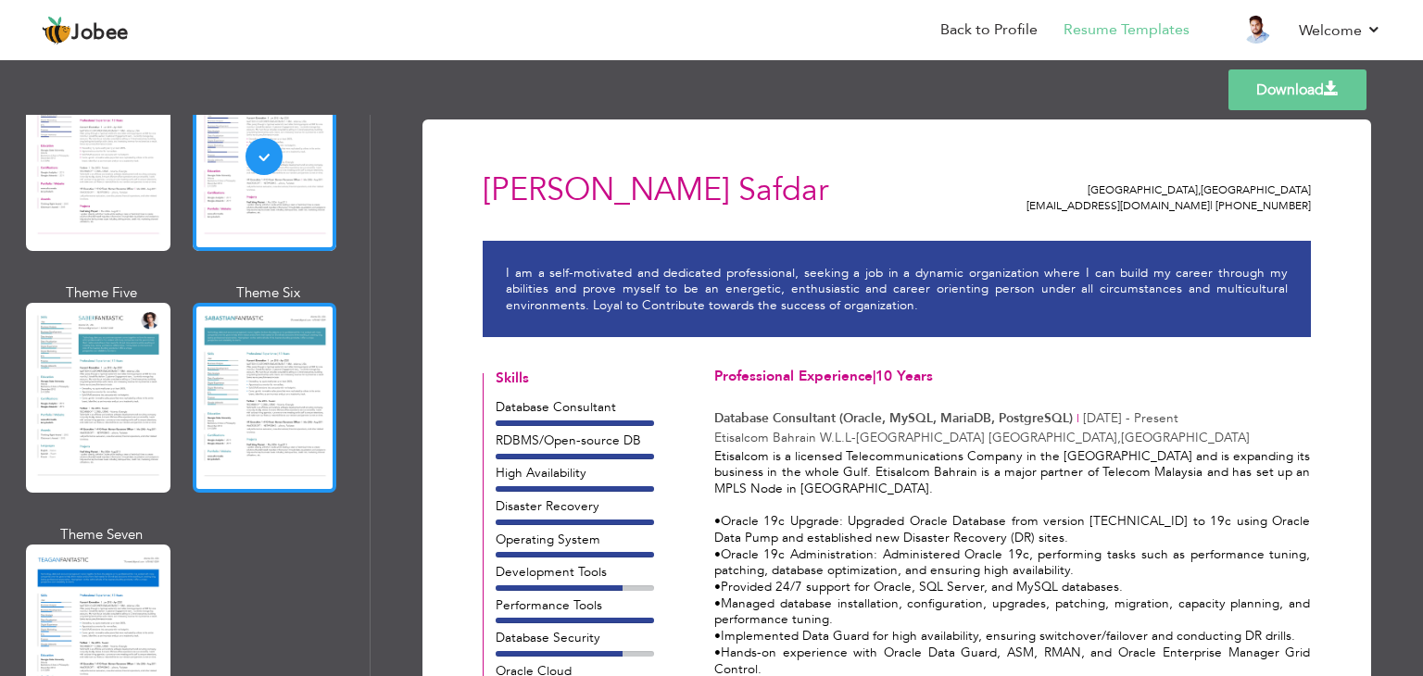
click at [239, 389] on div at bounding box center [265, 398] width 145 height 190
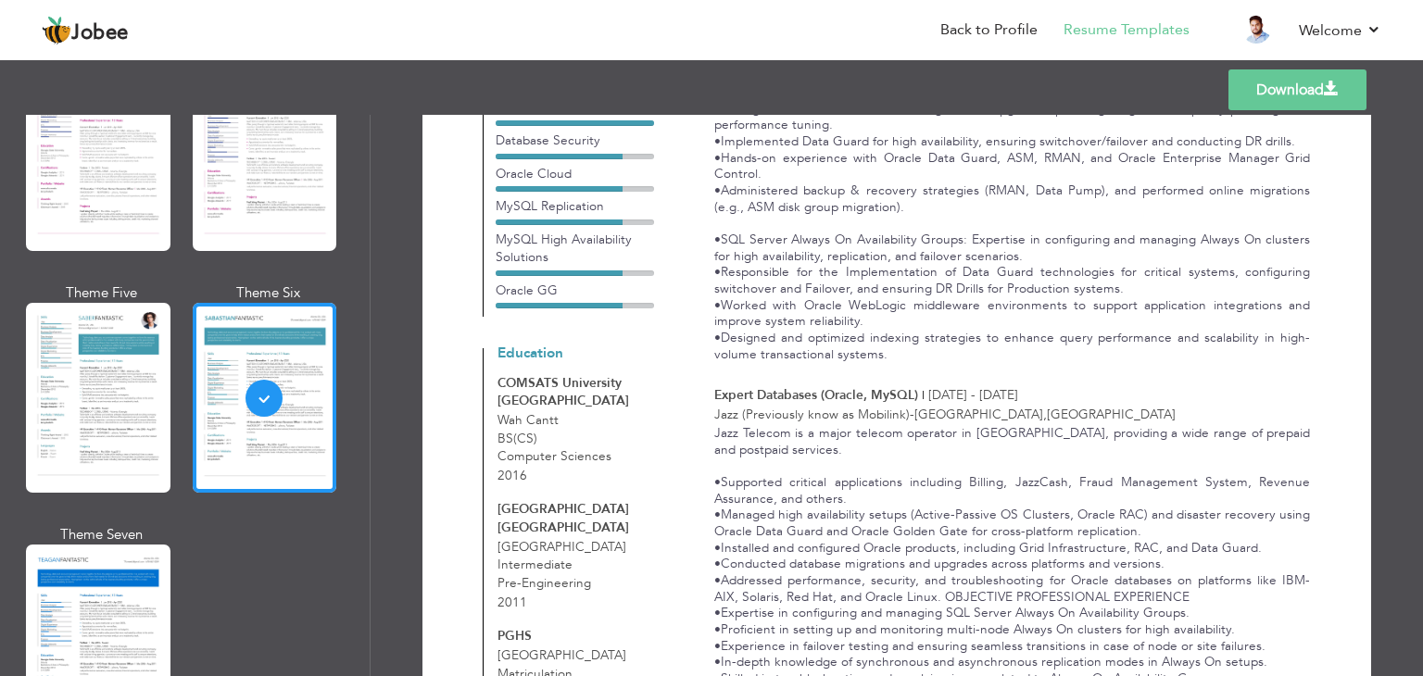
scroll to position [741, 0]
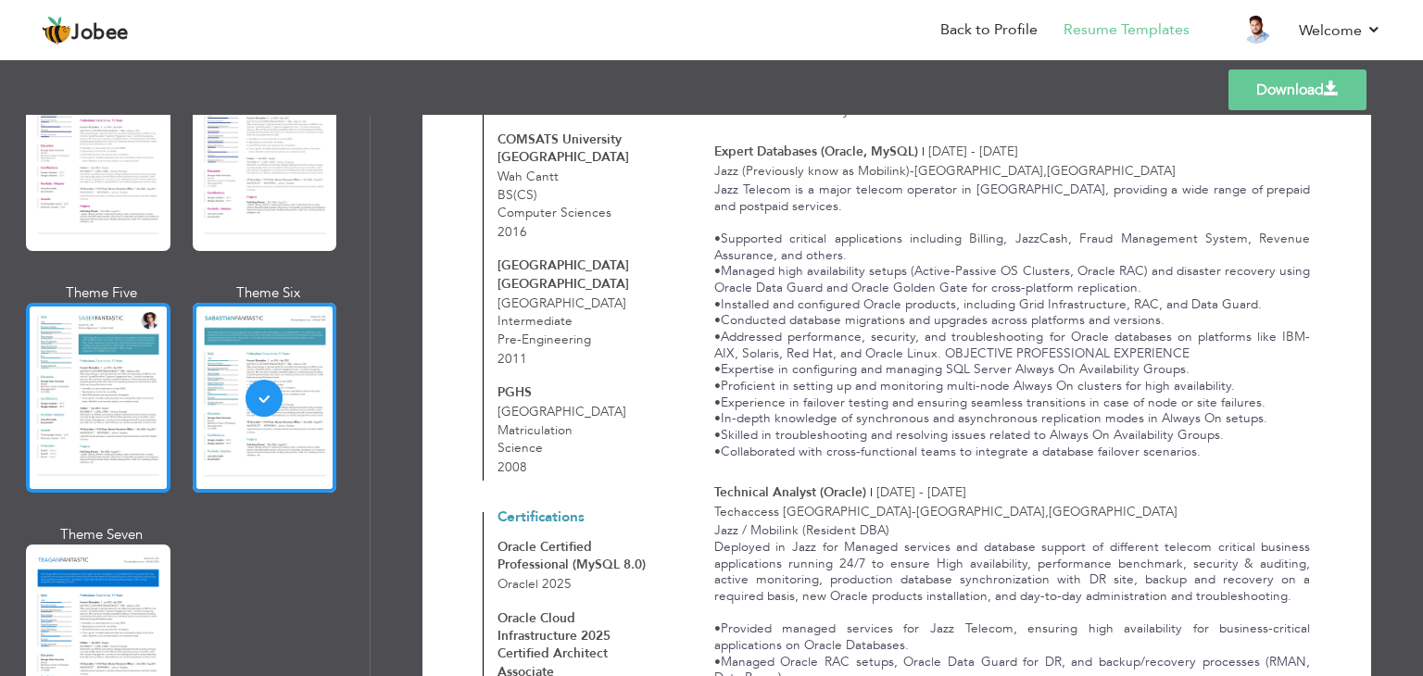
click at [63, 338] on div at bounding box center [98, 398] width 145 height 190
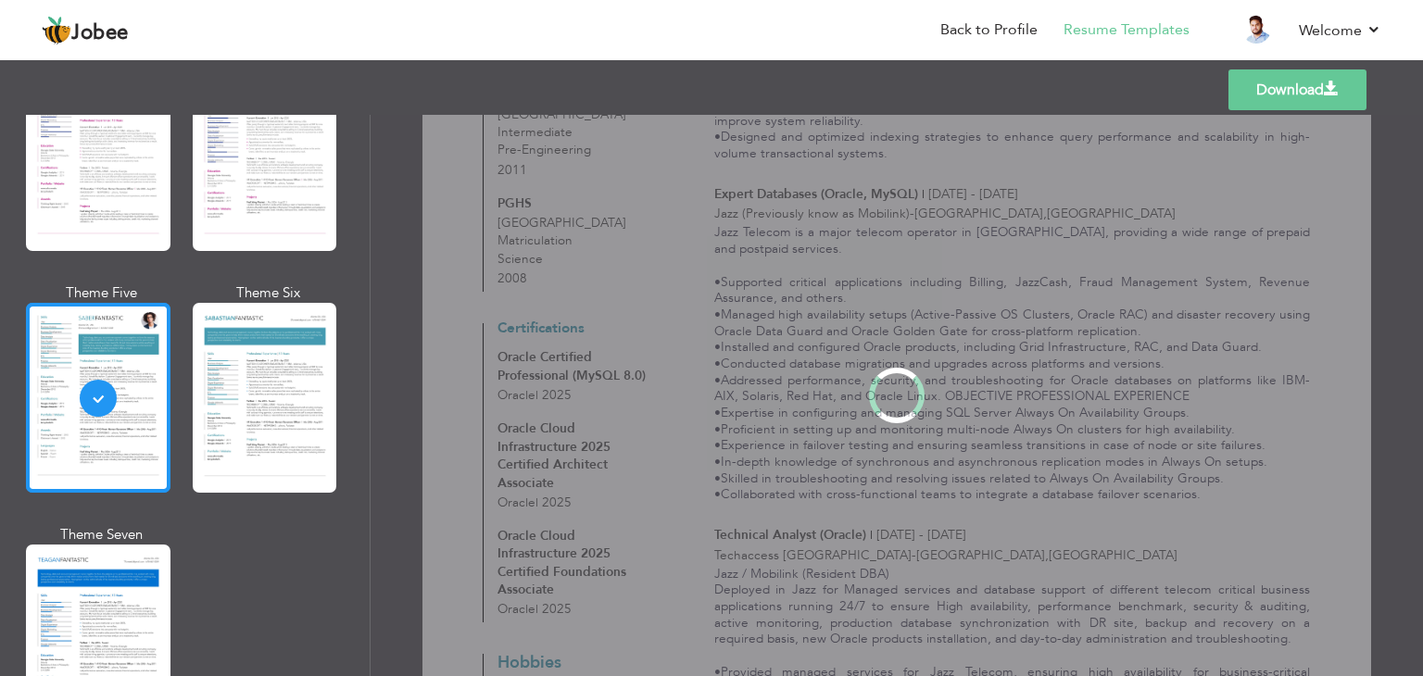
scroll to position [0, 0]
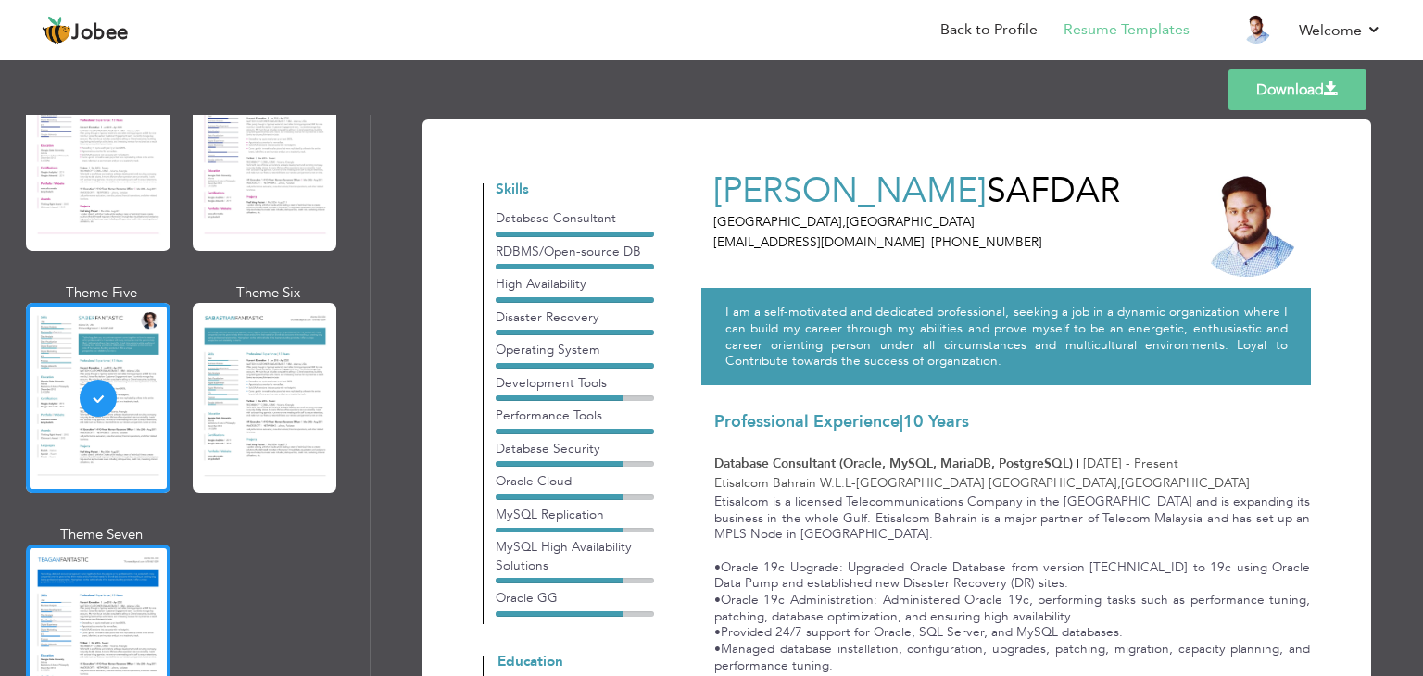
click at [107, 545] on div at bounding box center [98, 640] width 145 height 190
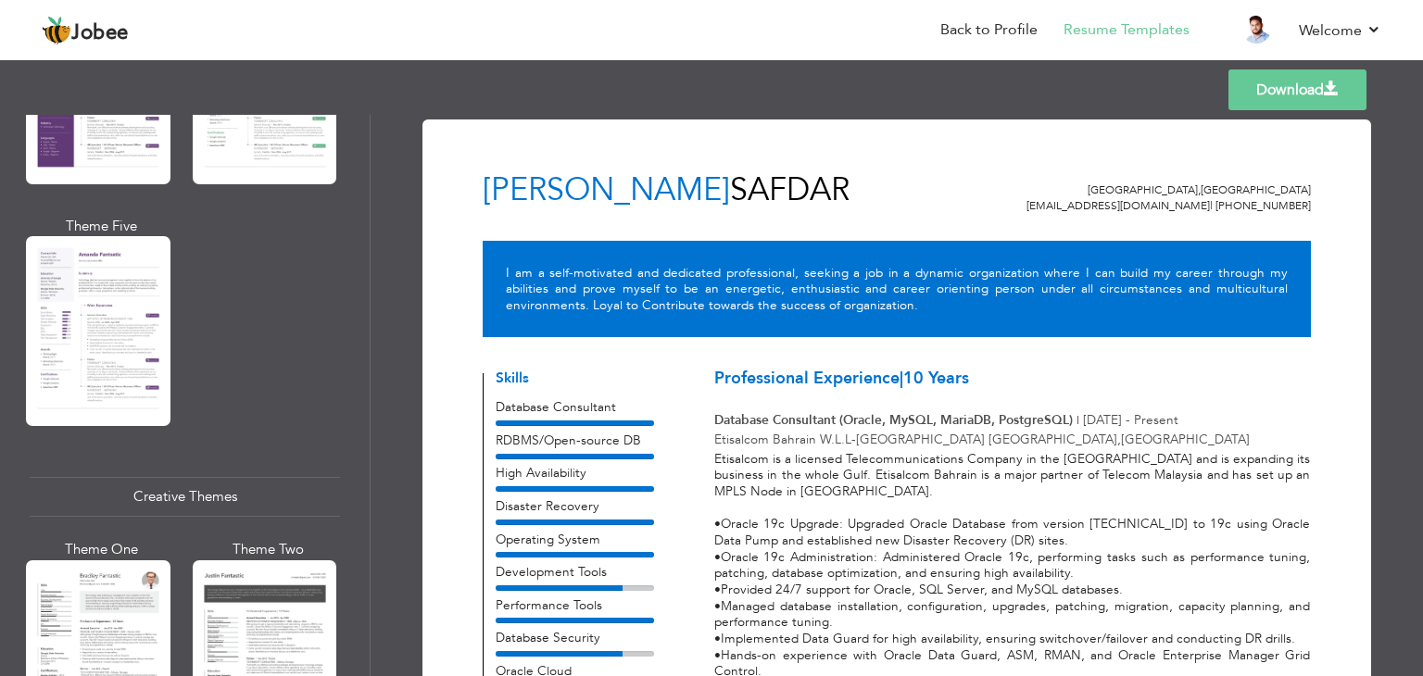
scroll to position [1112, 0]
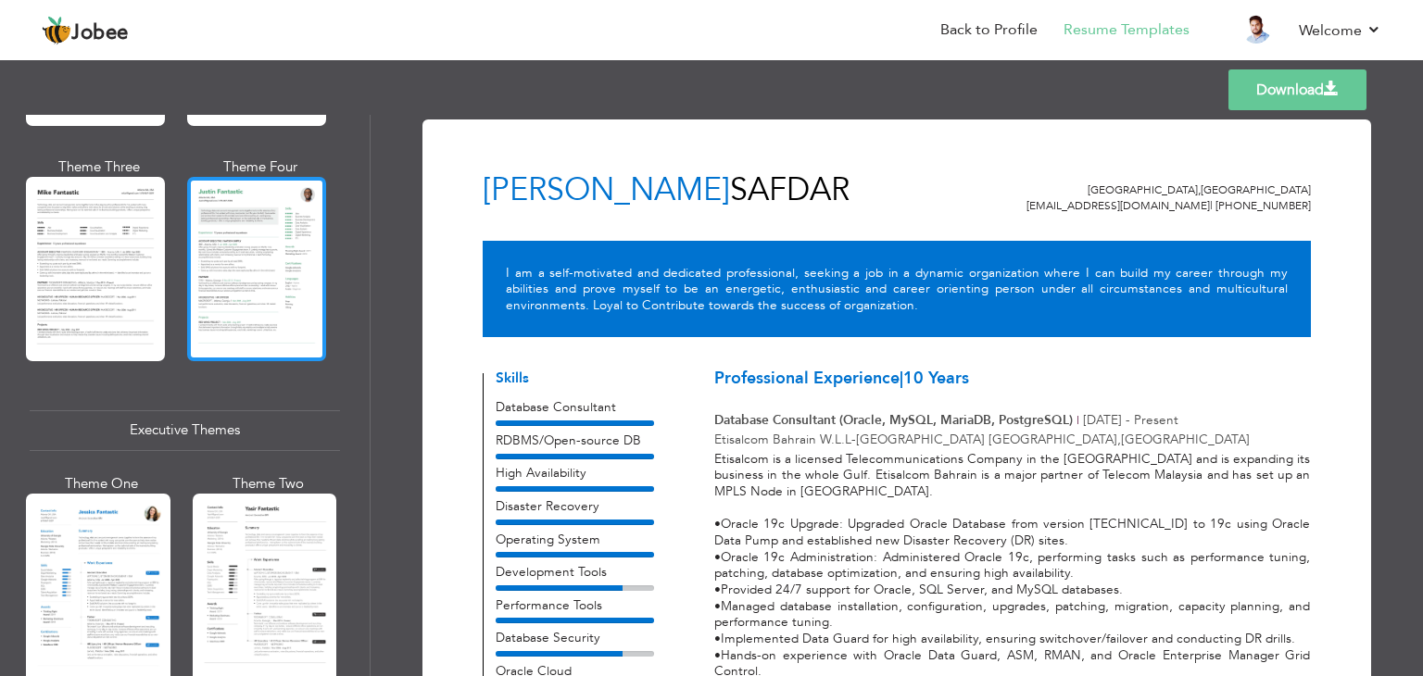
click at [245, 273] on div at bounding box center [256, 268] width 139 height 183
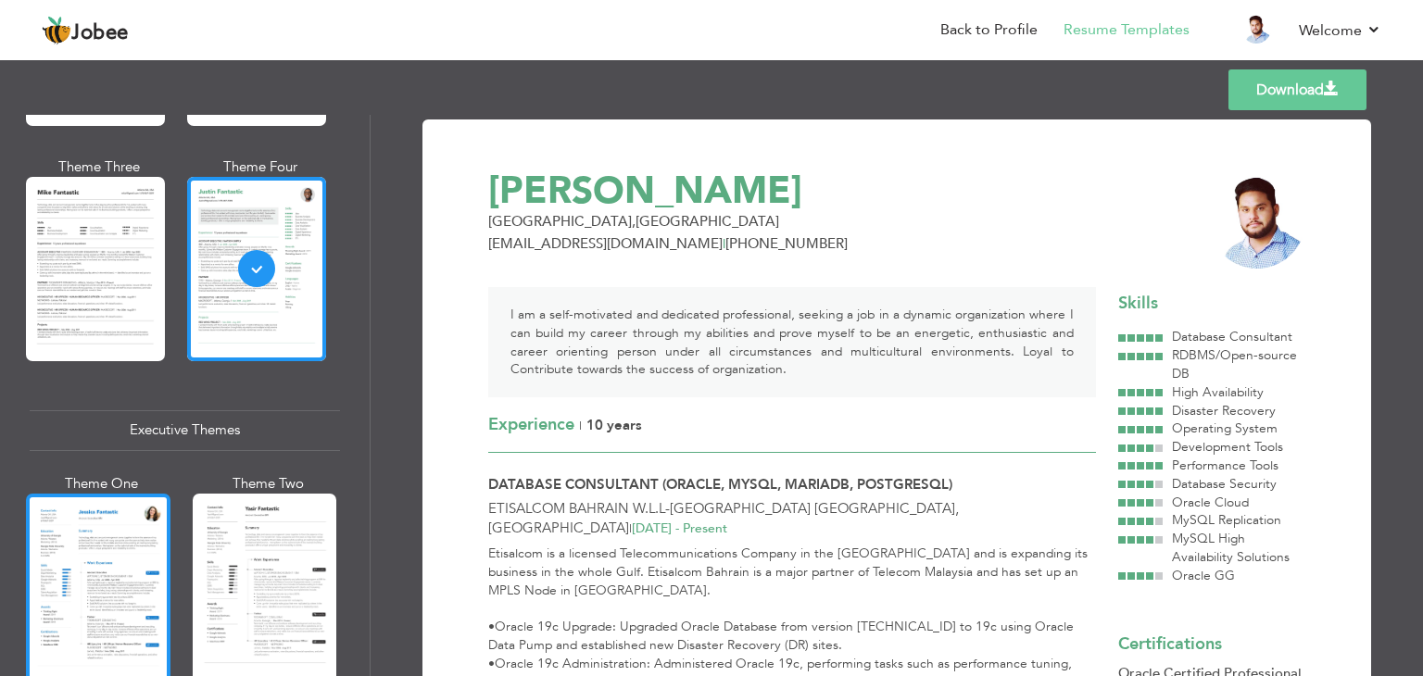
click at [99, 563] on div at bounding box center [98, 589] width 145 height 190
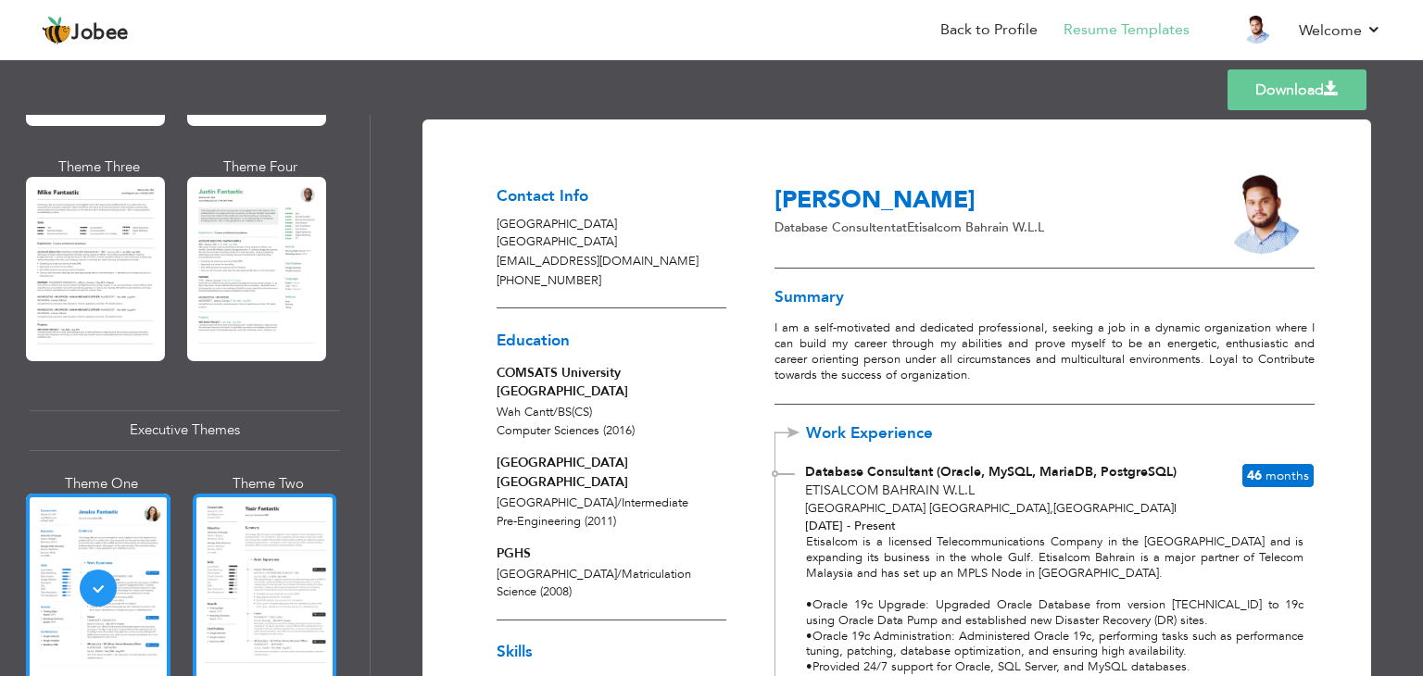
click at [230, 544] on div at bounding box center [265, 589] width 145 height 190
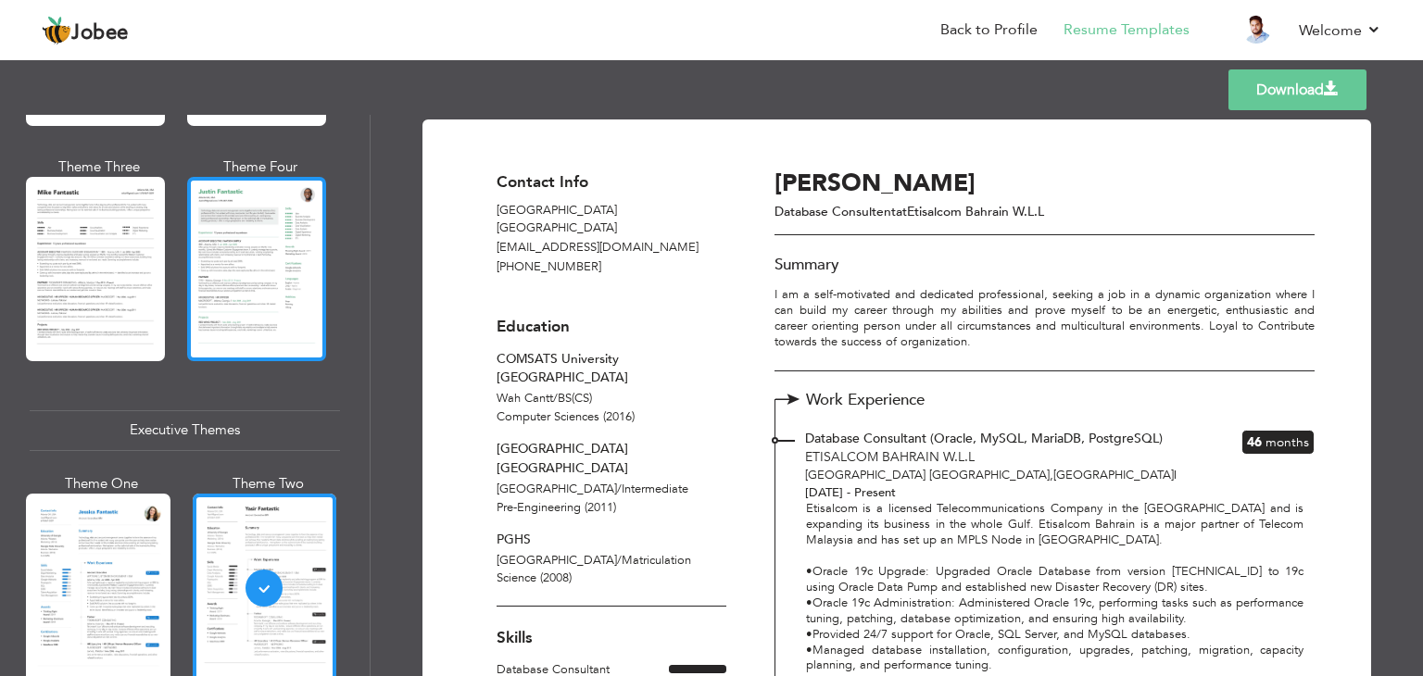
click at [267, 224] on div at bounding box center [256, 268] width 139 height 183
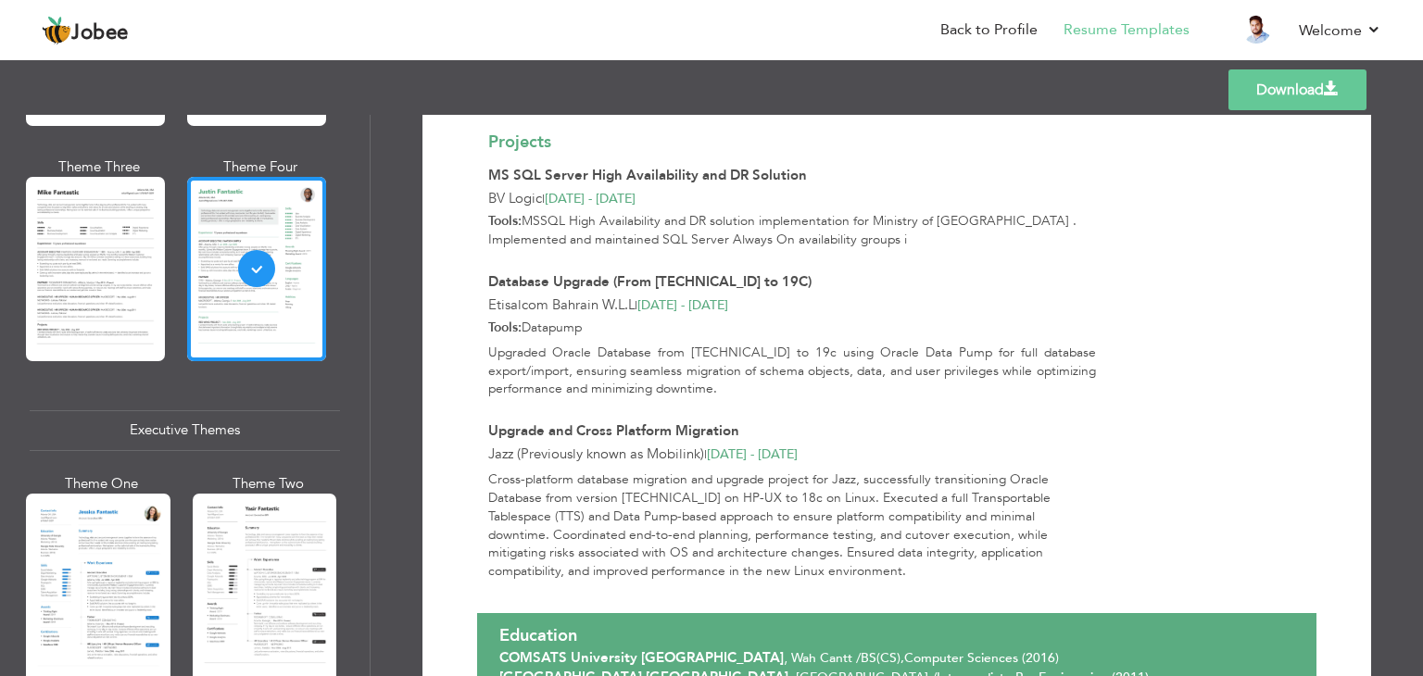
scroll to position [1896, 0]
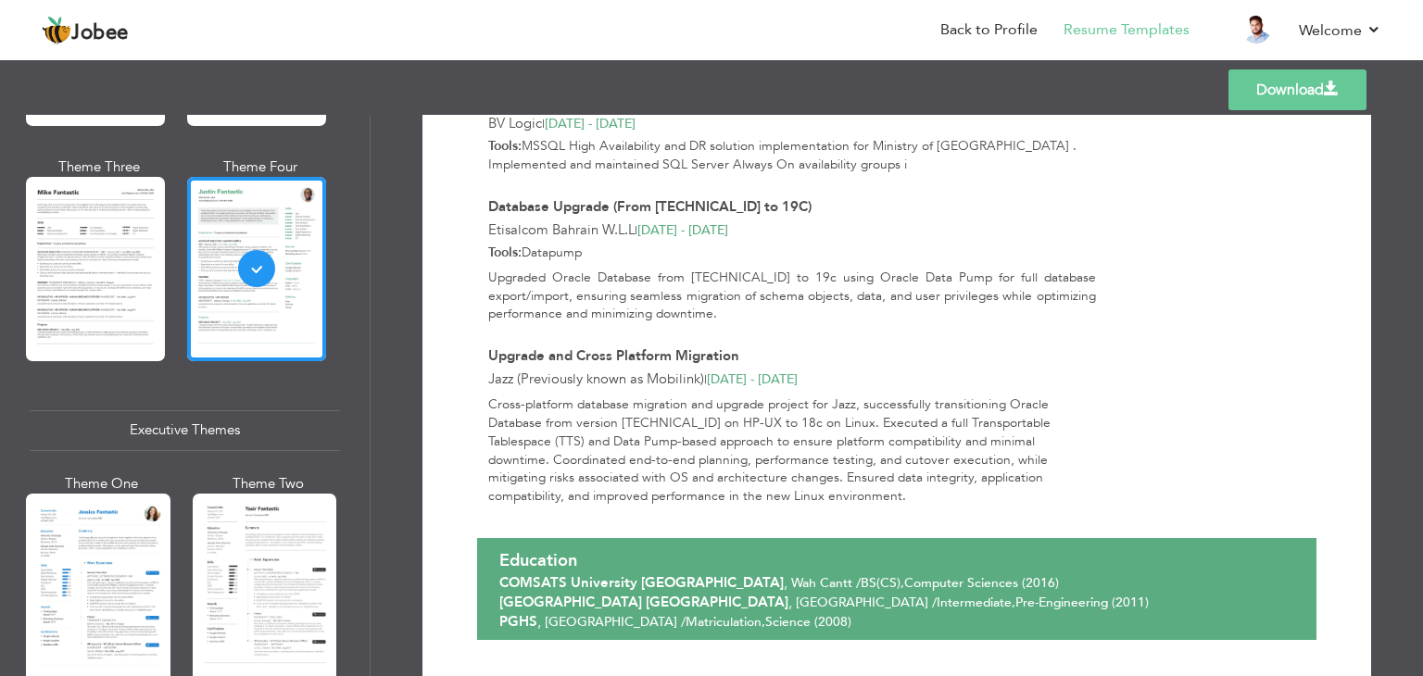
click at [1255, 96] on link "Download" at bounding box center [1298, 89] width 138 height 41
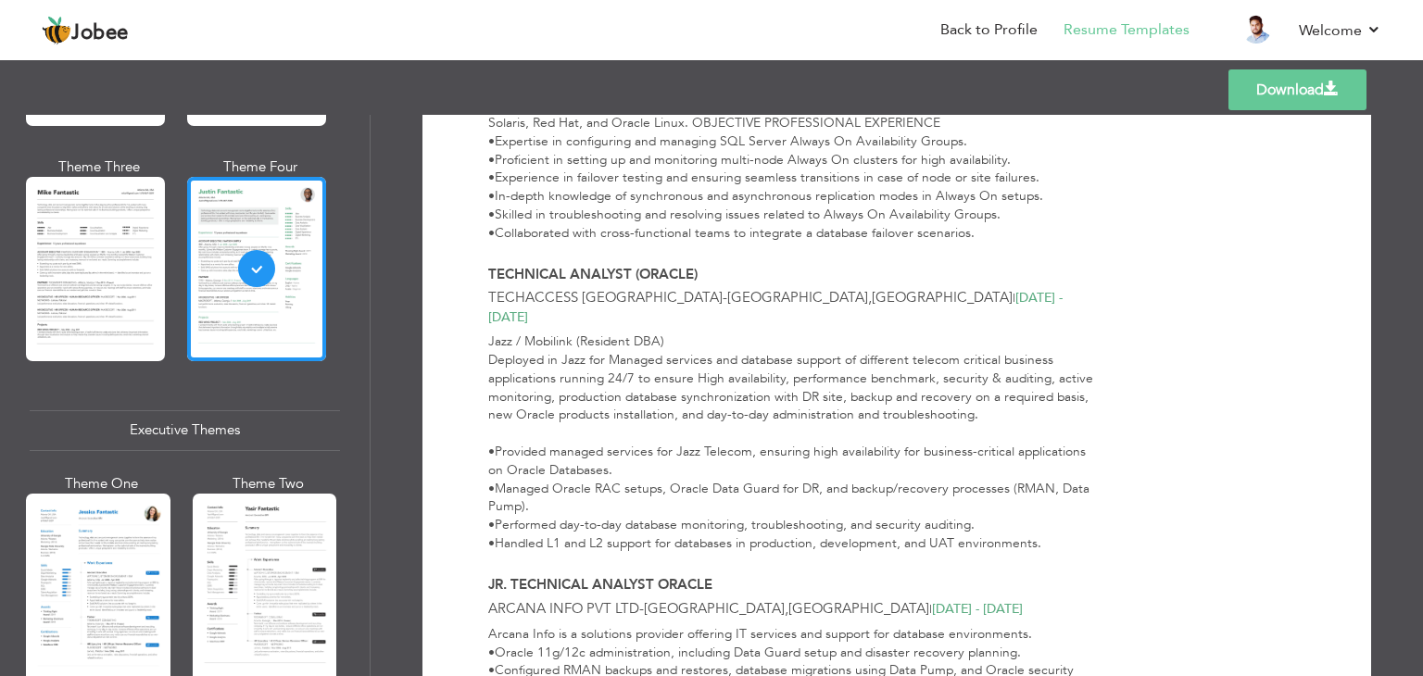
scroll to position [876, 0]
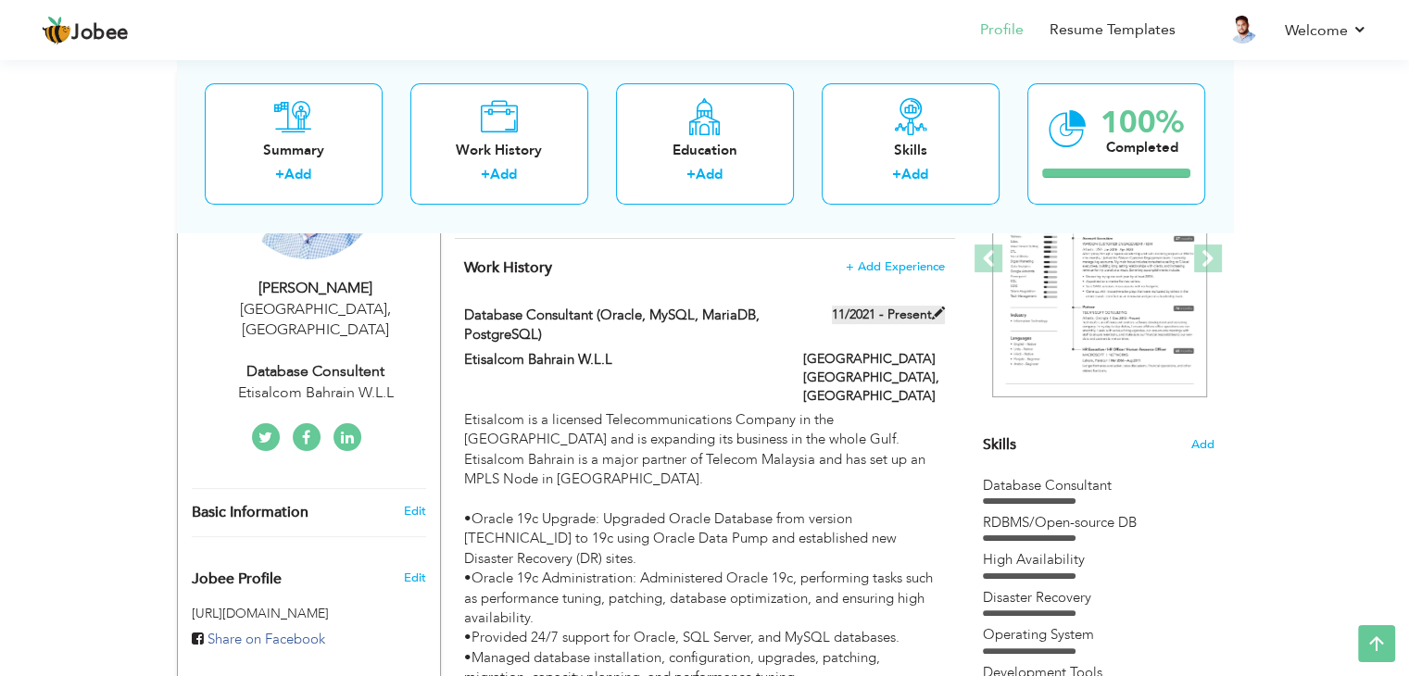
click at [937, 310] on span at bounding box center [938, 313] width 13 height 13
type input "Database Consultant (Oracle, MySQL, MariaDB, PostgreSQL)"
type input "Etisalcom Bahrain W.L.L"
type input "11/2021"
type input "[GEOGRAPHIC_DATA]"
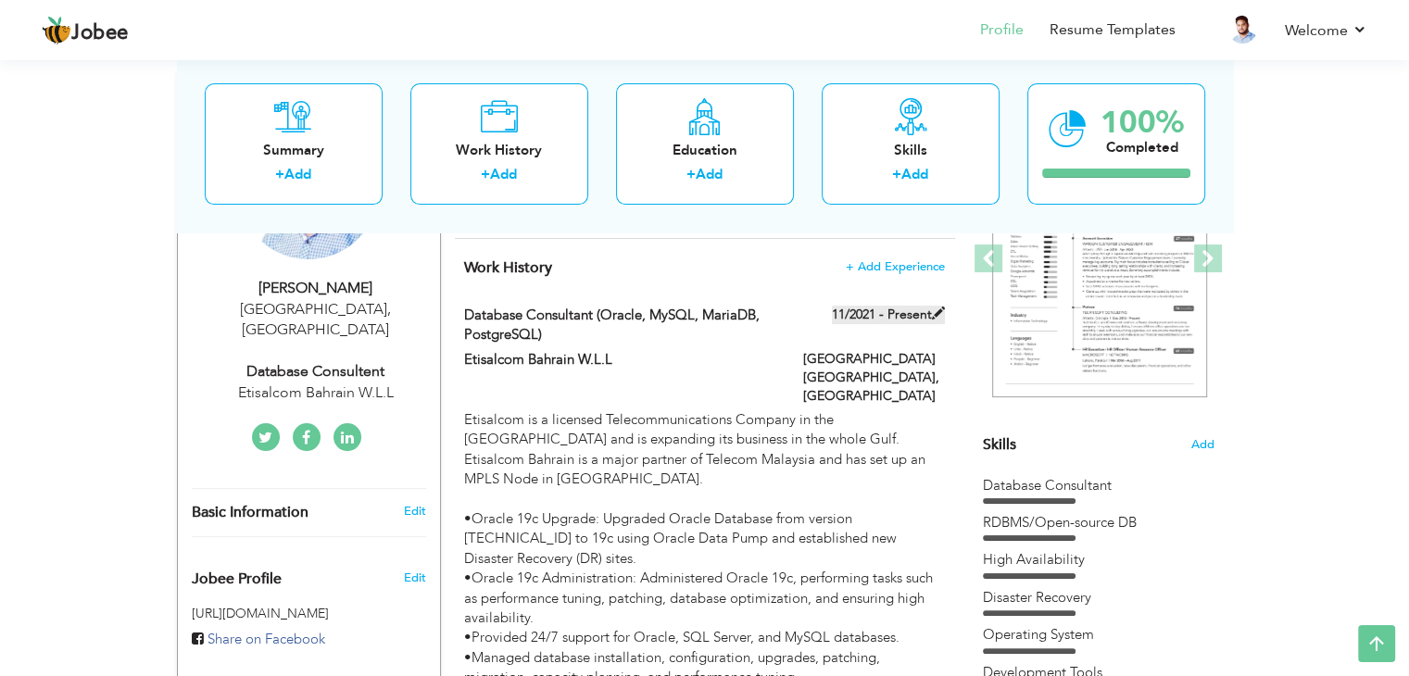
type input "[GEOGRAPHIC_DATA] [GEOGRAPHIC_DATA]"
checkbox input "true"
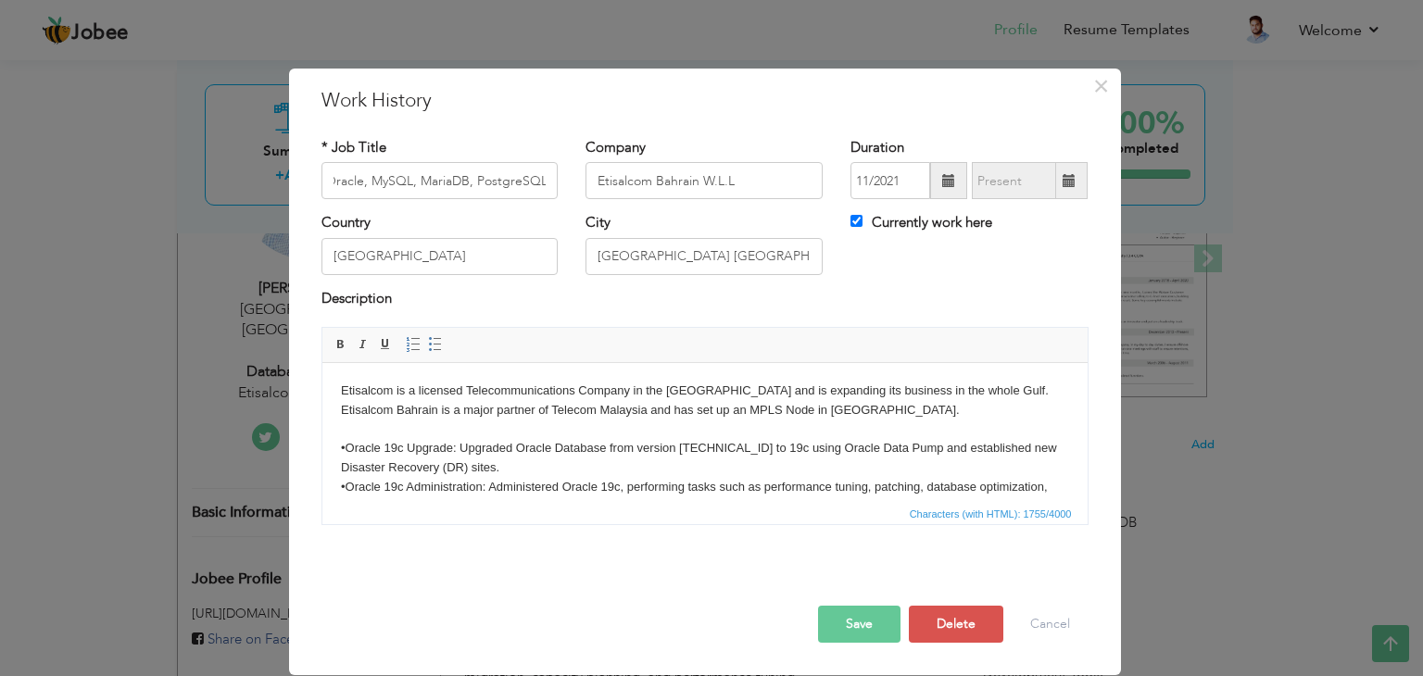
click at [454, 464] on body "Etisalcom is a licensed Telecommunications Company in the [GEOGRAPHIC_DATA] and…" at bounding box center [704, 565] width 728 height 366
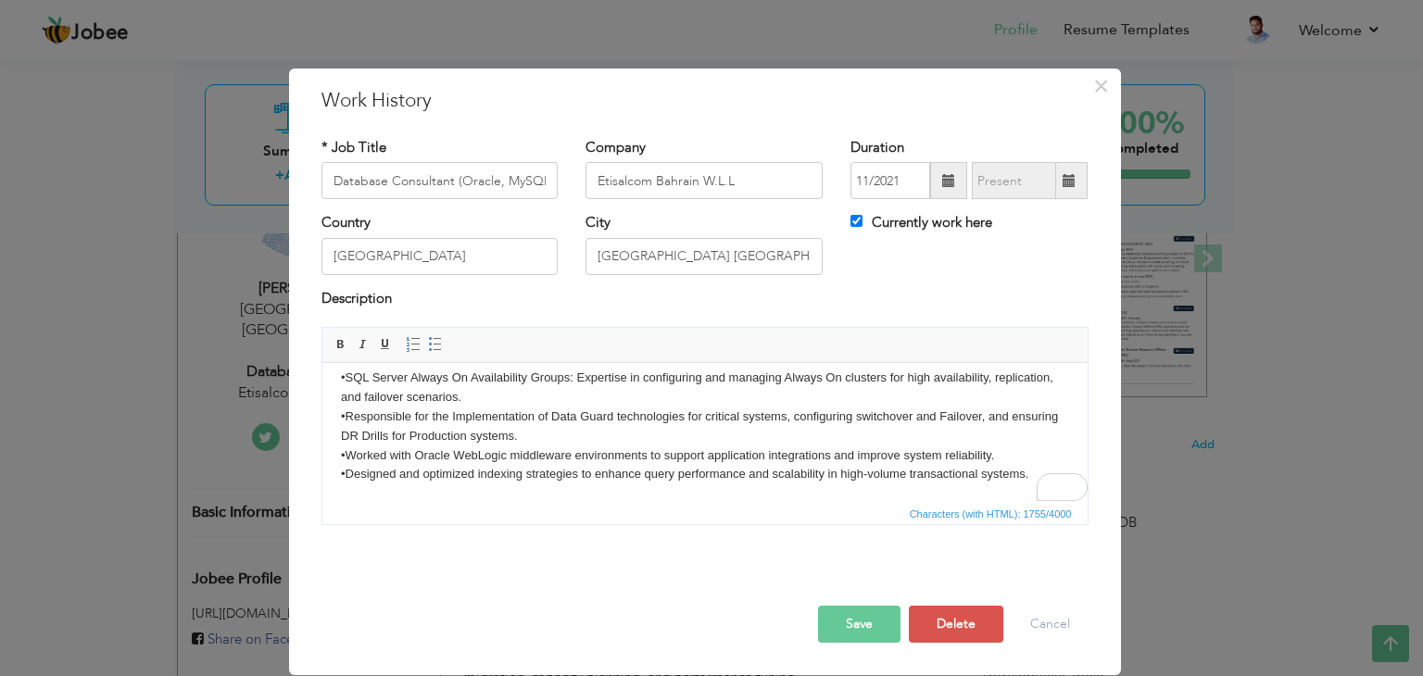
scroll to position [170, 0]
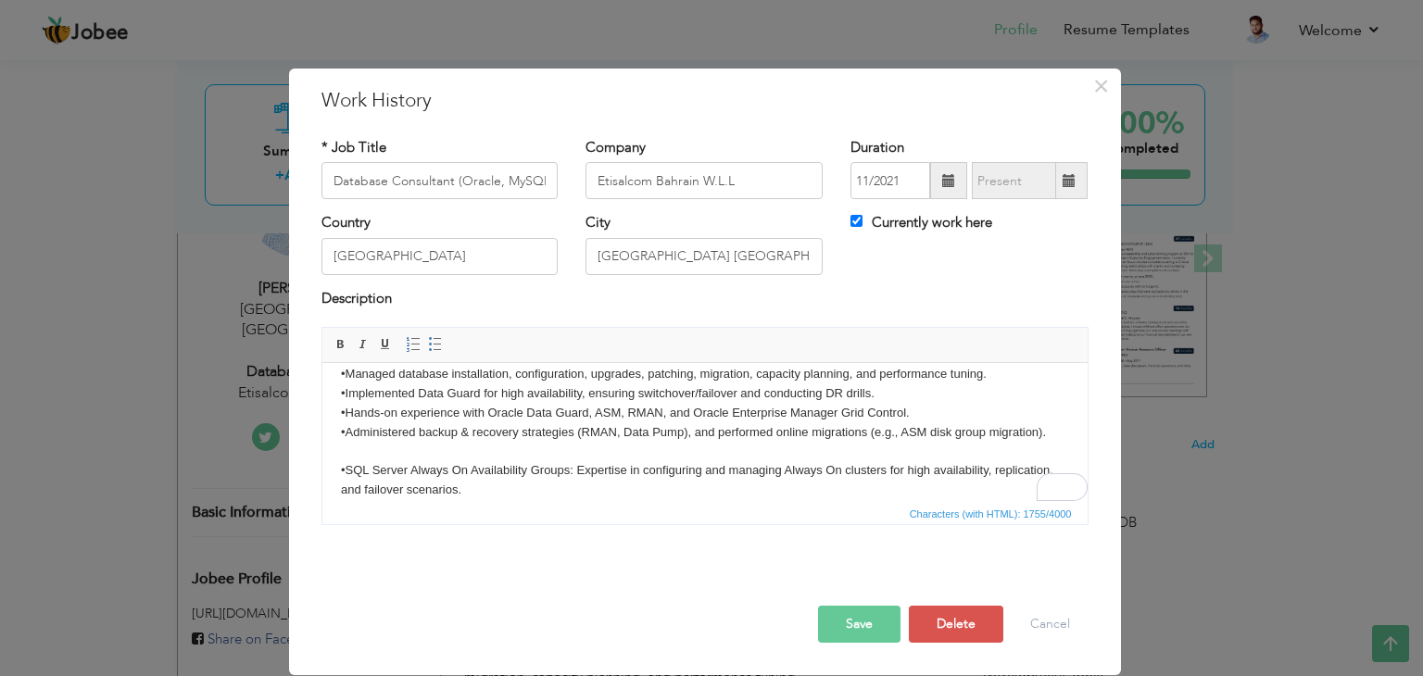
click at [399, 452] on body "Etisalcom is a licensed Telecommunications Company in the [GEOGRAPHIC_DATA] and…" at bounding box center [704, 394] width 728 height 366
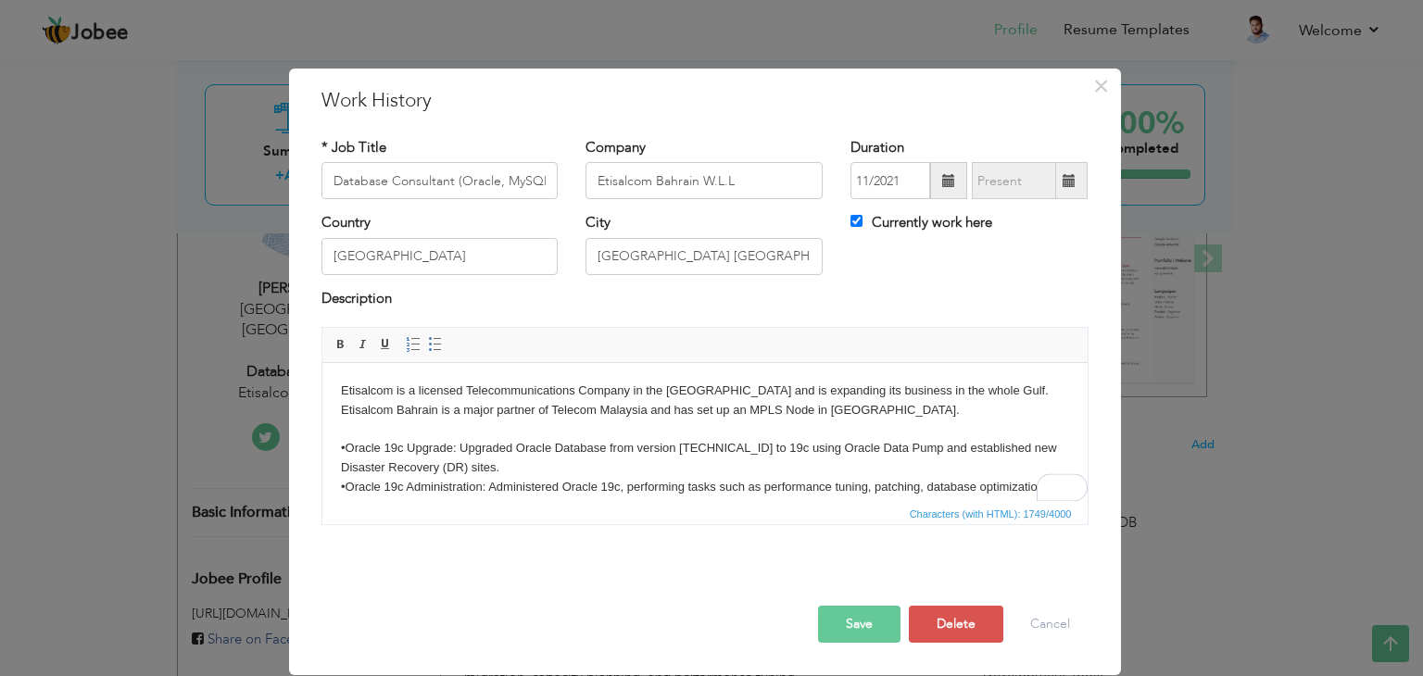
scroll to position [0, 0]
click at [363, 432] on body "Etisalcom is a licensed Telecommunications Company in the Kingdom of Bahrain an…" at bounding box center [704, 555] width 728 height 347
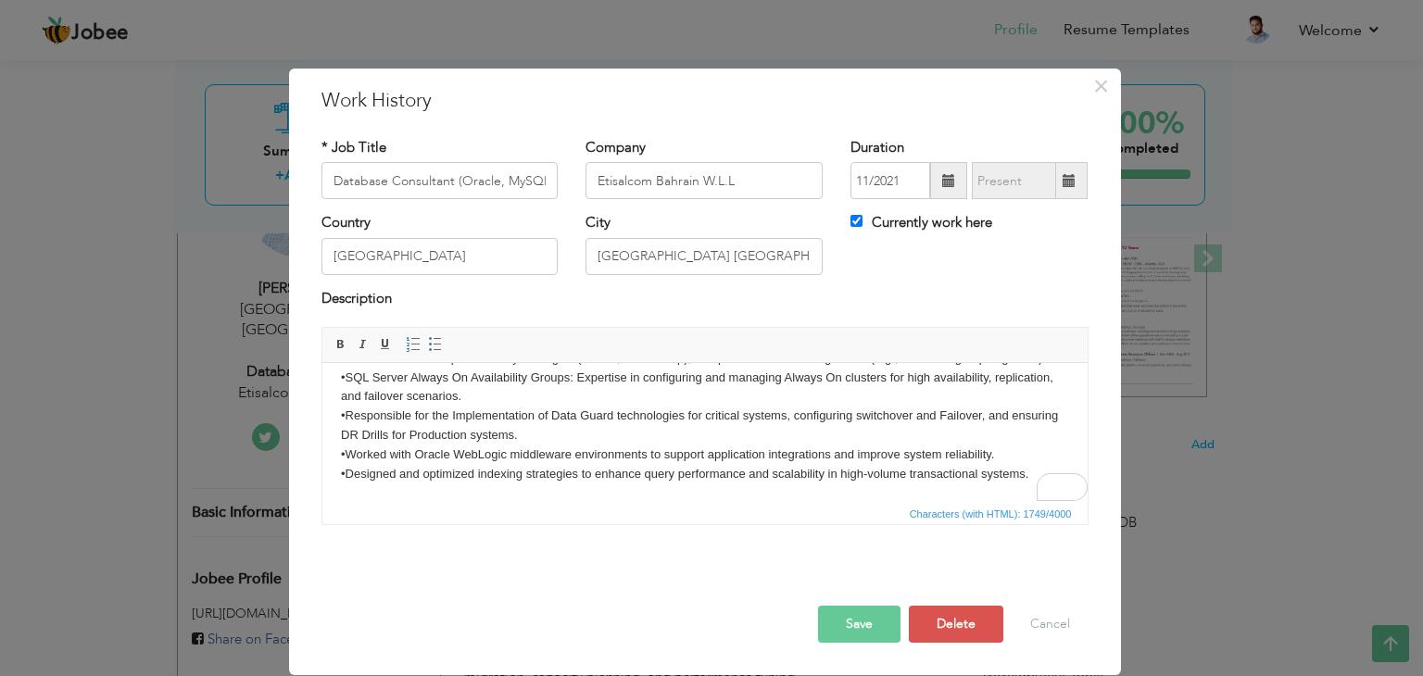
click at [859, 627] on button "Save" at bounding box center [859, 624] width 82 height 37
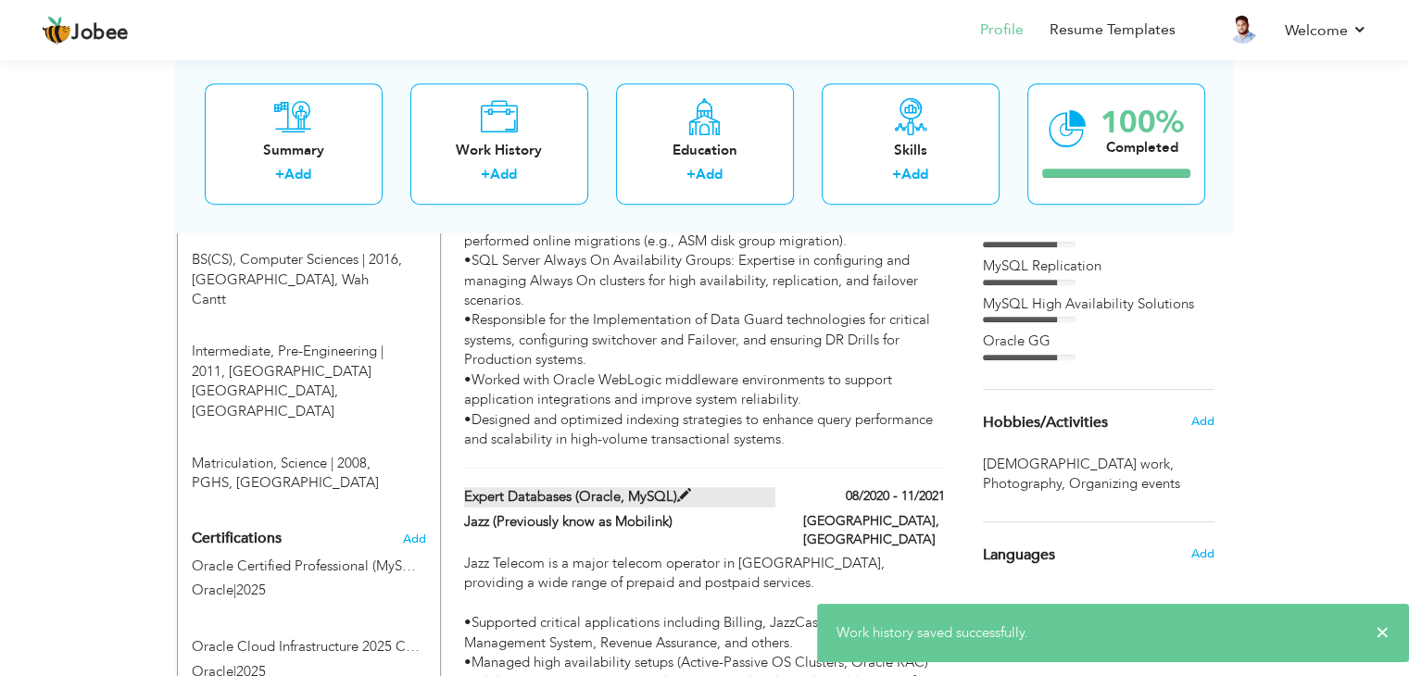
click at [681, 489] on span at bounding box center [684, 496] width 14 height 14
type input "Expert Databases (Oracle, MySQL)"
type input "Jazz (Previously know as Mobilink)"
type input "08/2020"
type input "11/2021"
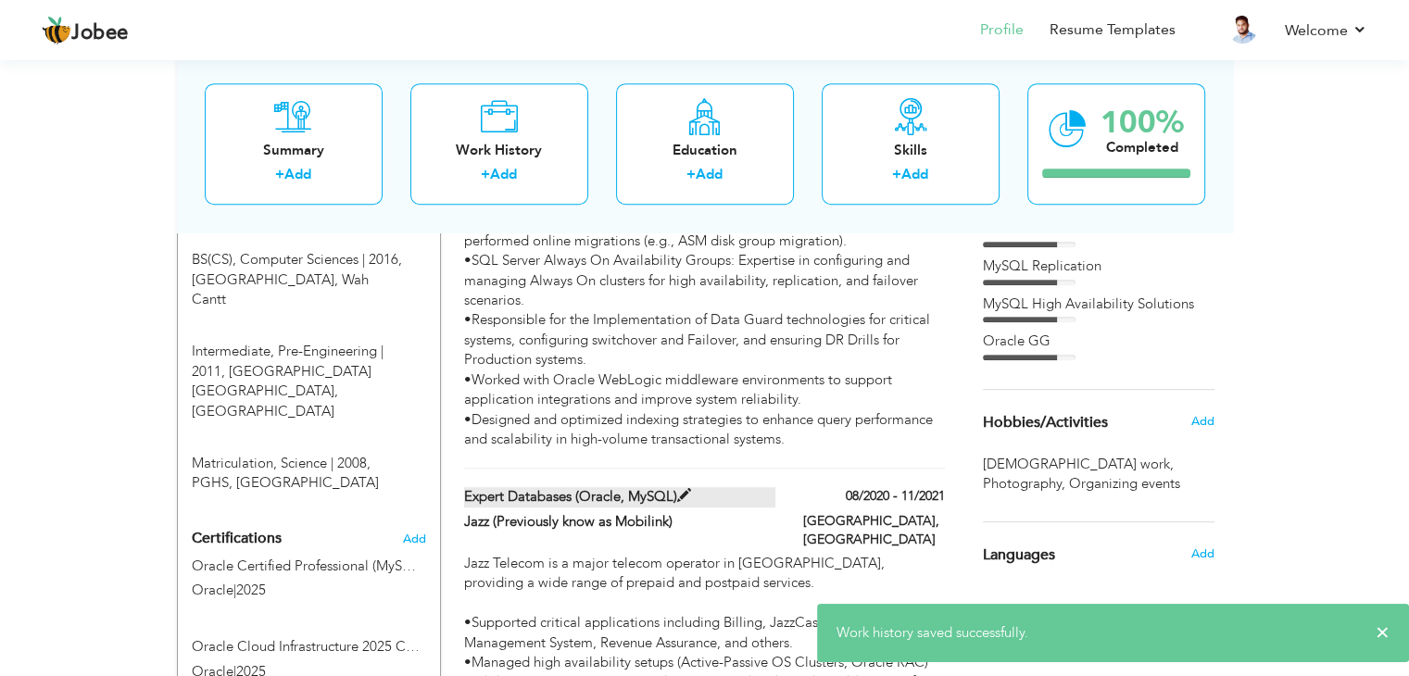
type input "[GEOGRAPHIC_DATA]"
checkbox input "false"
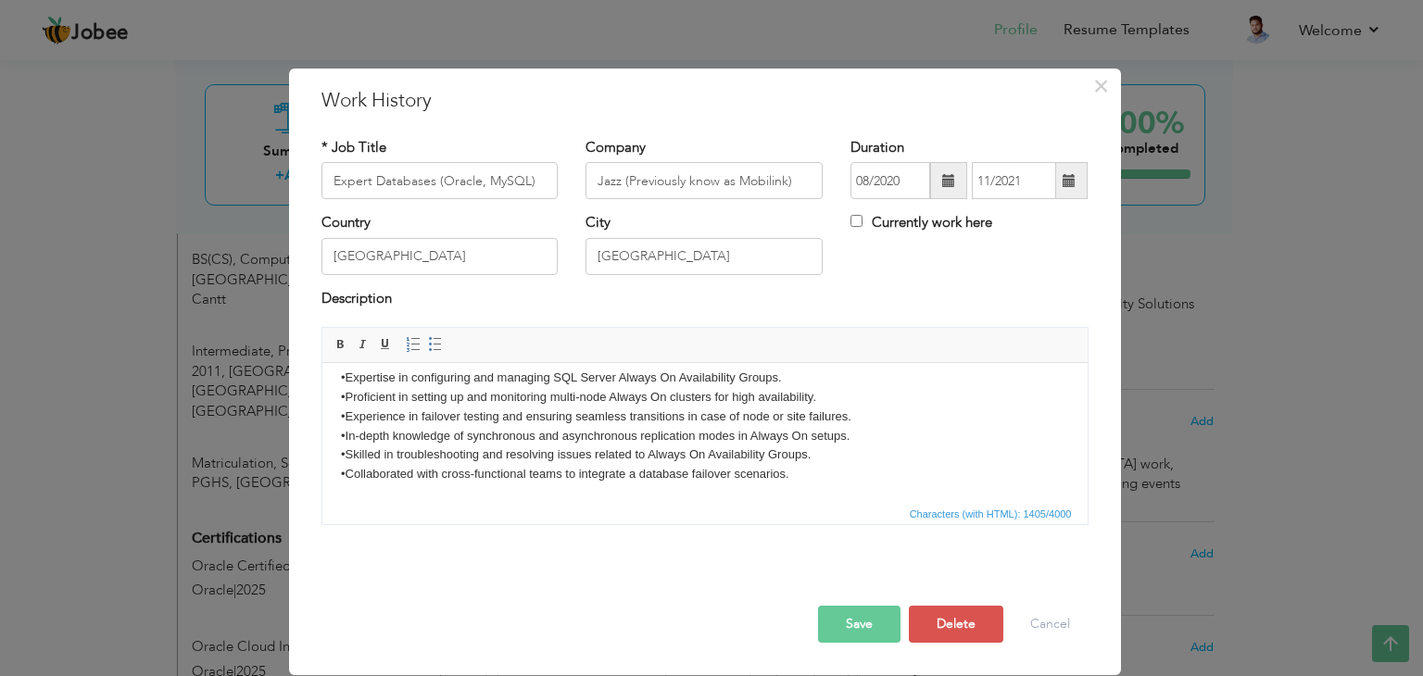
click at [857, 624] on button "Save" at bounding box center [859, 624] width 82 height 37
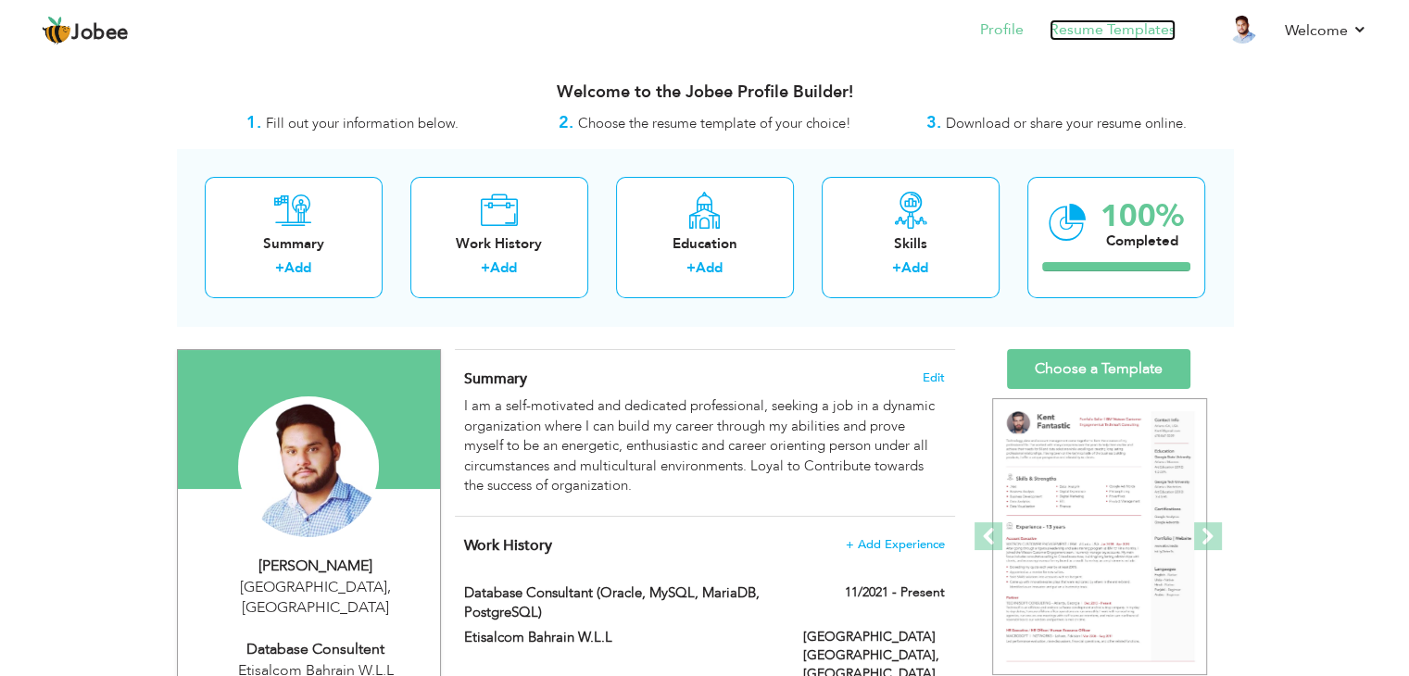
click at [1113, 31] on link "Resume Templates" at bounding box center [1113, 29] width 126 height 21
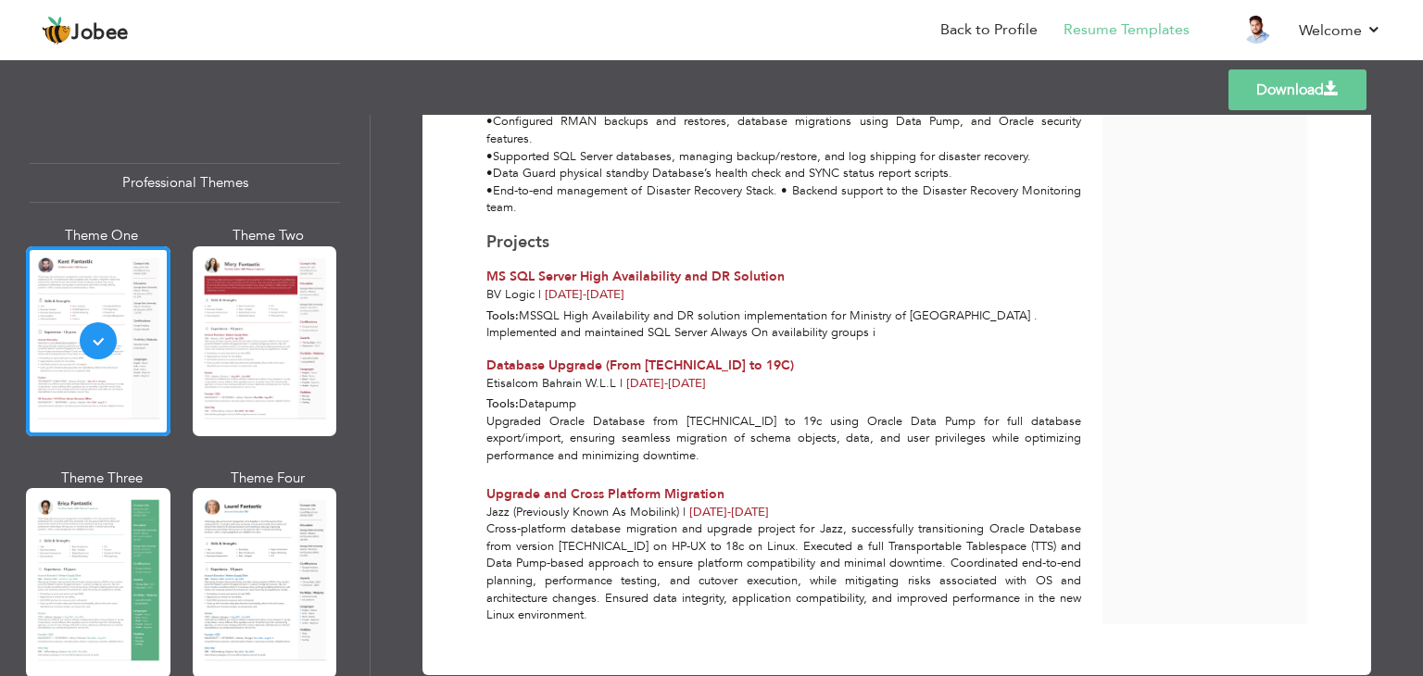
scroll to position [1508, 0]
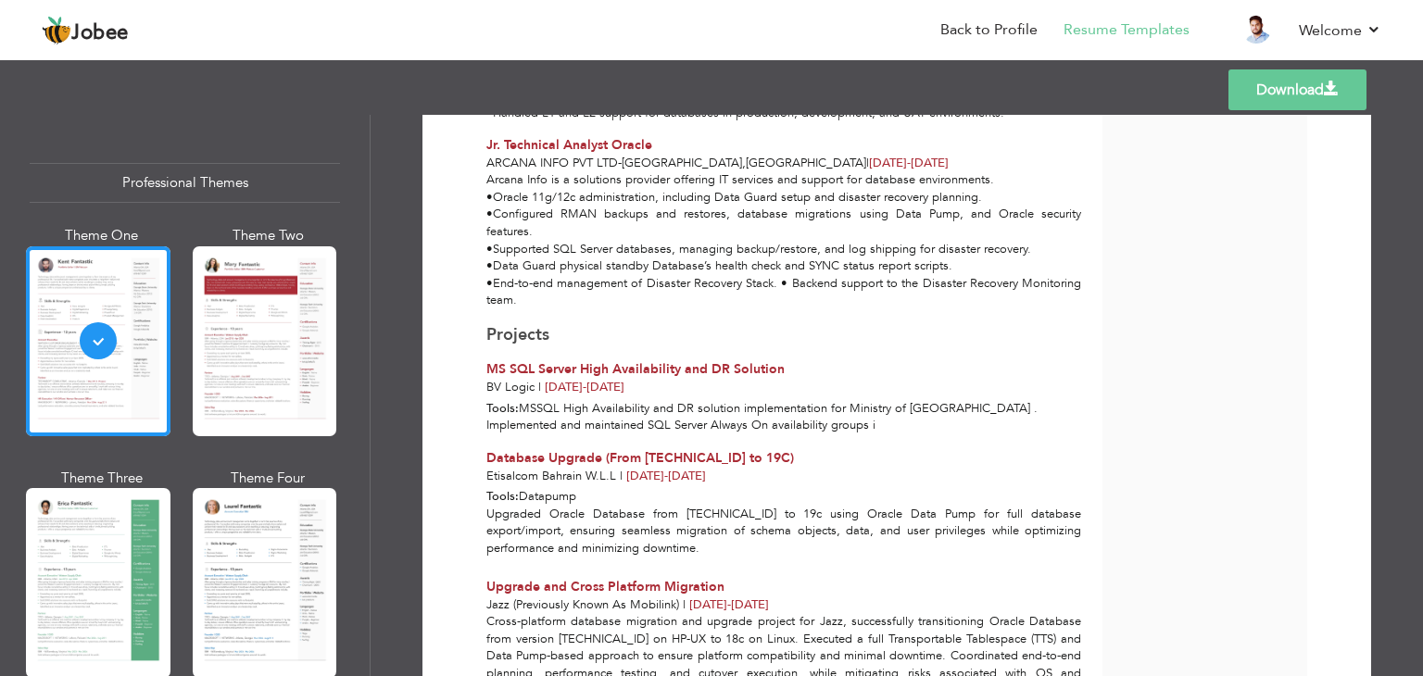
click at [1288, 92] on link "Download" at bounding box center [1298, 89] width 138 height 41
